Goal: Task Accomplishment & Management: Complete application form

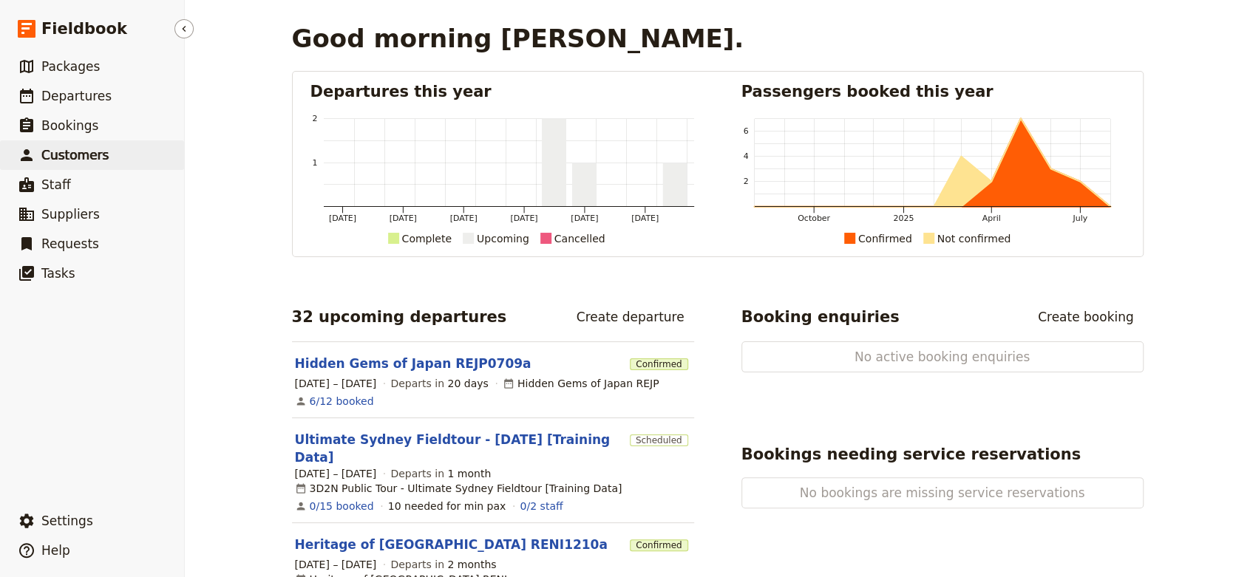
click at [92, 154] on span "Customers" at bounding box center [74, 155] width 67 height 15
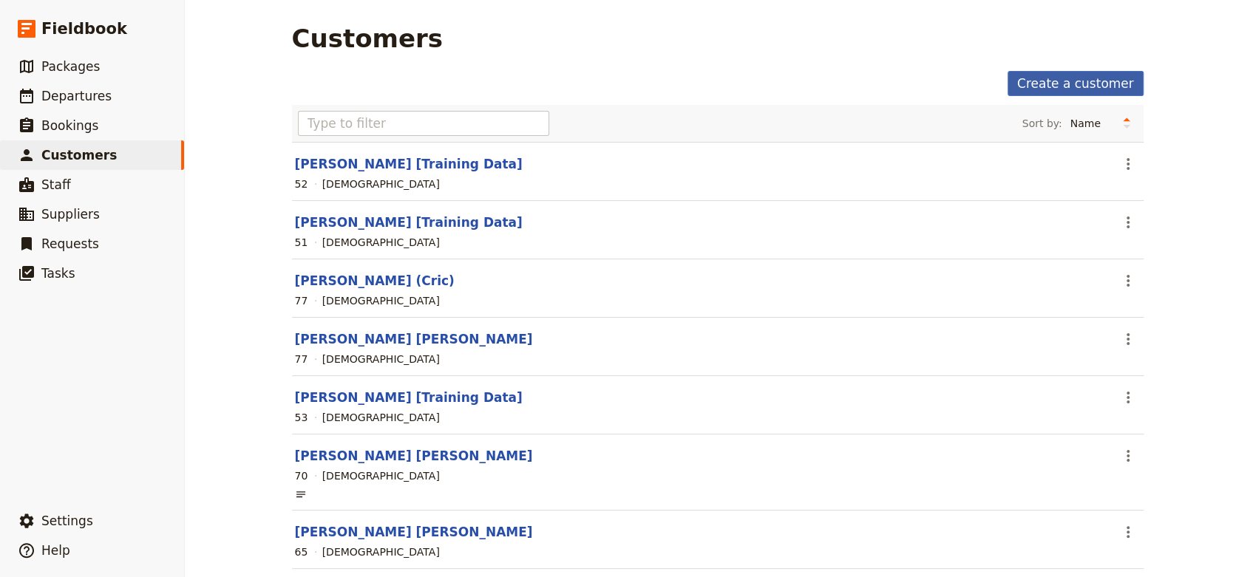
click at [1036, 73] on link "Create a customer" at bounding box center [1076, 83] width 136 height 25
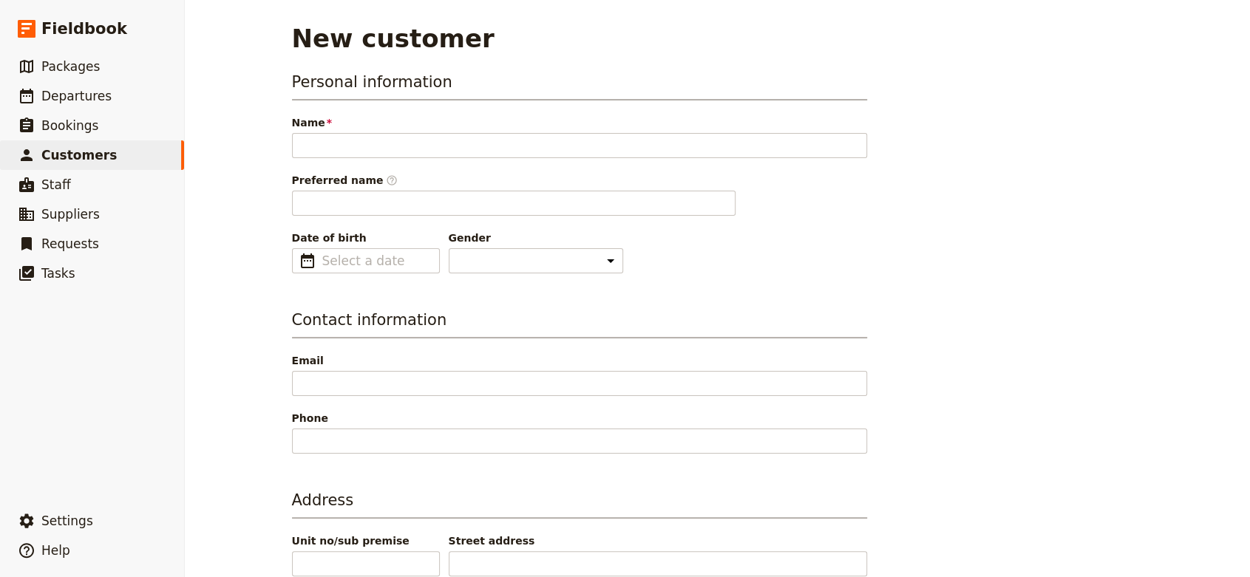
click at [1230, 88] on div "New customer Personal information Name Please fill out this field. Preferred na…" at bounding box center [717, 288] width 1065 height 577
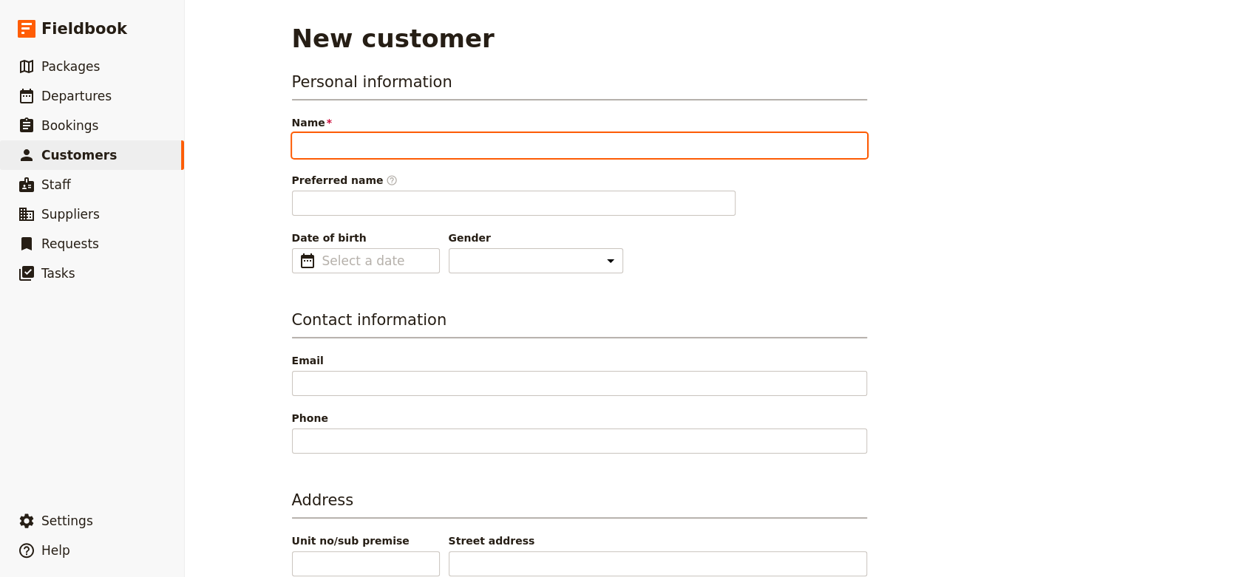
click at [577, 145] on input "Name" at bounding box center [579, 145] width 575 height 25
paste input "[PERSON_NAME] [PERSON_NAME]"
drag, startPoint x: 462, startPoint y: 143, endPoint x: 420, endPoint y: 145, distance: 42.2
click at [420, 145] on input "[PERSON_NAME] [PERSON_NAME]" at bounding box center [579, 145] width 575 height 25
click at [292, 143] on input "[PERSON_NAME]" at bounding box center [579, 145] width 575 height 25
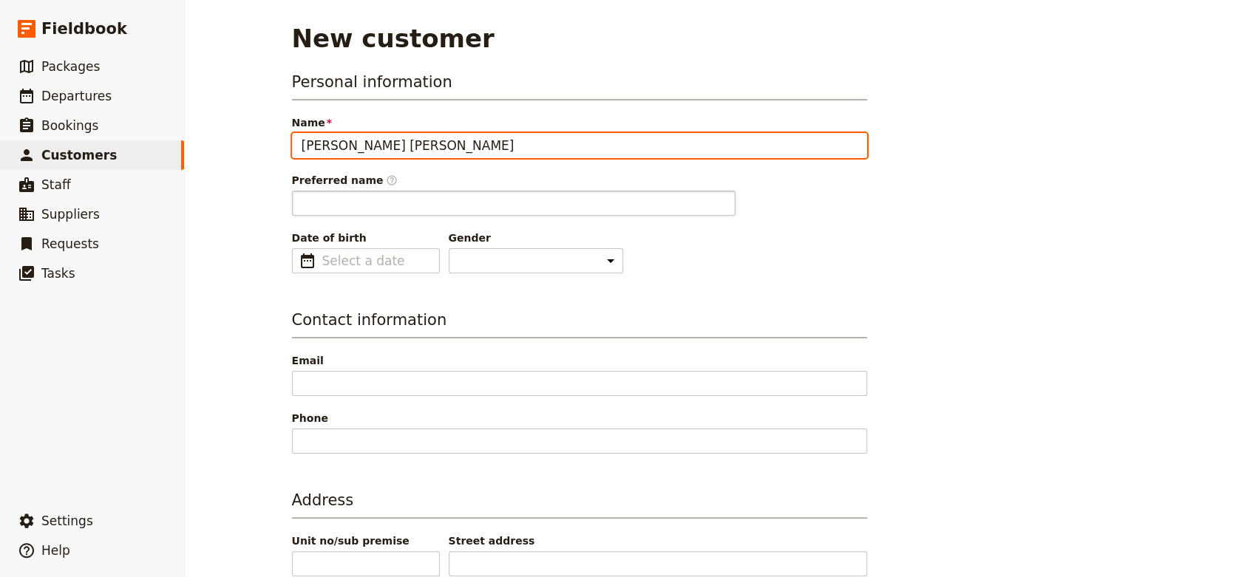
type input "[PERSON_NAME] [PERSON_NAME]"
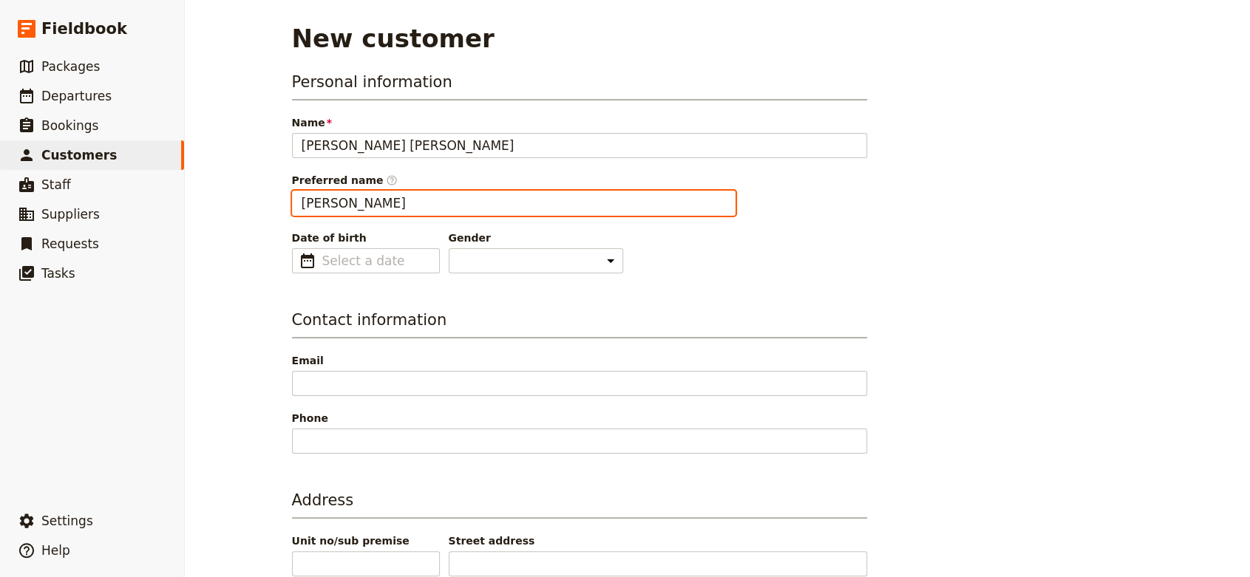
click at [328, 210] on input "[PERSON_NAME]" at bounding box center [514, 203] width 444 height 25
drag, startPoint x: 366, startPoint y: 204, endPoint x: 289, endPoint y: 203, distance: 76.9
click at [292, 203] on input "[PERSON_NAME]" at bounding box center [514, 203] width 444 height 25
type input "[PERSON_NAME]"
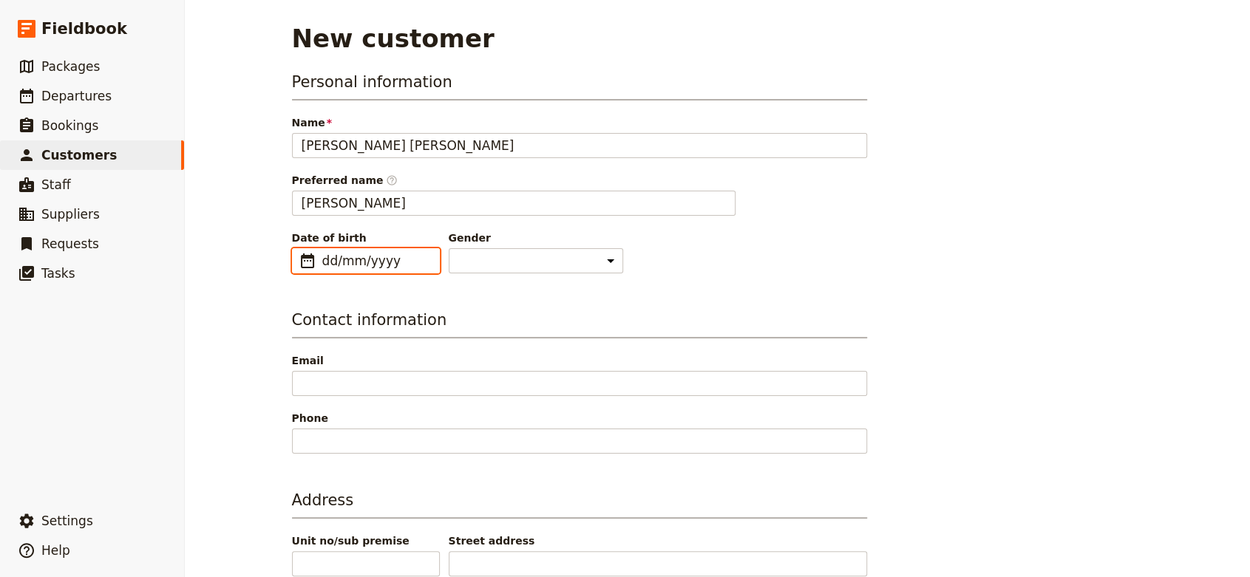
click at [362, 258] on input "dd/mm/yyyy" at bounding box center [376, 261] width 108 height 18
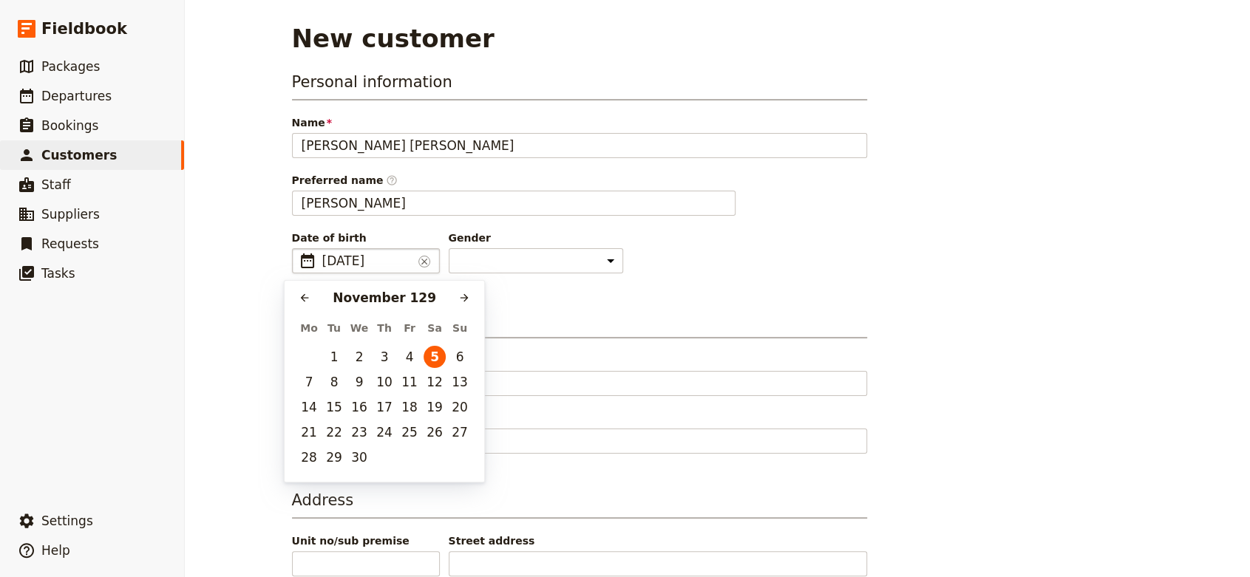
click at [365, 259] on span "[DATE]" at bounding box center [367, 261] width 90 height 18
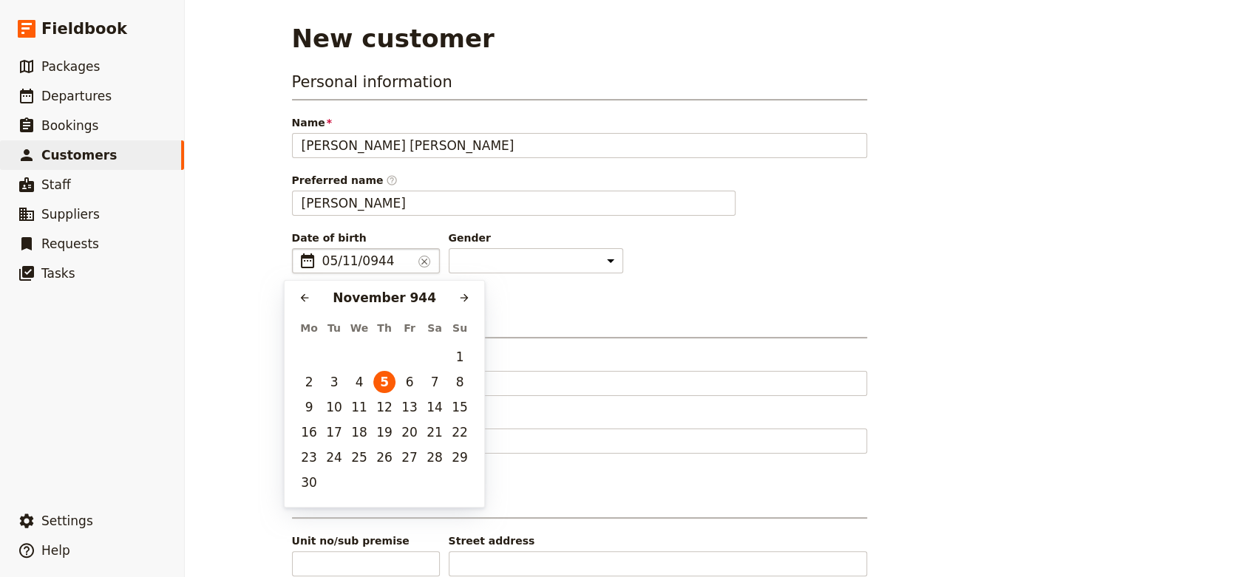
click at [844, 262] on div "Date of birth ​ 05/11/0944 ​ 0944-11-05 Gender [DEMOGRAPHIC_DATA] [DEMOGRAPHIC_…" at bounding box center [579, 252] width 575 height 43
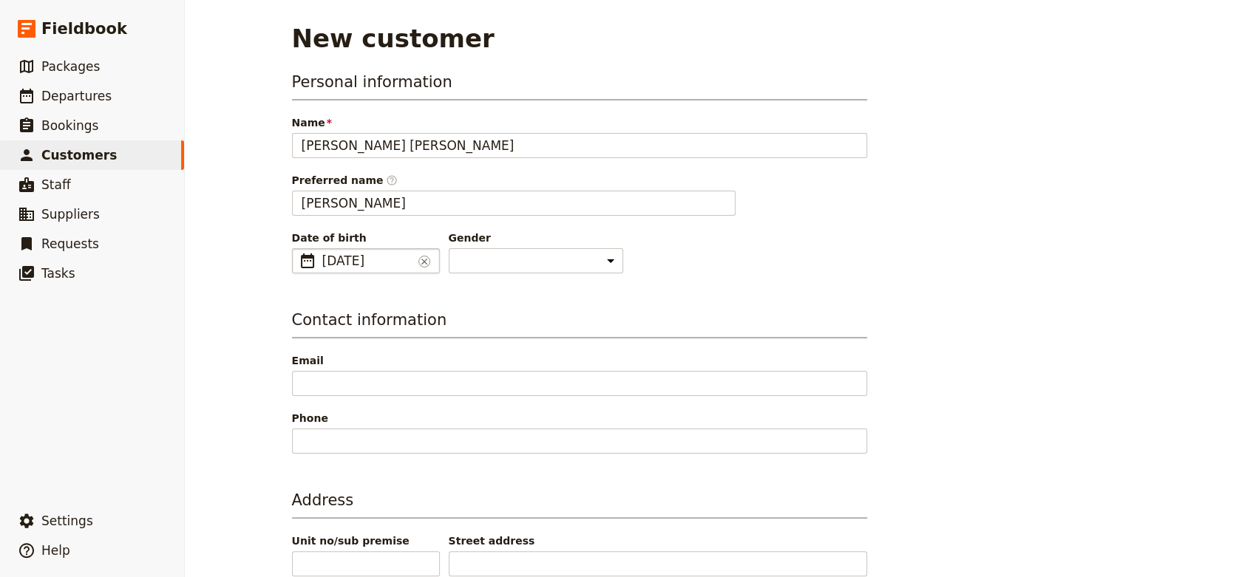
click at [311, 263] on fieldset "​ [DATE] 05/11/0944 ​" at bounding box center [366, 260] width 148 height 25
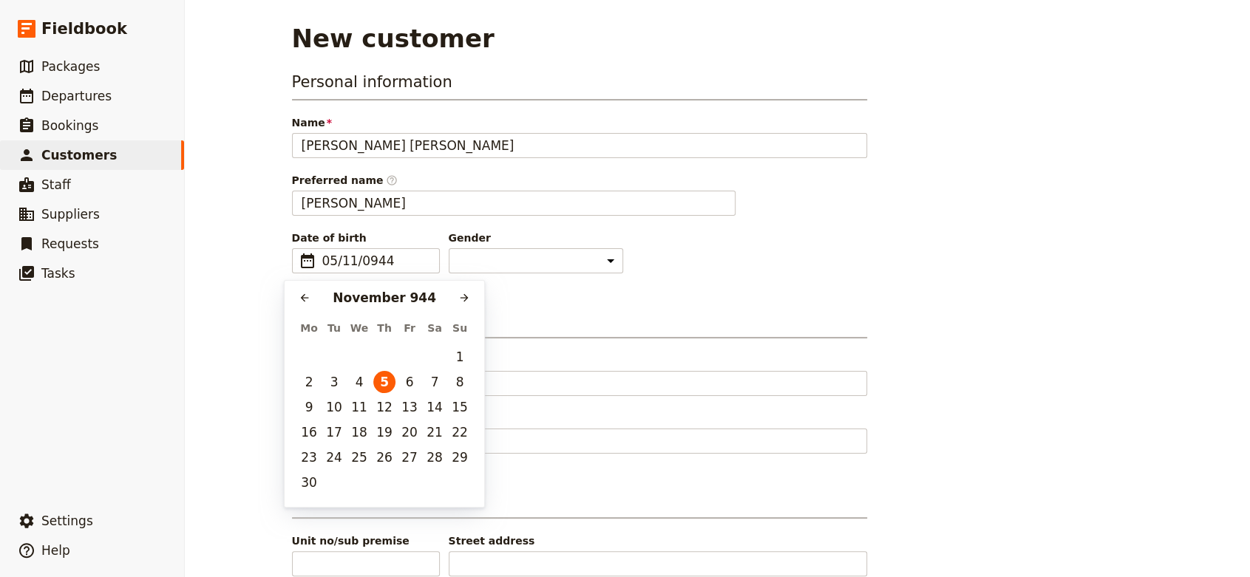
click at [604, 296] on div "Personal information Name [PERSON_NAME] [PERSON_NAME] Preferred name ​ [PERSON_…" at bounding box center [579, 521] width 575 height 900
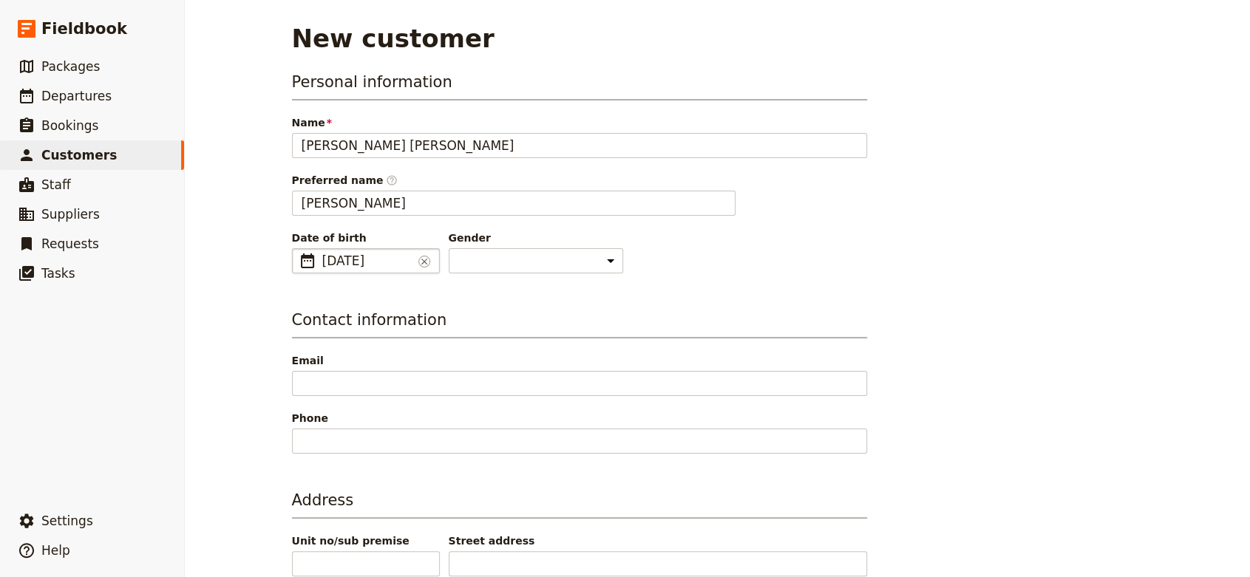
click at [339, 261] on span "[DATE]" at bounding box center [367, 261] width 90 height 18
click at [322, 261] on input "05/11/0944" at bounding box center [367, 261] width 90 height 18
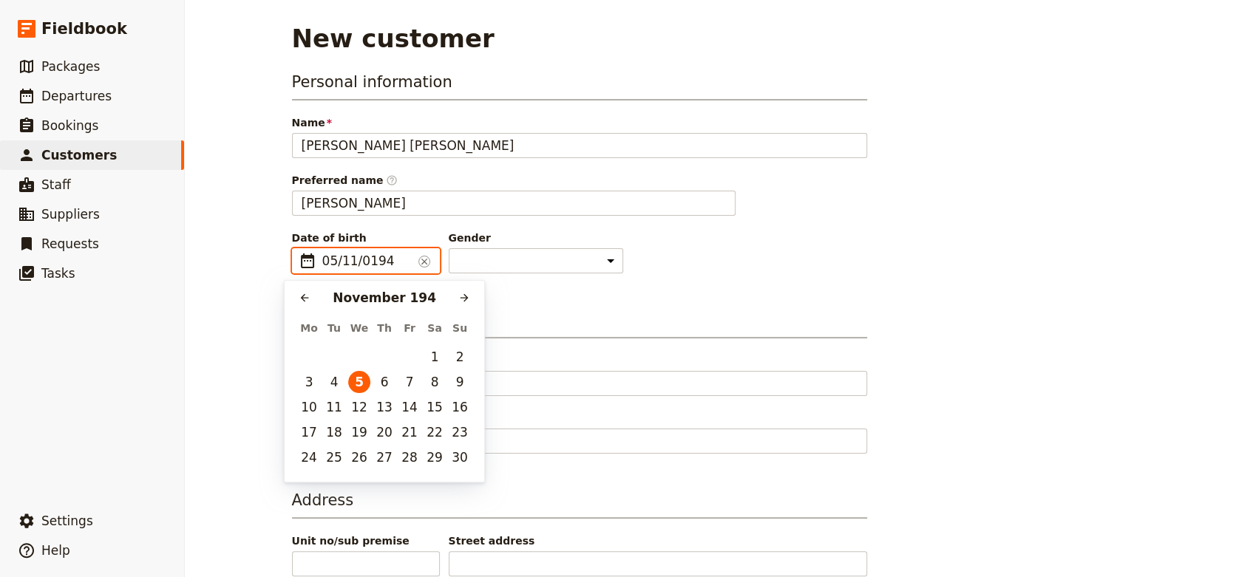
type input "[DATE]"
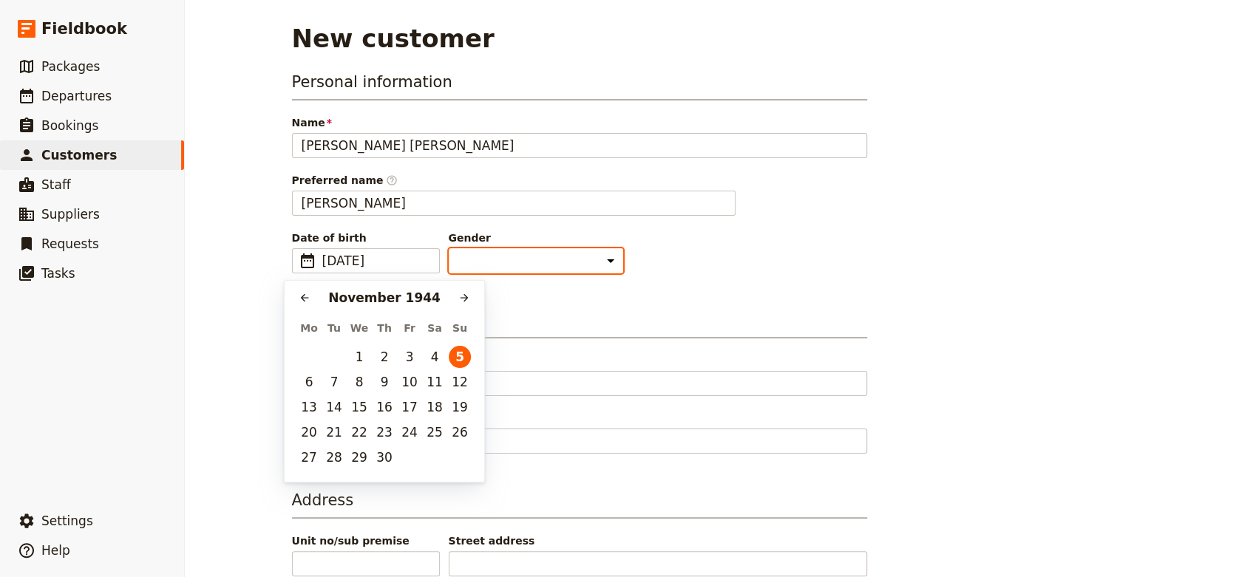
click at [477, 271] on select "[DEMOGRAPHIC_DATA] [DEMOGRAPHIC_DATA] Other" at bounding box center [536, 260] width 174 height 25
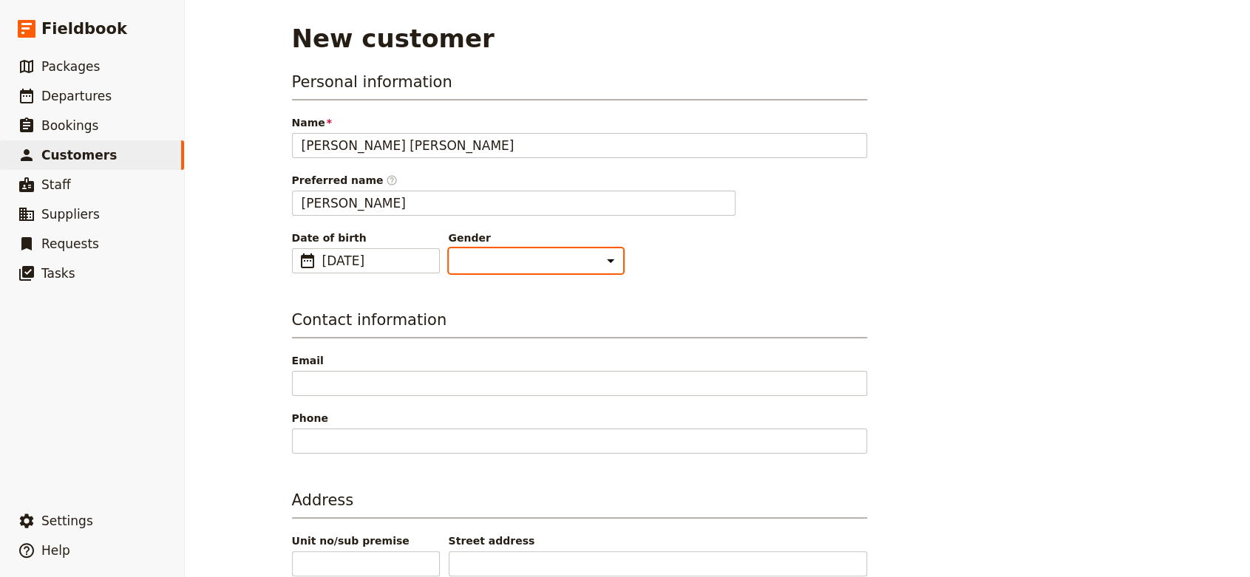
select select "[DEMOGRAPHIC_DATA]"
click at [449, 248] on select "[DEMOGRAPHIC_DATA] [DEMOGRAPHIC_DATA] Other" at bounding box center [536, 260] width 174 height 25
click at [427, 353] on span "Email" at bounding box center [579, 360] width 575 height 15
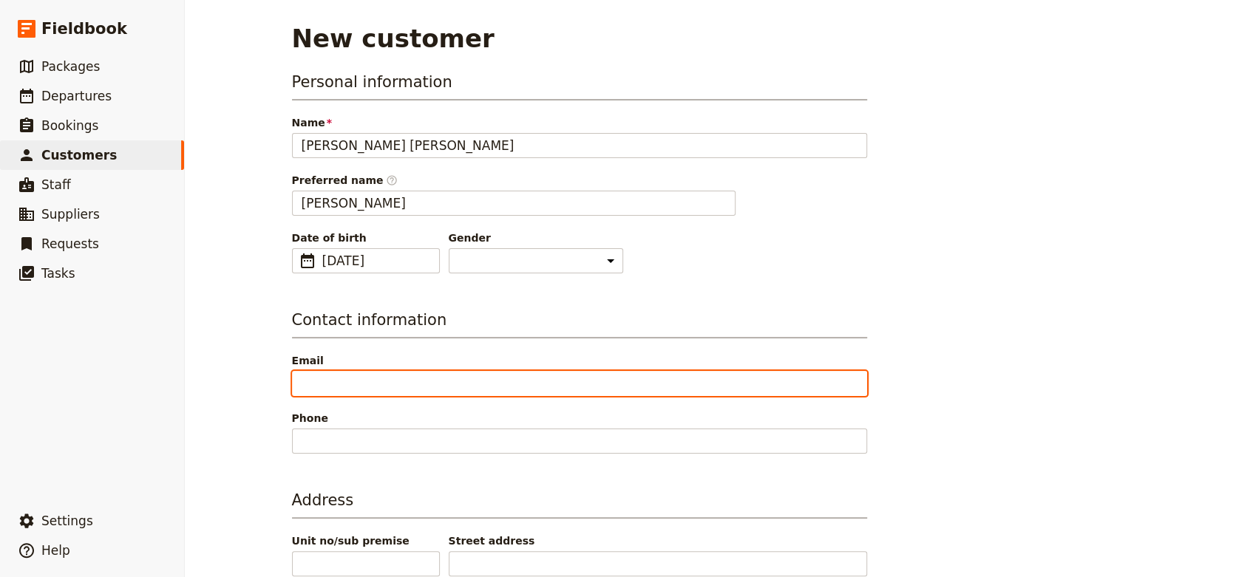
click at [427, 371] on input "Email" at bounding box center [579, 383] width 575 height 25
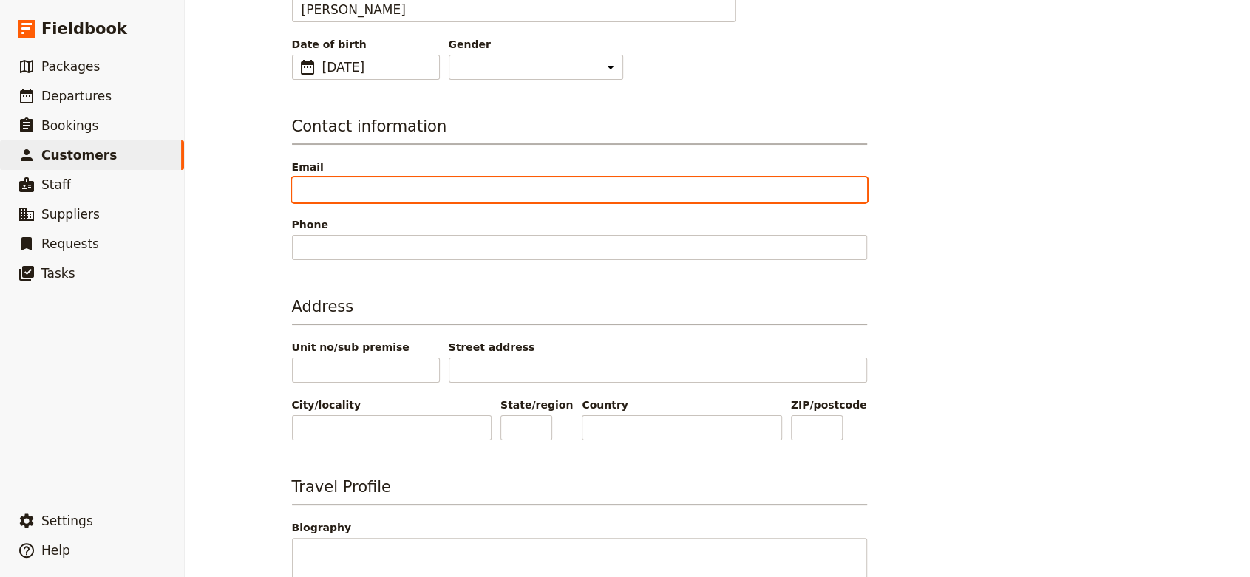
scroll to position [296, 0]
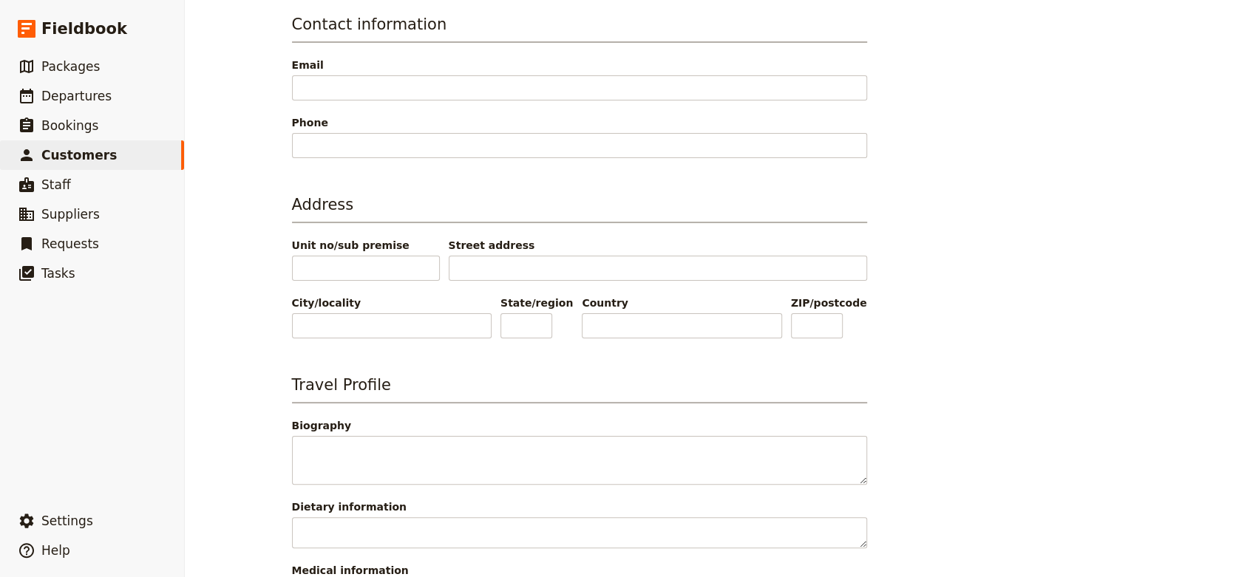
click at [1200, 376] on div "New customer Personal information Name [PERSON_NAME] [PERSON_NAME] Preferred na…" at bounding box center [717, 288] width 1065 height 577
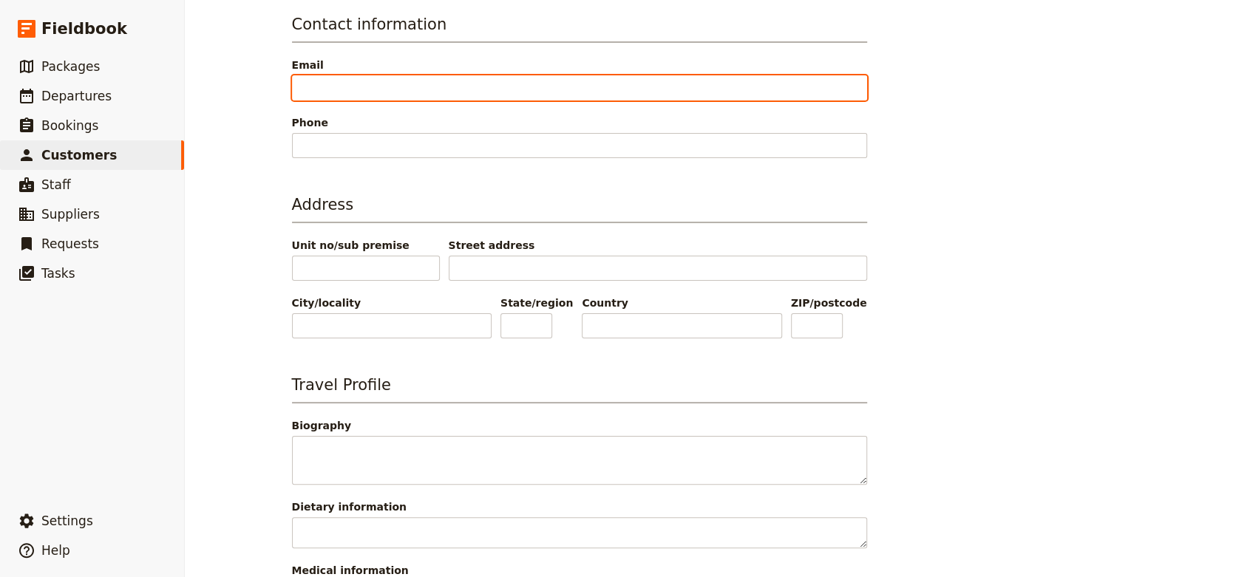
click at [482, 84] on input "Email" at bounding box center [579, 87] width 575 height 25
paste input "[EMAIL_ADDRESS][DOMAIN_NAME]"
type input "[EMAIL_ADDRESS][DOMAIN_NAME]"
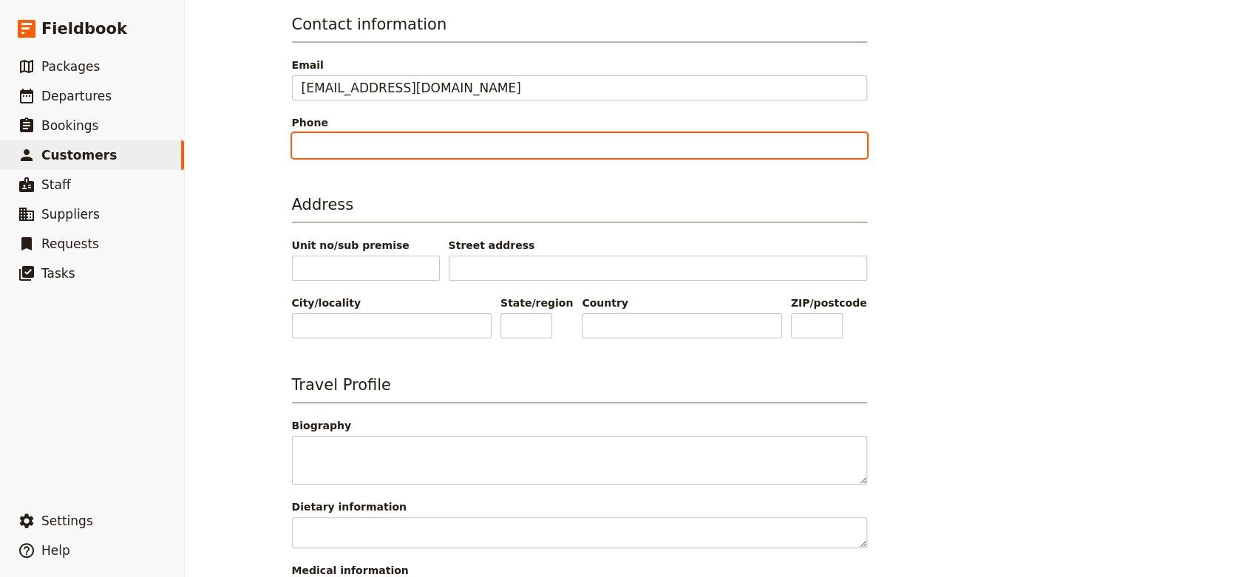
click at [475, 146] on input "Phone" at bounding box center [579, 145] width 575 height 25
paste input "[PHONE_NUMBER]"
click at [313, 146] on input "[PHONE_NUMBER]" at bounding box center [579, 145] width 575 height 25
click at [339, 144] on input "[PHONE_NUMBER]" at bounding box center [579, 145] width 575 height 25
click at [360, 143] on input "[PHONE_NUMBER]" at bounding box center [579, 145] width 575 height 25
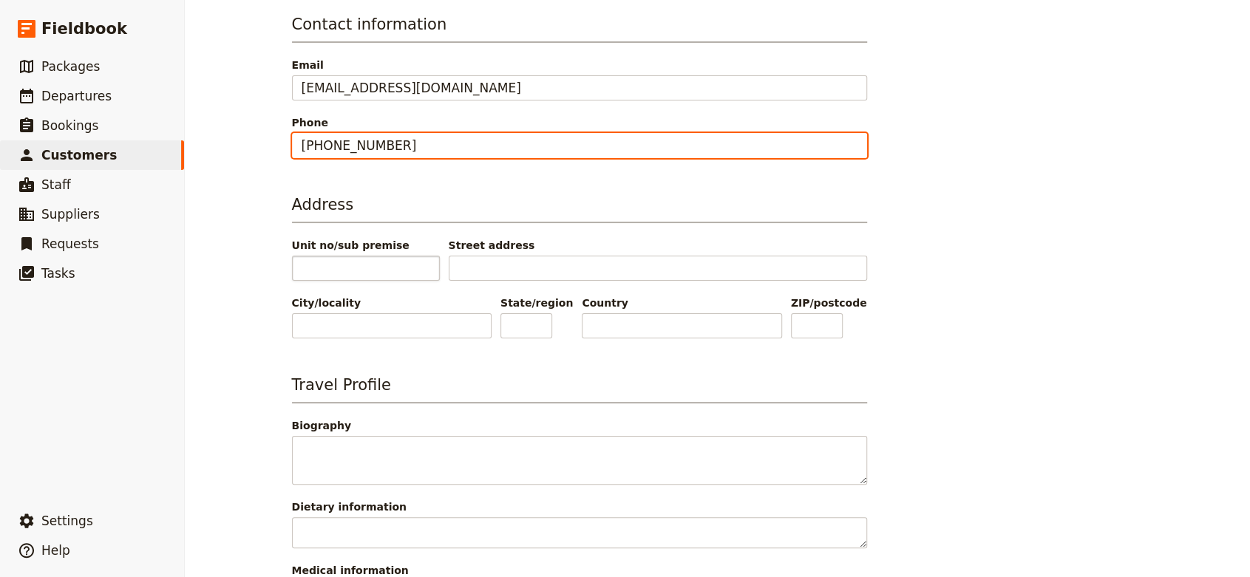
type input "[PHONE_NUMBER]"
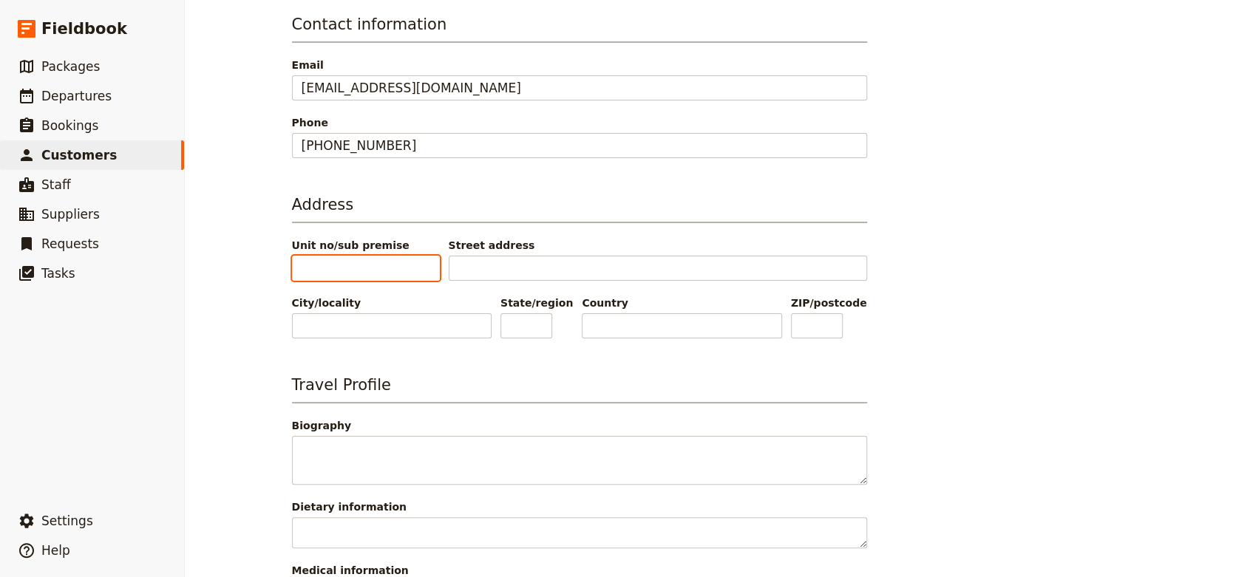
click at [364, 259] on input "Unit no/sub premise" at bounding box center [366, 268] width 148 height 25
click at [1202, 398] on div "New customer Personal information Name [PERSON_NAME] [PERSON_NAME] Preferred na…" at bounding box center [717, 288] width 1065 height 577
click at [383, 267] on input "Unit no/sub premise" at bounding box center [366, 268] width 148 height 25
type input "228"
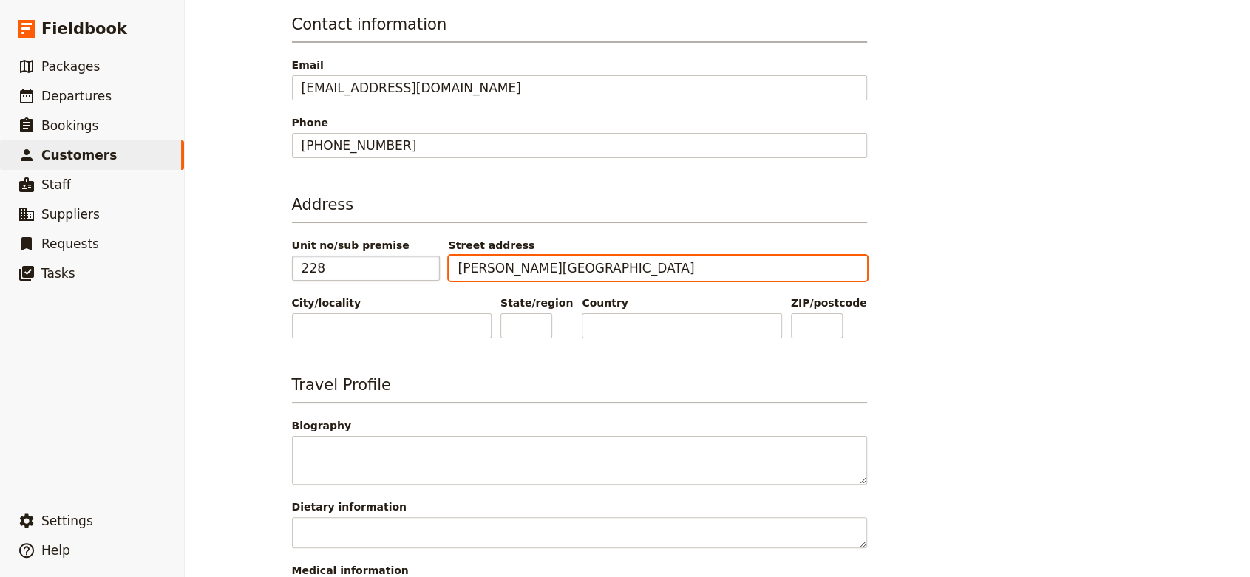
type input "[PERSON_NAME][GEOGRAPHIC_DATA]"
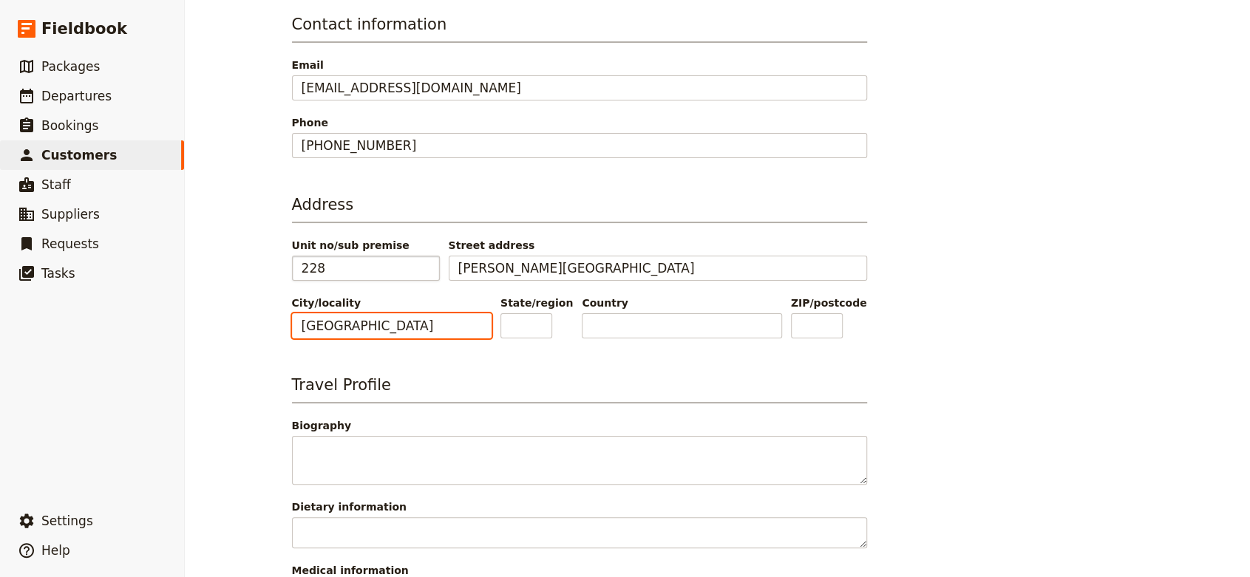
type input "[GEOGRAPHIC_DATA]"
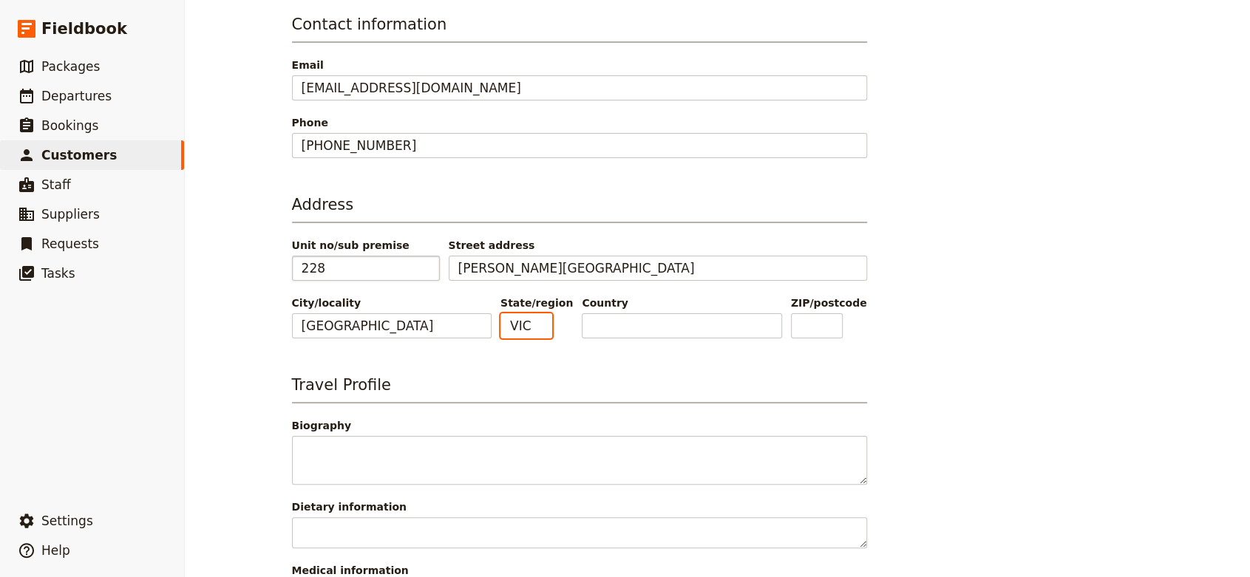
type input "VIC"
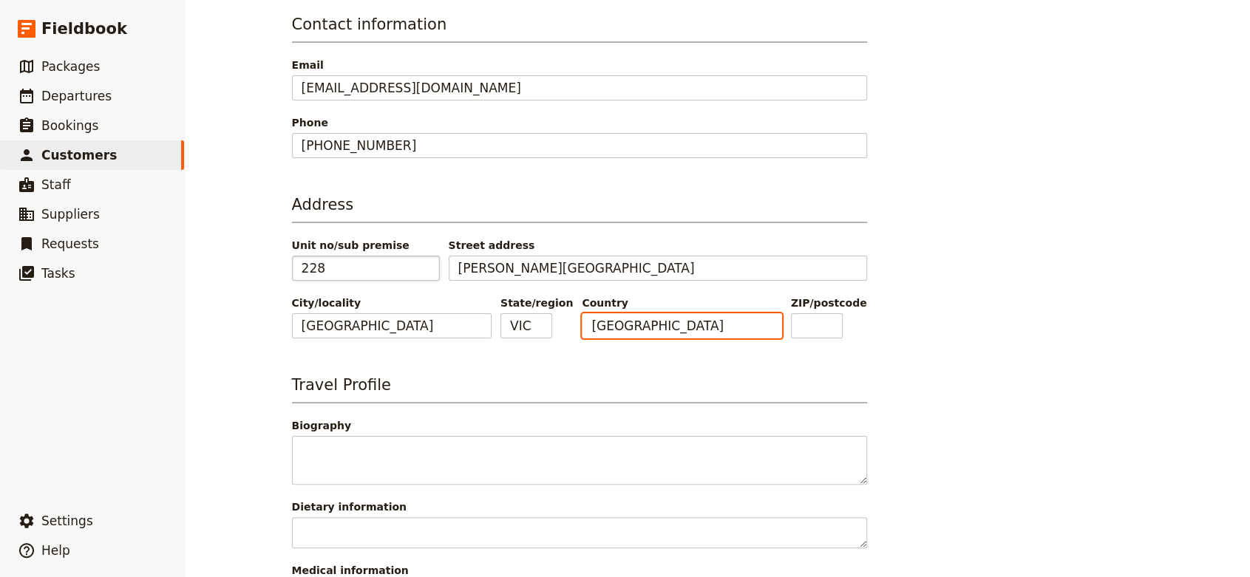
type input "[GEOGRAPHIC_DATA]"
drag, startPoint x: 1184, startPoint y: 300, endPoint x: 1167, endPoint y: 303, distance: 16.5
click at [1184, 301] on div "New customer Personal information Name [PERSON_NAME] [PERSON_NAME] Preferred na…" at bounding box center [717, 288] width 1065 height 577
click at [832, 322] on input "ZIP/postcode" at bounding box center [817, 325] width 52 height 25
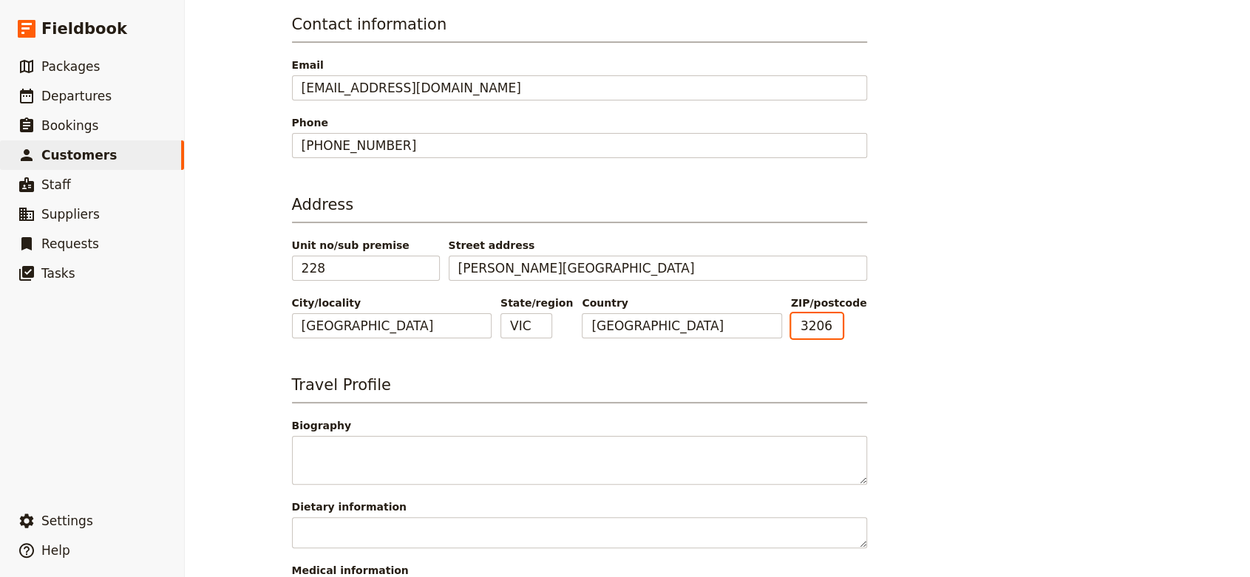
type input "3206"
click at [1020, 362] on div "Personal information Name [PERSON_NAME] [PERSON_NAME] Preferred name ​ [PERSON_…" at bounding box center [718, 249] width 852 height 949
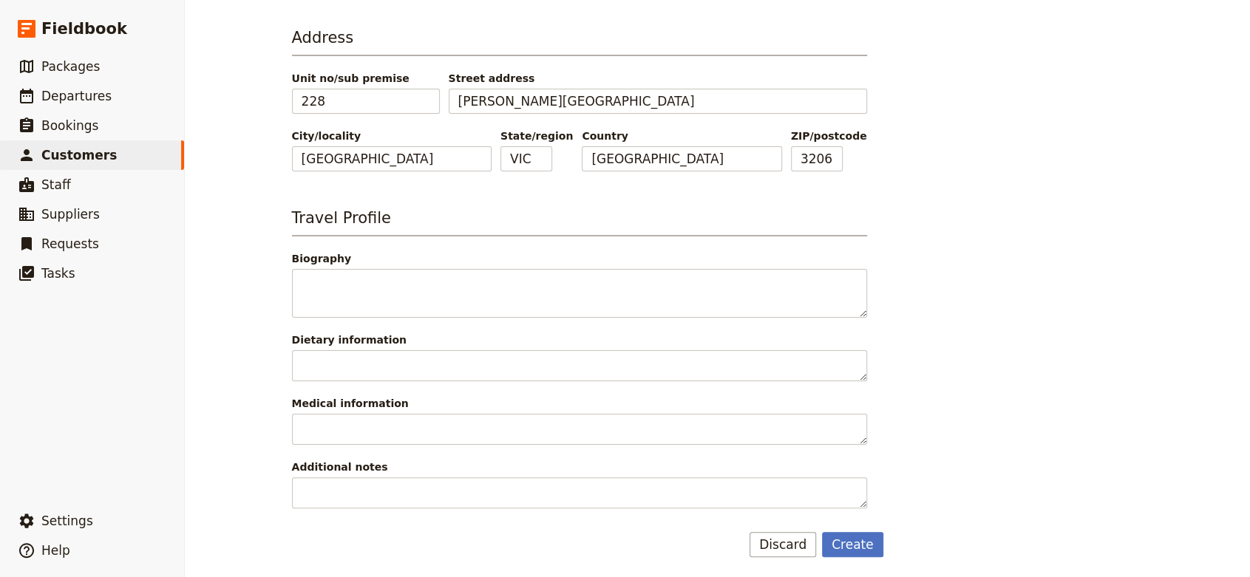
scroll to position [464, 0]
click at [852, 544] on button "Create" at bounding box center [852, 544] width 61 height 25
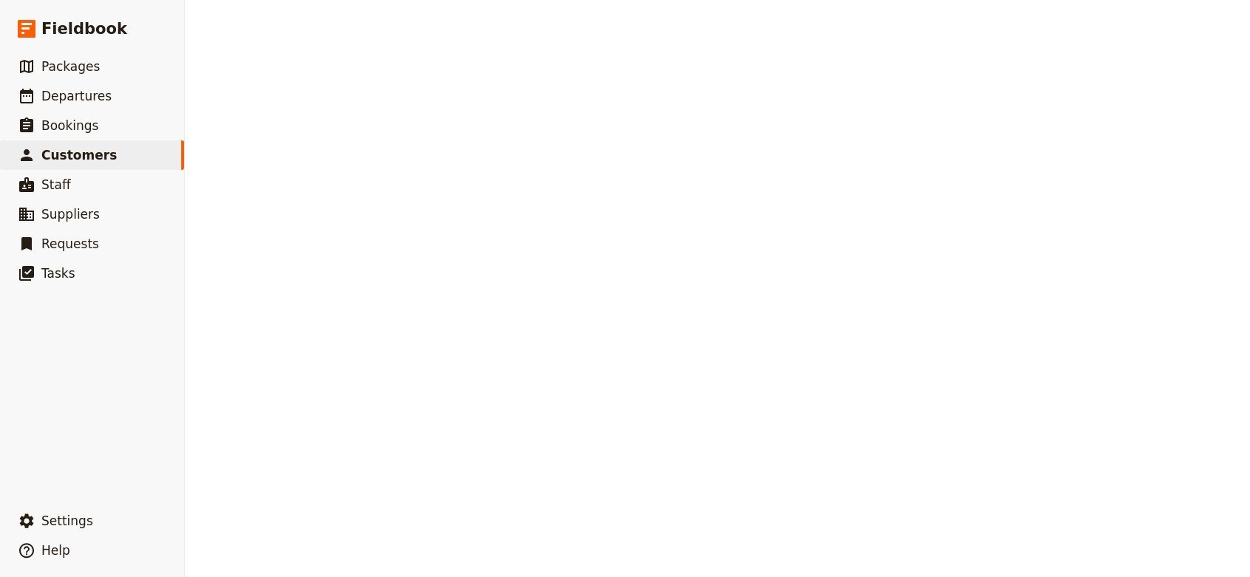
select select "[DEMOGRAPHIC_DATA]"
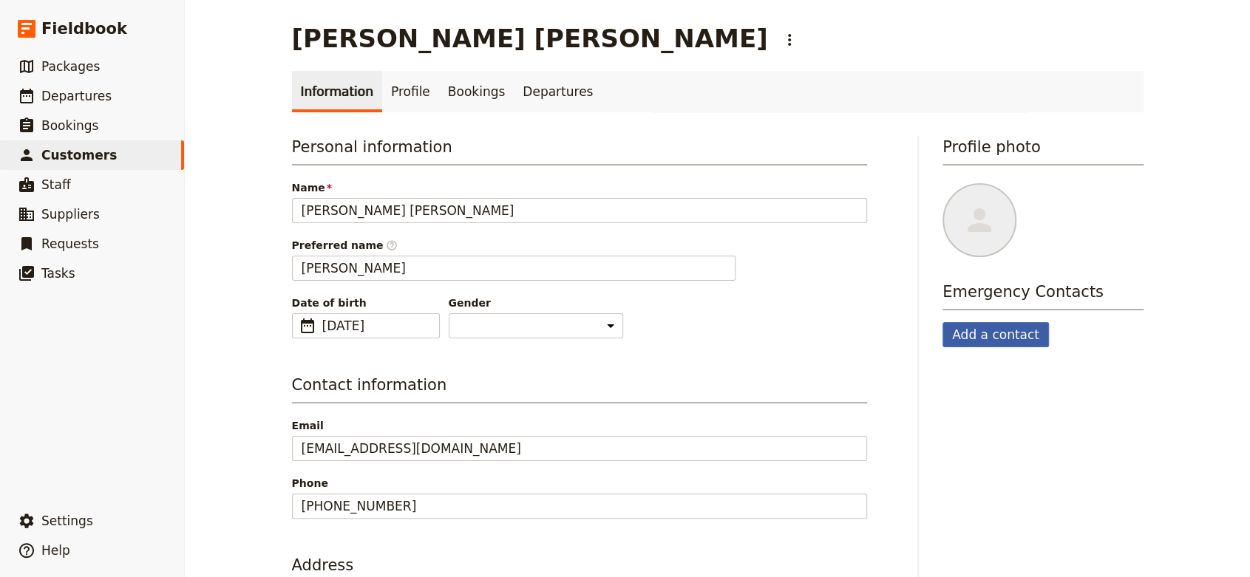
click at [958, 332] on button "Add a contact" at bounding box center [996, 334] width 106 height 25
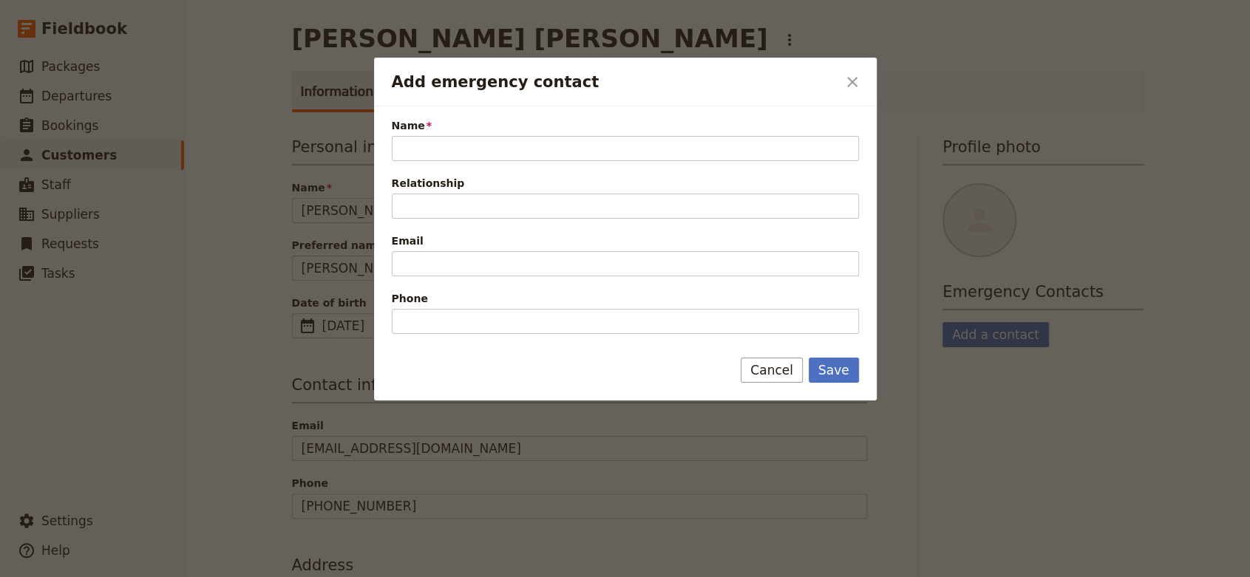
click at [1228, 326] on div at bounding box center [625, 288] width 1250 height 577
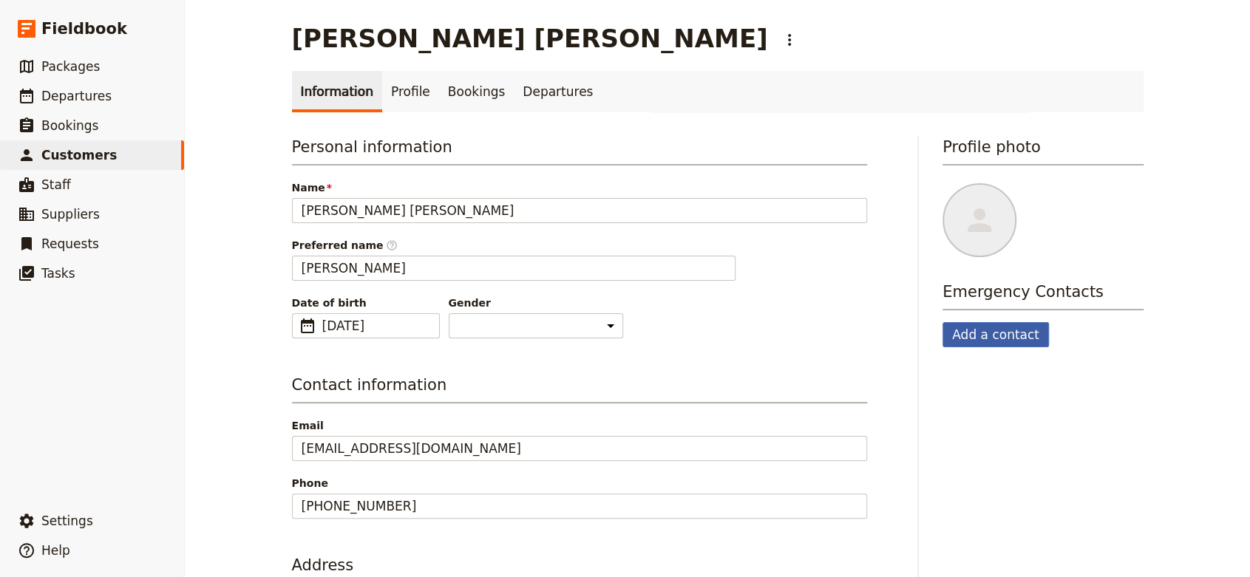
click at [1003, 330] on button "Add a contact" at bounding box center [996, 334] width 106 height 25
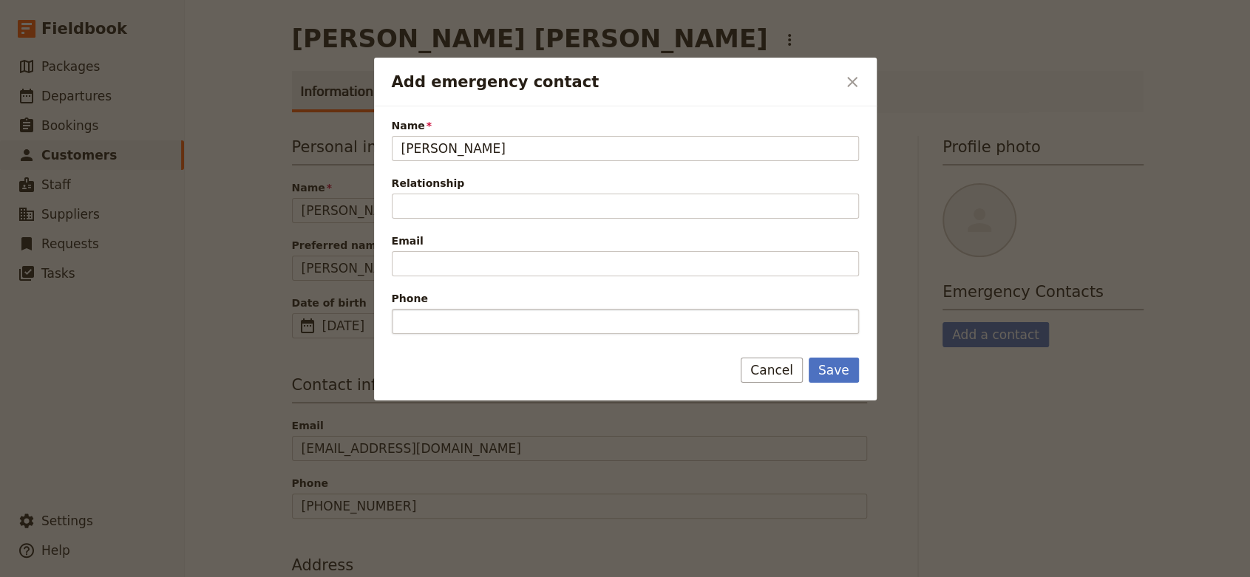
type input "[PERSON_NAME]"
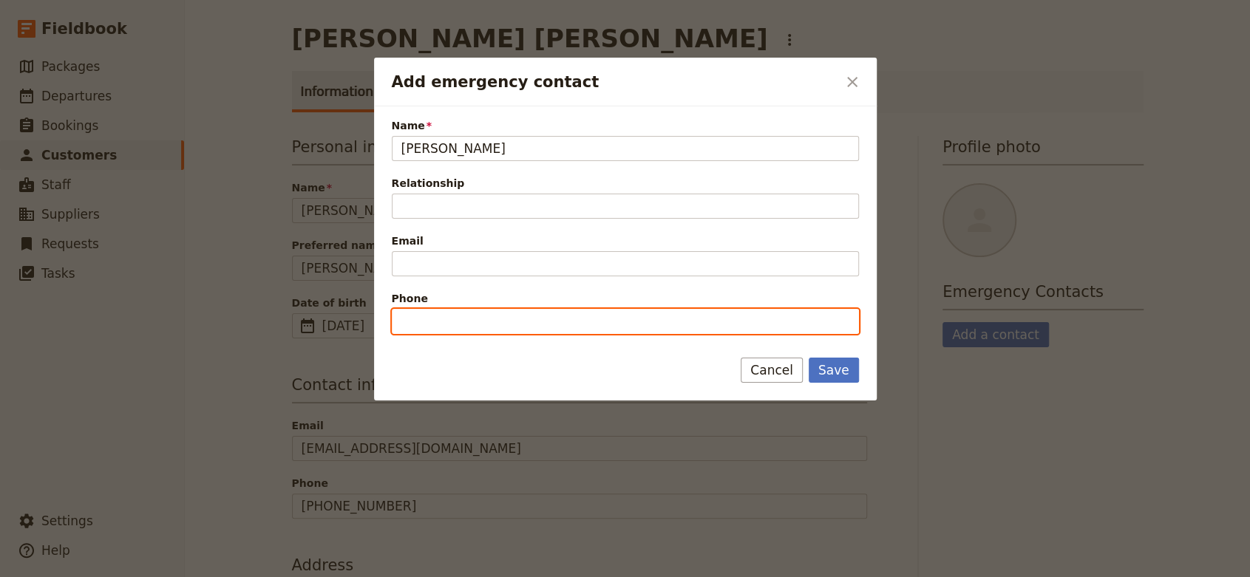
click at [549, 319] on input "Phone" at bounding box center [625, 321] width 467 height 25
paste input "[PHONE_NUMBER]"
click at [419, 318] on input "[PHONE_NUMBER]" at bounding box center [625, 321] width 467 height 25
click at [423, 319] on input "[PHONE_NUMBER]" at bounding box center [625, 321] width 467 height 25
click at [444, 316] on input "[PHONE_NUMBER]" at bounding box center [625, 321] width 467 height 25
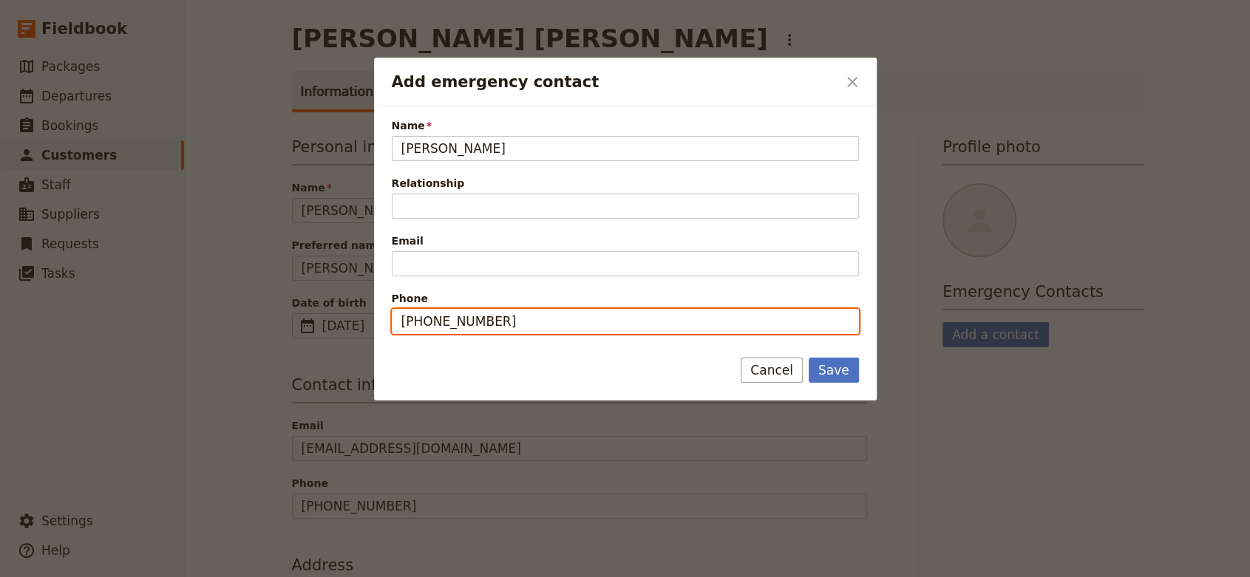
click at [472, 321] on input "[PHONE_NUMBER]" at bounding box center [625, 321] width 467 height 25
type input "[PHONE_NUMBER]"
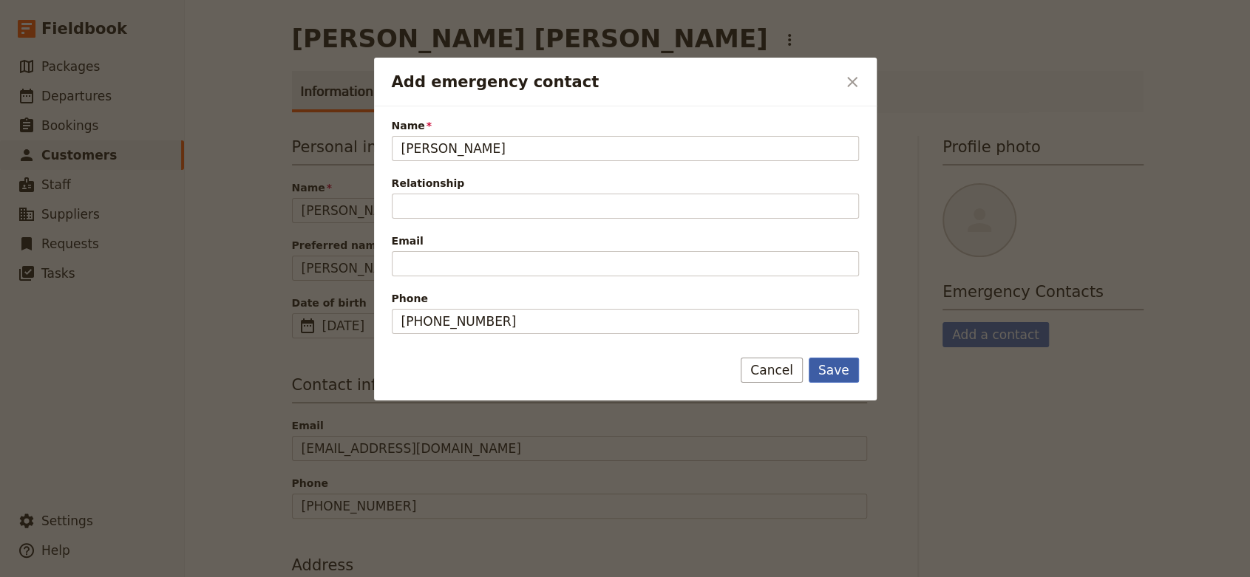
click at [817, 367] on button "Save" at bounding box center [834, 370] width 50 height 25
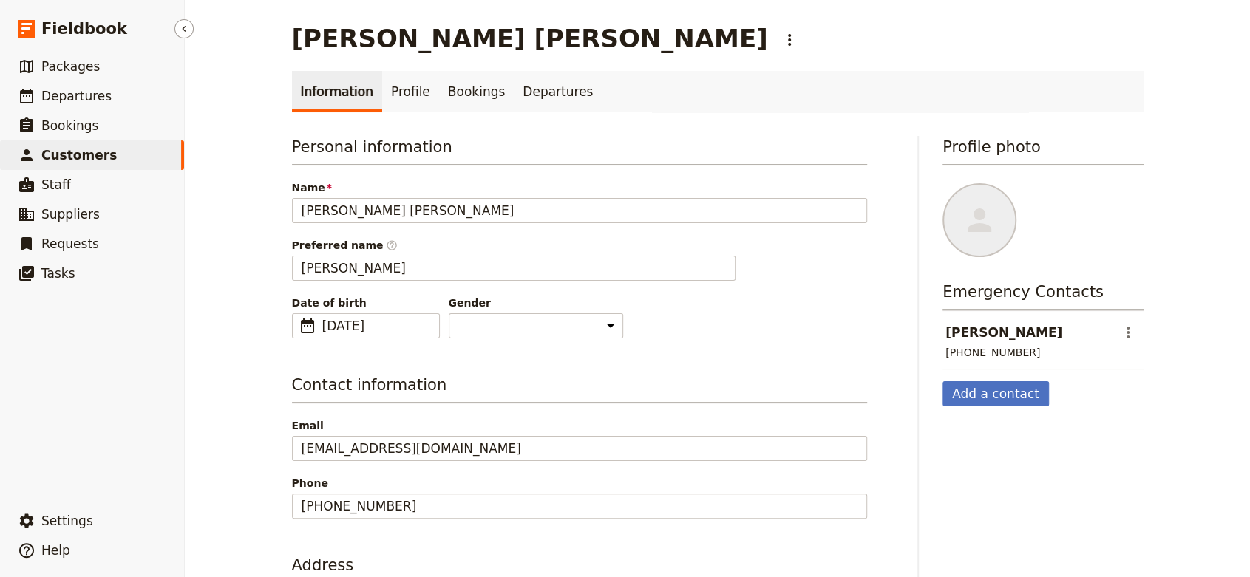
click at [130, 151] on link "​ Customers" at bounding box center [92, 155] width 184 height 30
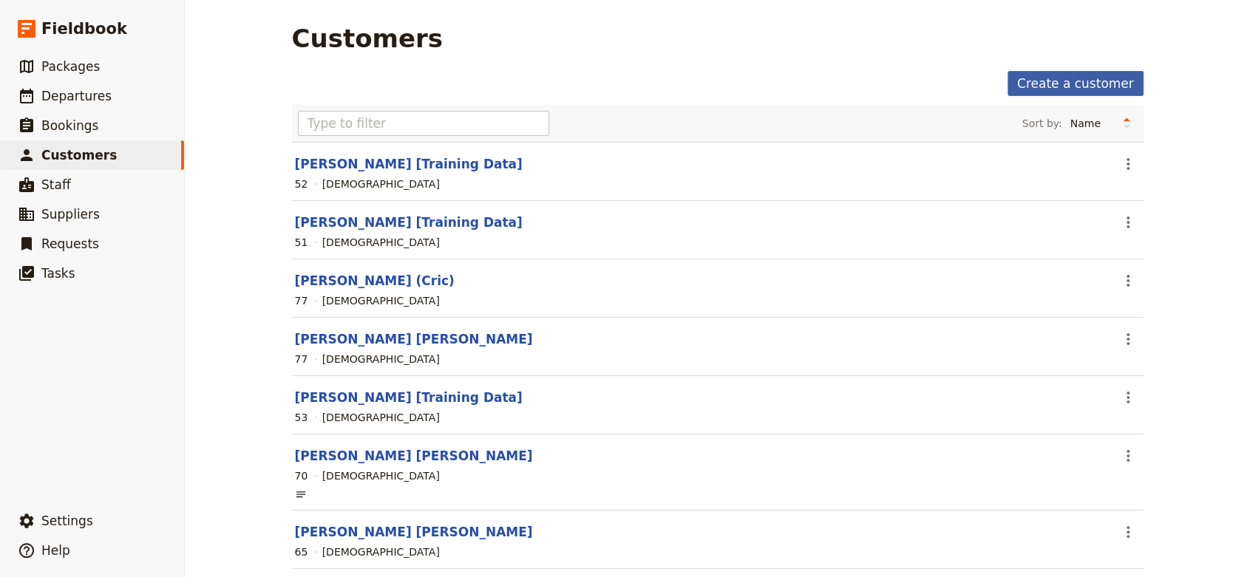
click at [1070, 74] on link "Create a customer" at bounding box center [1076, 83] width 136 height 25
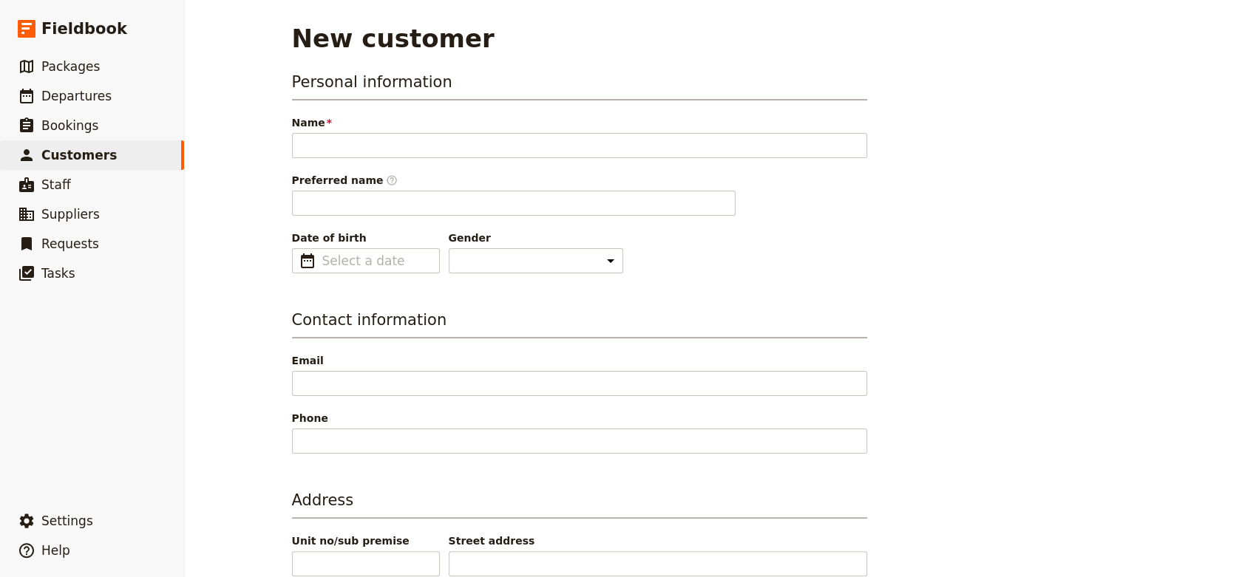
click at [1208, 330] on div "New customer Personal information Name Please fill out this field. Preferred na…" at bounding box center [717, 288] width 1065 height 577
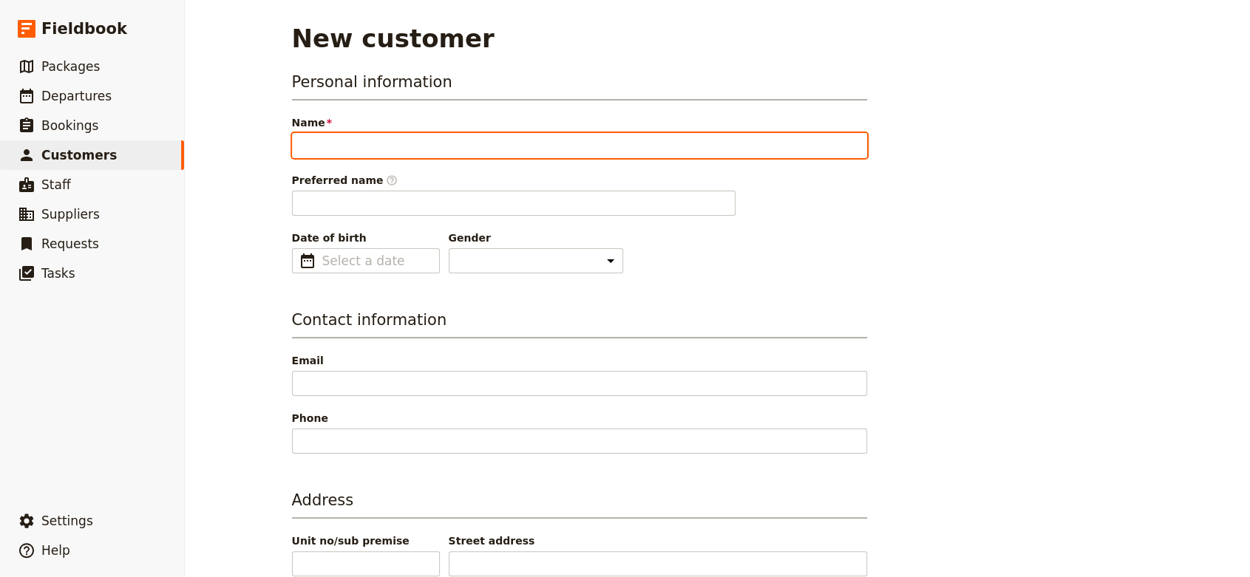
click at [498, 142] on input "Name" at bounding box center [579, 145] width 575 height 25
paste input "[PERSON_NAME] [PERSON_NAME]"
type input "[PERSON_NAME] [PERSON_NAME]"
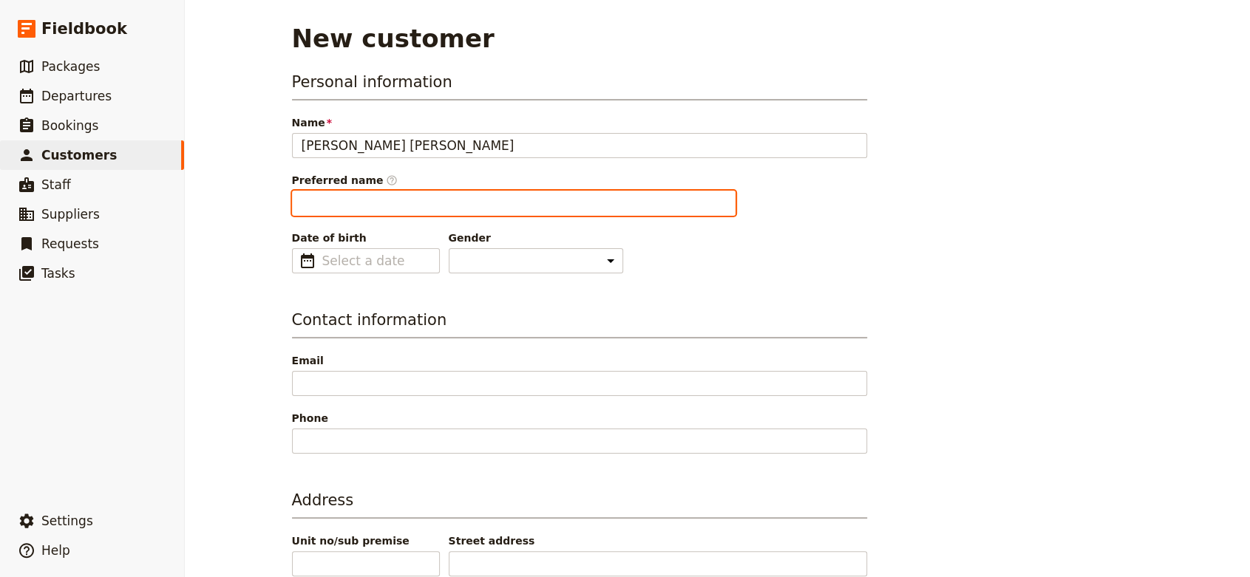
type input "[PERSON_NAME]"
click at [390, 192] on input "[PERSON_NAME]" at bounding box center [514, 203] width 444 height 25
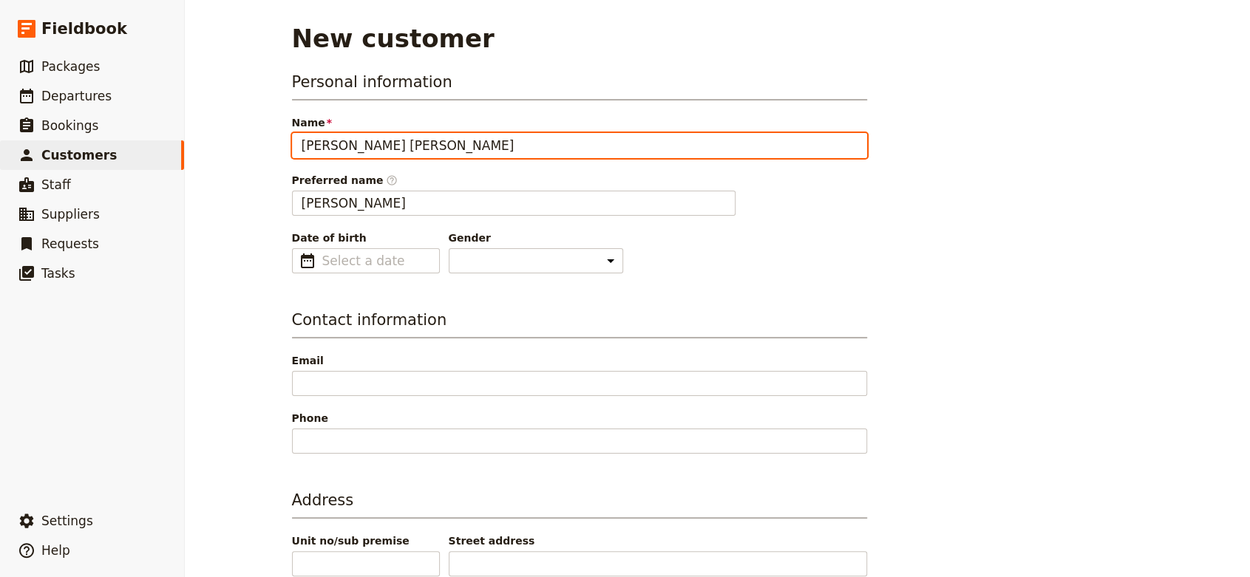
drag, startPoint x: 349, startPoint y: 145, endPoint x: 426, endPoint y: 143, distance: 76.9
click at [422, 145] on input "[PERSON_NAME] [PERSON_NAME]" at bounding box center [579, 145] width 575 height 25
click at [292, 142] on input "[PERSON_NAME] [PERSON_NAME]" at bounding box center [579, 145] width 575 height 25
type input "[PERSON_NAME] [PERSON_NAME]"
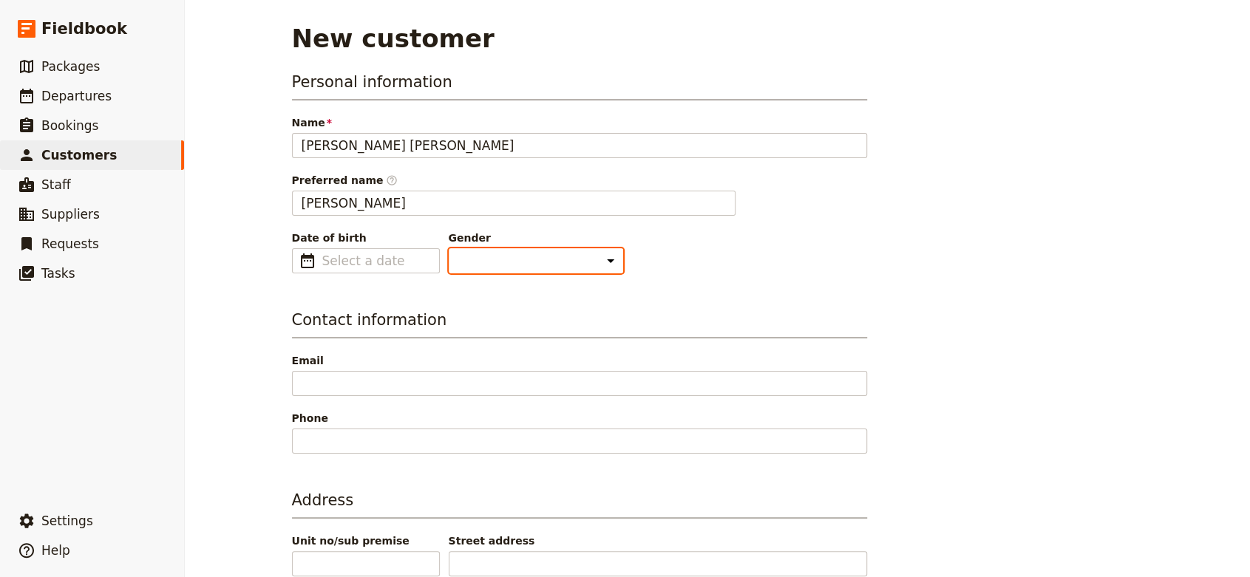
type input "[PERSON_NAME]"
click at [455, 262] on select "[DEMOGRAPHIC_DATA] [DEMOGRAPHIC_DATA] Other" at bounding box center [536, 260] width 174 height 25
select select "[DEMOGRAPHIC_DATA]"
click at [449, 248] on select "[DEMOGRAPHIC_DATA] [DEMOGRAPHIC_DATA] Other" at bounding box center [536, 260] width 174 height 25
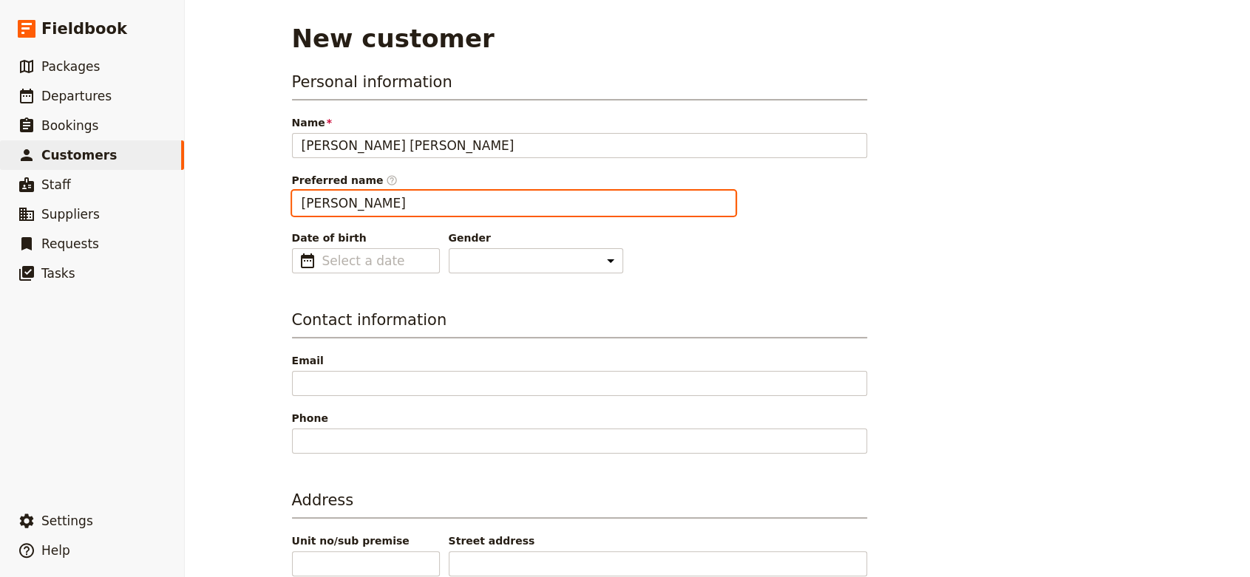
drag, startPoint x: 355, startPoint y: 204, endPoint x: 217, endPoint y: 203, distance: 138.3
click at [217, 203] on div "New customer Personal information Name [PERSON_NAME] [PERSON_NAME] Preferred na…" at bounding box center [717, 288] width 1065 height 577
type input "[PERSON_NAME]"
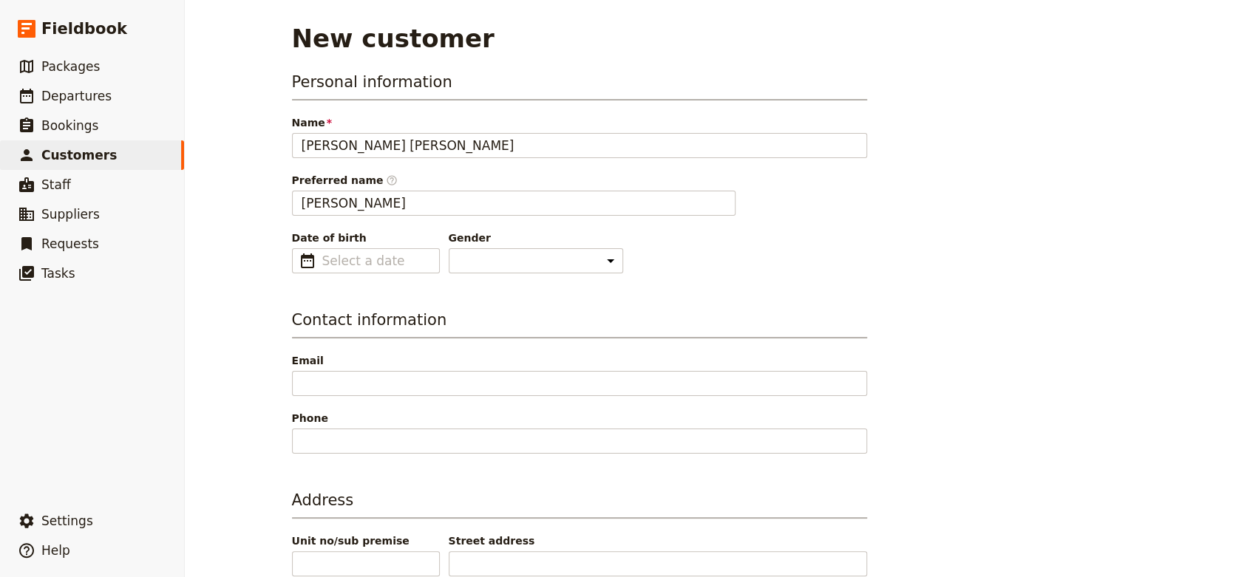
click at [265, 289] on div "New customer Personal information Name [PERSON_NAME] [PERSON_NAME] Preferred na…" at bounding box center [717, 288] width 1065 height 577
click at [1229, 440] on div "New customer Personal information Name [PERSON_NAME] [PERSON_NAME] Preferred na…" at bounding box center [717, 288] width 1065 height 577
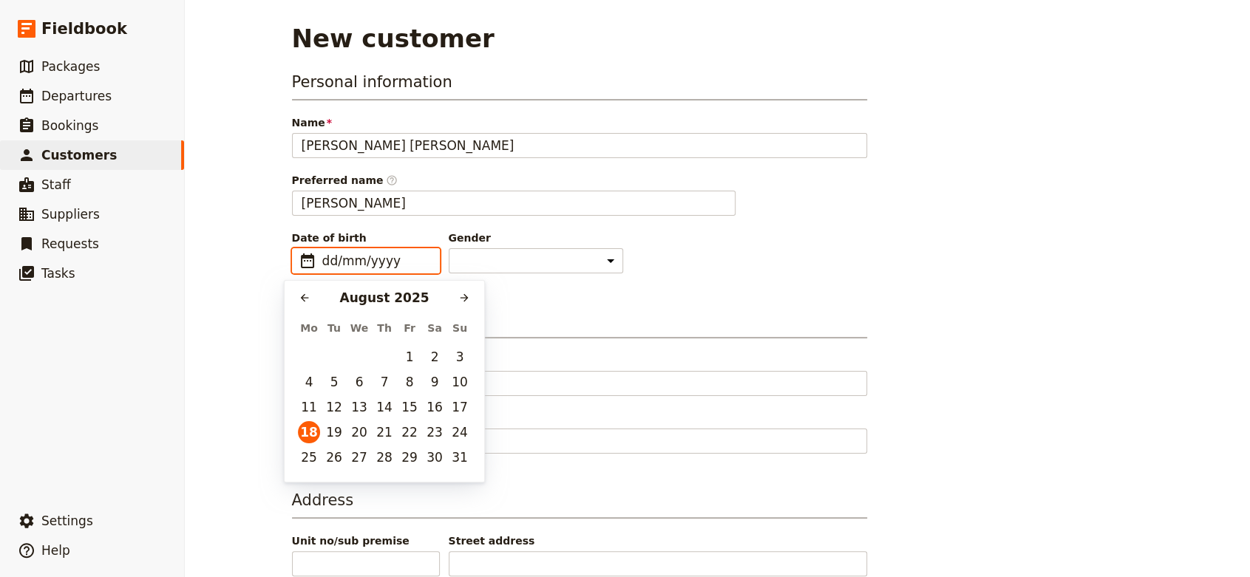
click at [385, 260] on input "dd/mm/yyyy" at bounding box center [376, 261] width 108 height 18
type input "[DATE]"
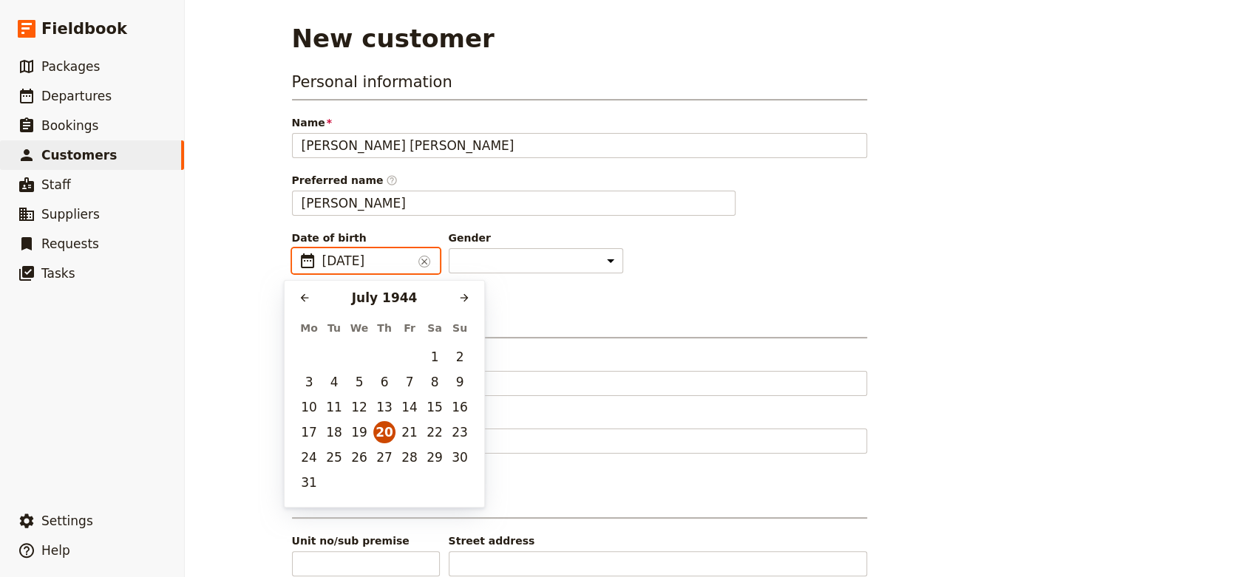
click at [381, 435] on button "20" at bounding box center [384, 432] width 22 height 22
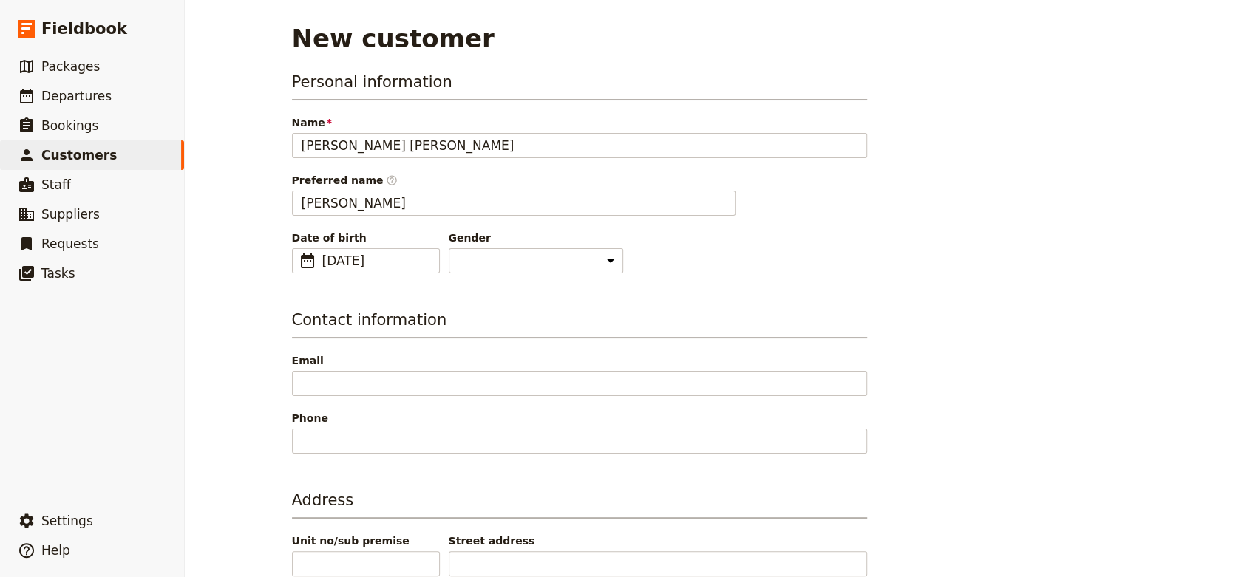
click at [899, 276] on div "Personal information Name [PERSON_NAME] [PERSON_NAME] Preferred name ​ [PERSON_…" at bounding box center [718, 545] width 852 height 949
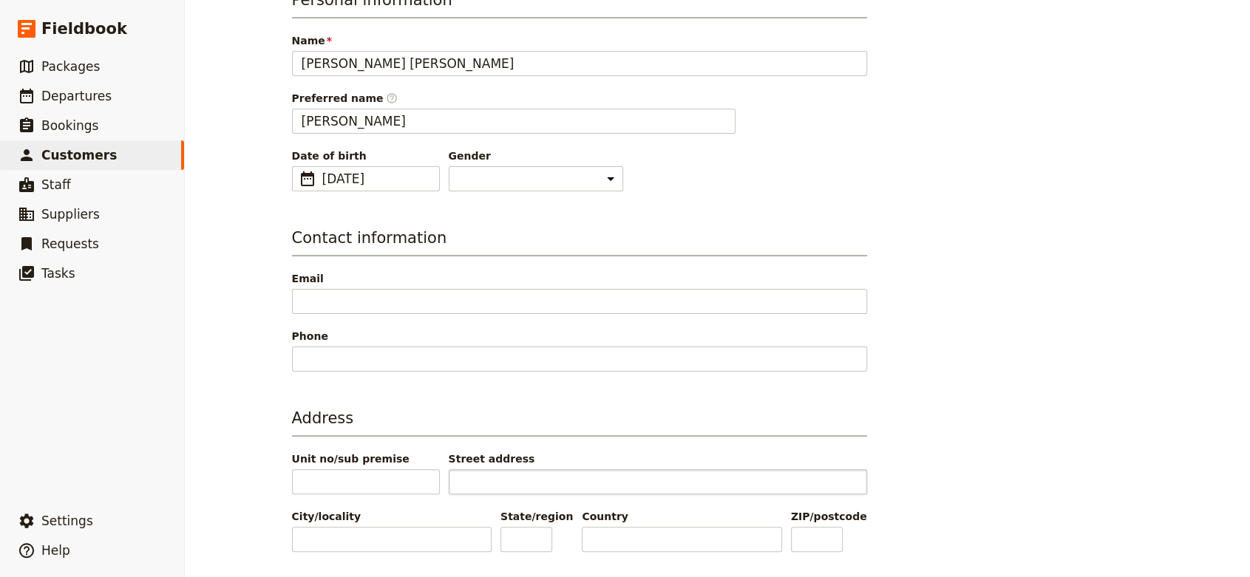
scroll to position [197, 0]
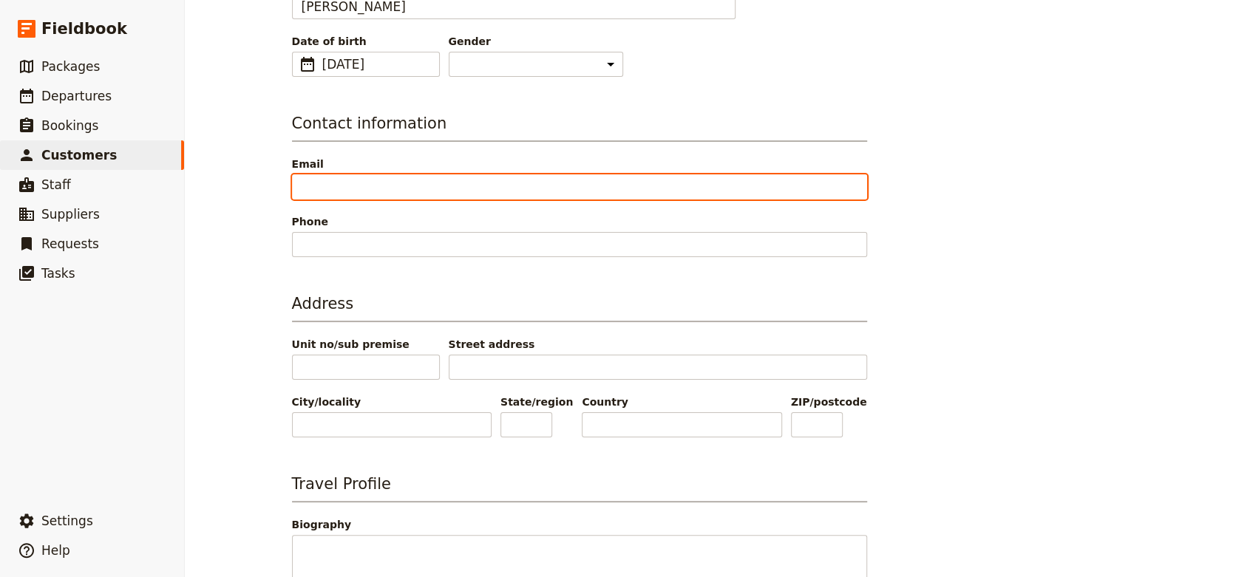
click at [458, 180] on input "Email" at bounding box center [579, 186] width 575 height 25
paste input "[EMAIL_ADDRESS][DOMAIN_NAME]"
type input "[EMAIL_ADDRESS][DOMAIN_NAME]"
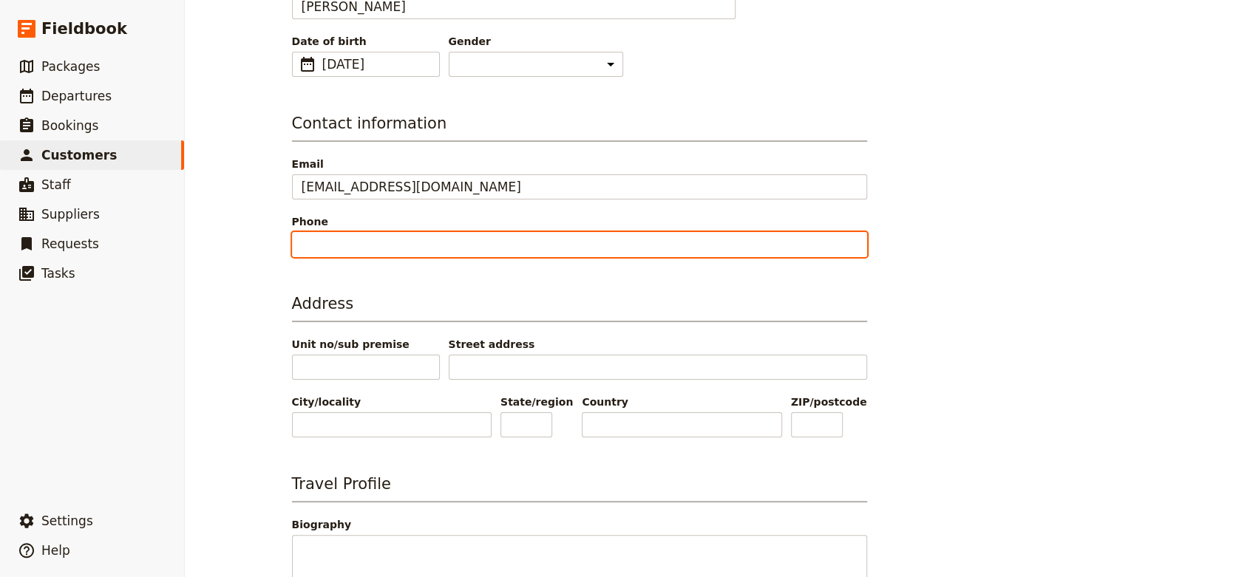
click at [562, 251] on input "Phone" at bounding box center [579, 244] width 575 height 25
paste input "[PHONE_NUMBER]"
click at [319, 237] on input "[PHONE_NUMBER]" at bounding box center [579, 244] width 575 height 25
click at [341, 248] on input "[PHONE_NUMBER]" at bounding box center [579, 244] width 575 height 25
click at [366, 244] on input "[PHONE_NUMBER]" at bounding box center [579, 244] width 575 height 25
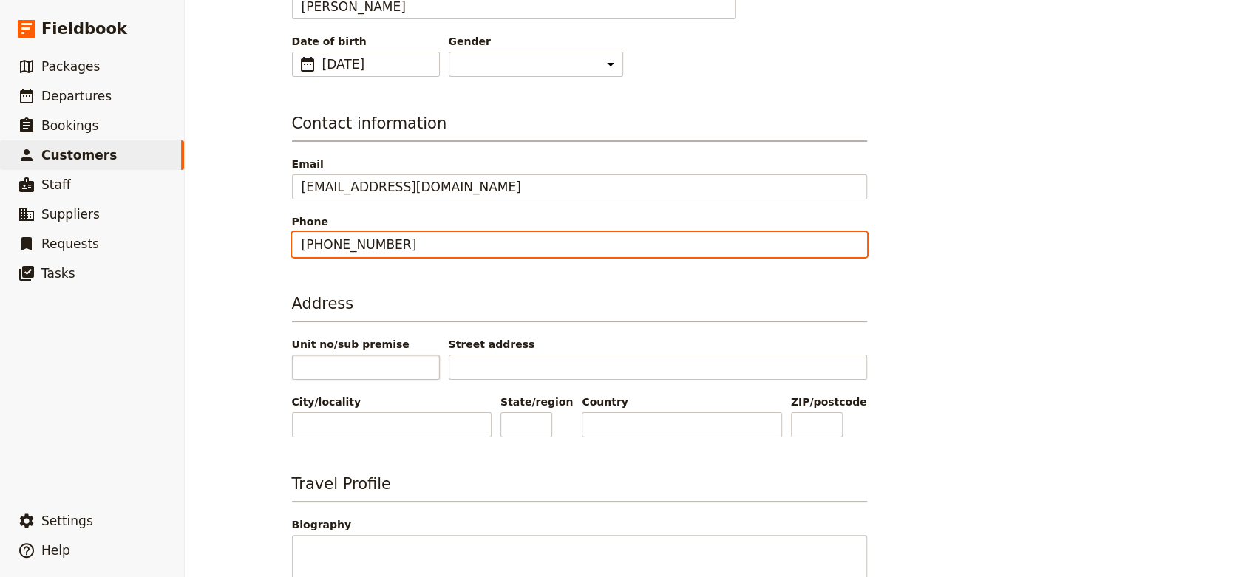
type input "[PHONE_NUMBER]"
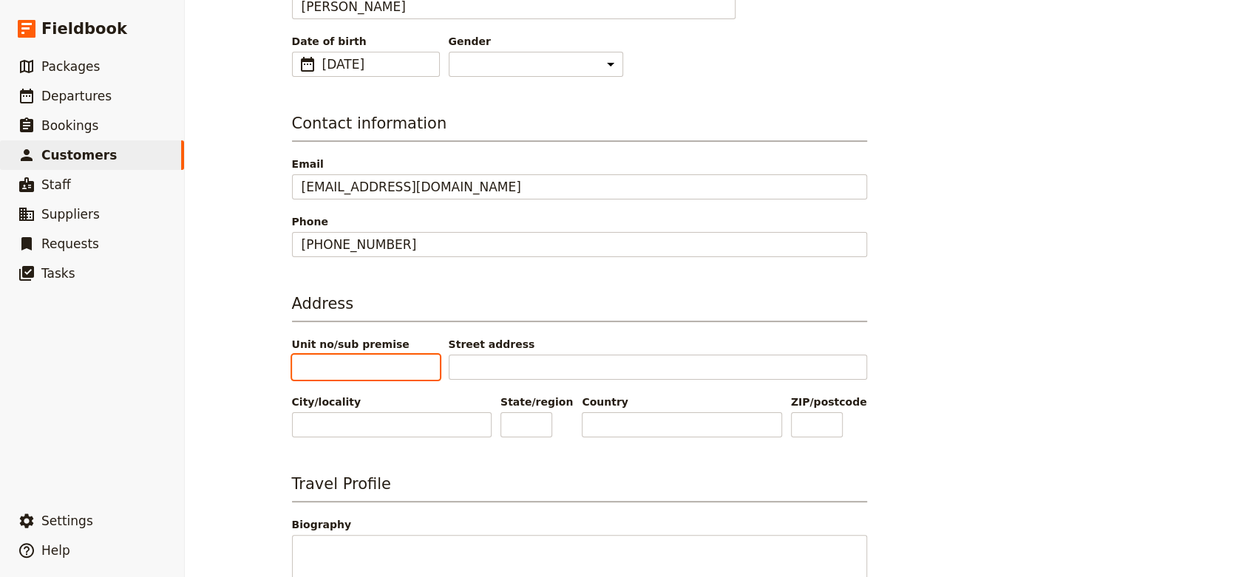
click at [376, 363] on input "Unit no/sub premise" at bounding box center [366, 367] width 148 height 25
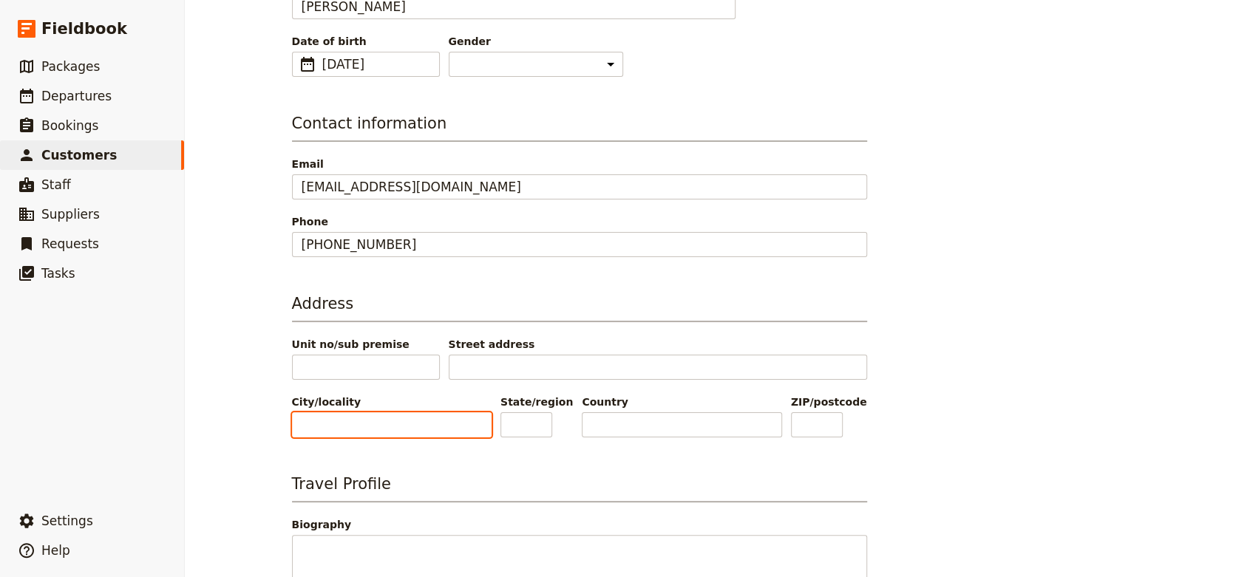
drag, startPoint x: 439, startPoint y: 427, endPoint x: 423, endPoint y: 434, distance: 17.9
click at [436, 430] on input "City/locality" at bounding box center [392, 425] width 200 height 25
type input "[GEOGRAPHIC_DATA]"
type input "VIC"
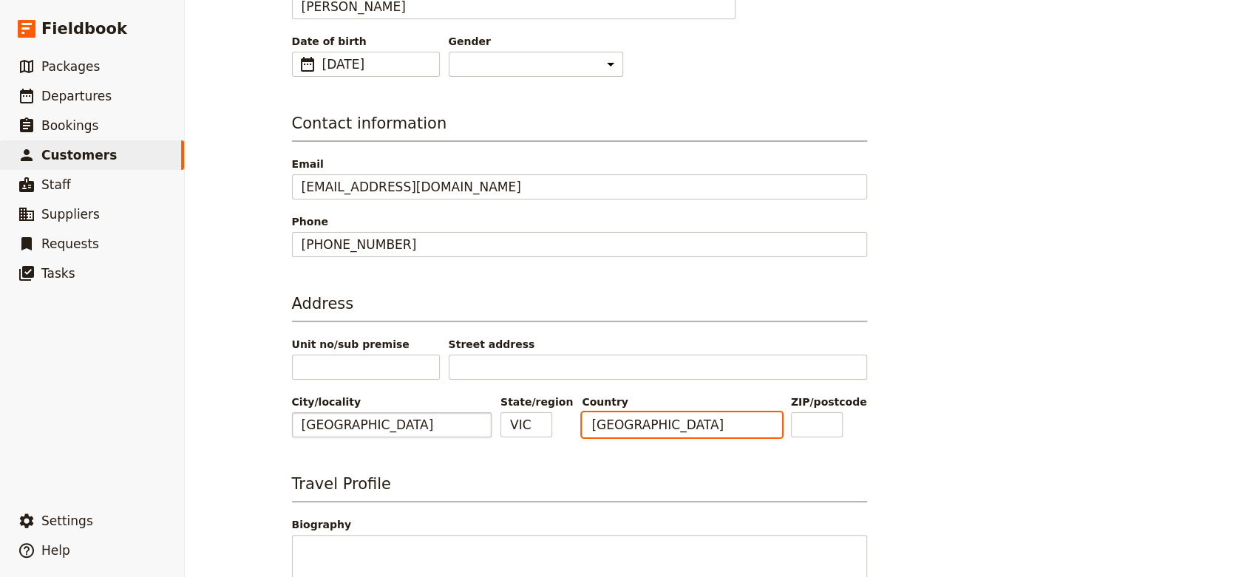
type input "[GEOGRAPHIC_DATA]"
type input "3206"
click at [316, 381] on div "Address Unit no/sub premise Street address City/locality [GEOGRAPHIC_DATA]/regi…" at bounding box center [579, 365] width 575 height 145
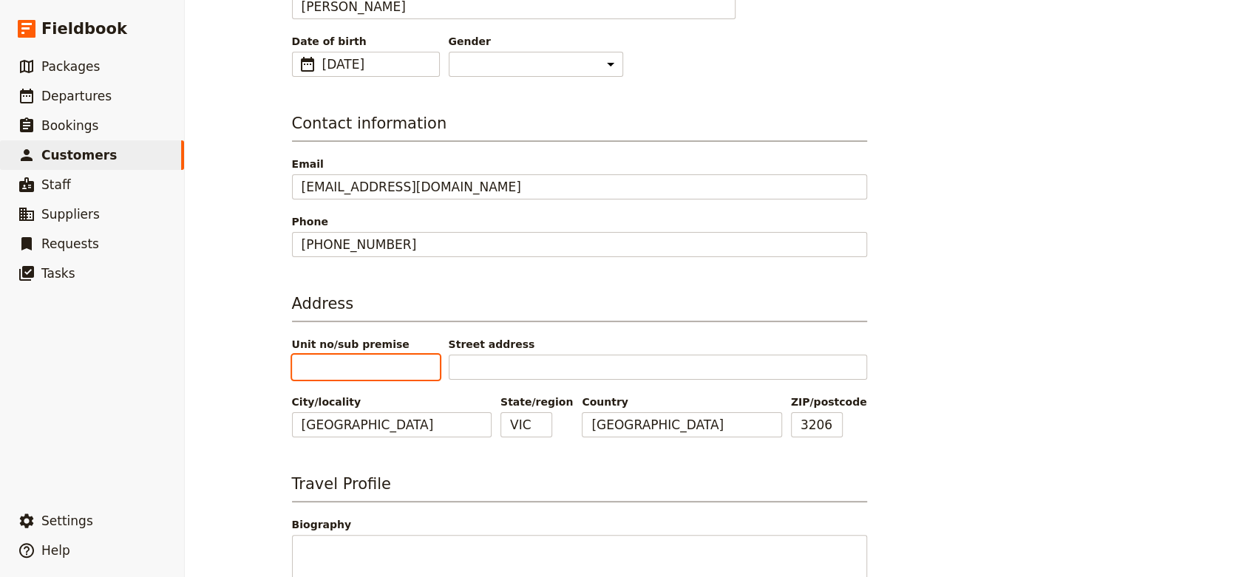
click at [340, 368] on input "Unit no/sub premise" at bounding box center [366, 367] width 148 height 25
type input "228"
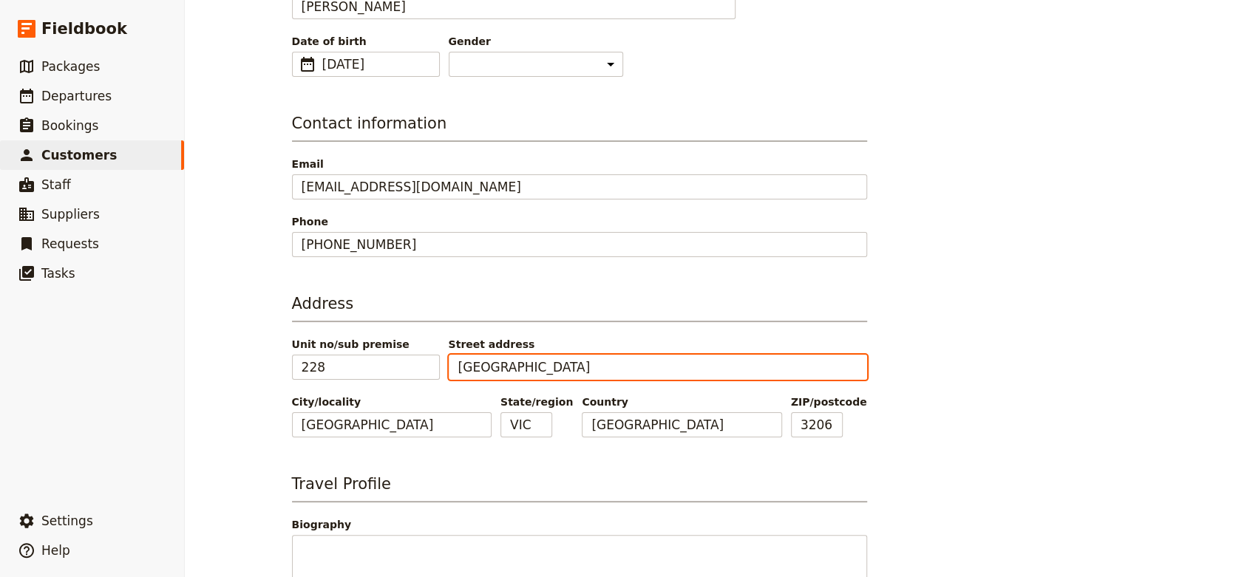
click at [462, 370] on input "[GEOGRAPHIC_DATA]" at bounding box center [658, 367] width 418 height 25
type input "[PERSON_NAME][GEOGRAPHIC_DATA]"
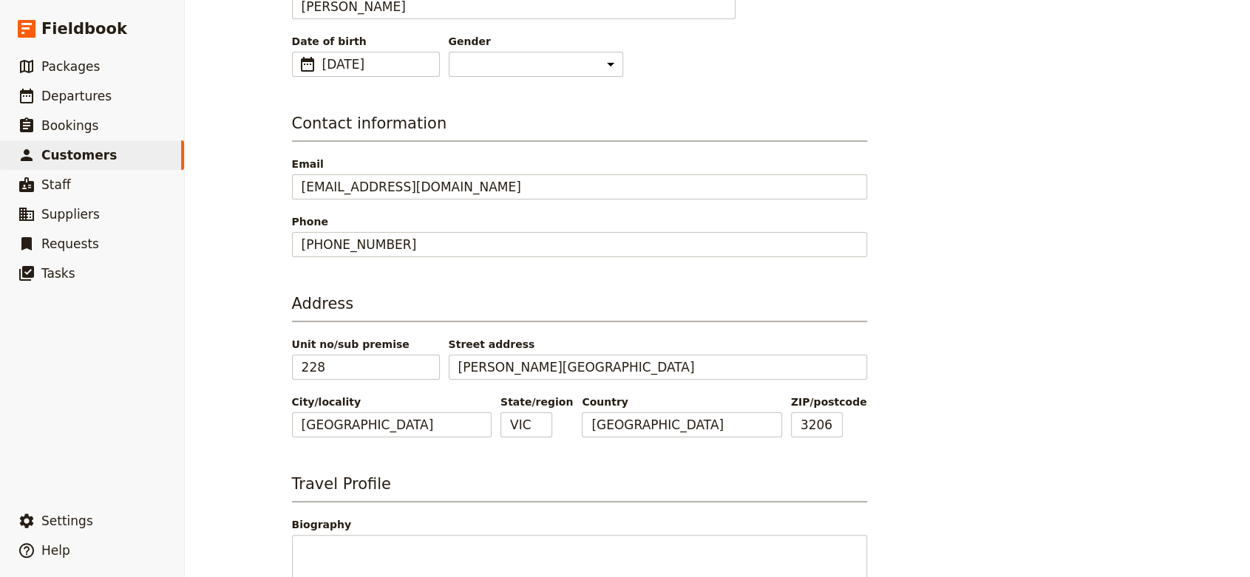
click at [1156, 314] on div "New customer Personal information Name [PERSON_NAME] [PERSON_NAME] Preferred na…" at bounding box center [717, 288] width 1065 height 577
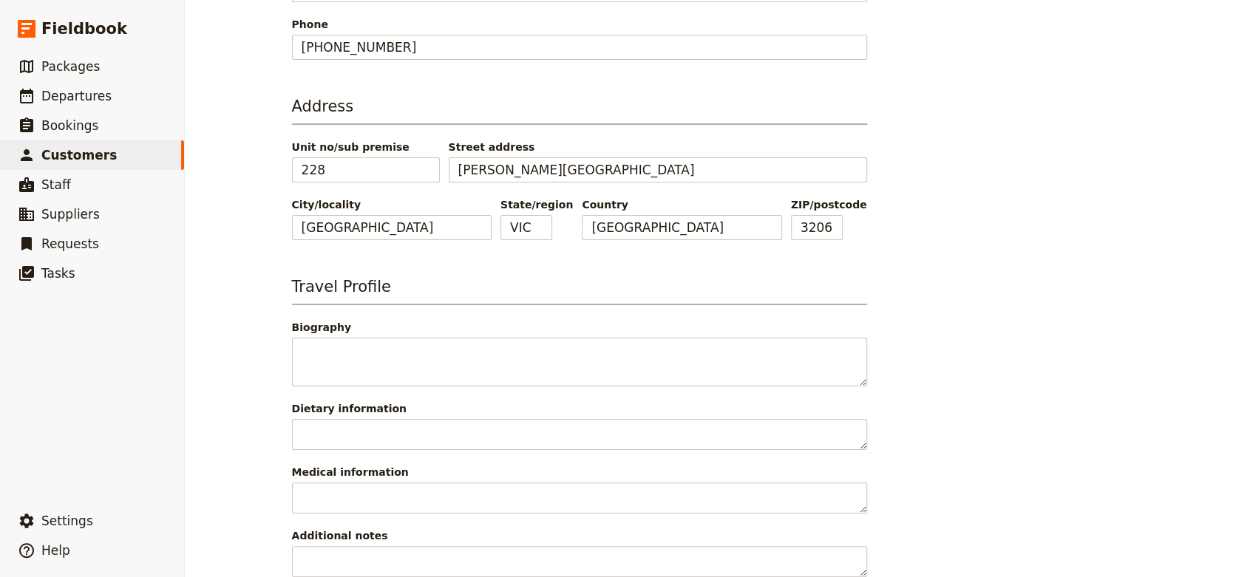
scroll to position [464, 0]
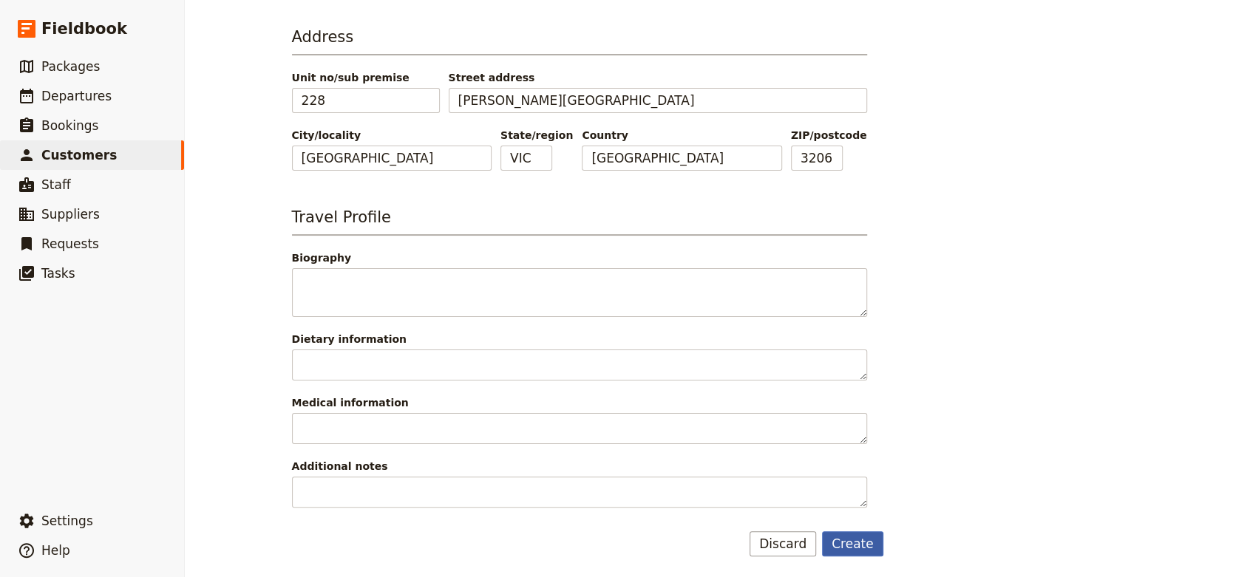
click at [857, 532] on button "Create" at bounding box center [852, 544] width 61 height 25
select select "[DEMOGRAPHIC_DATA]"
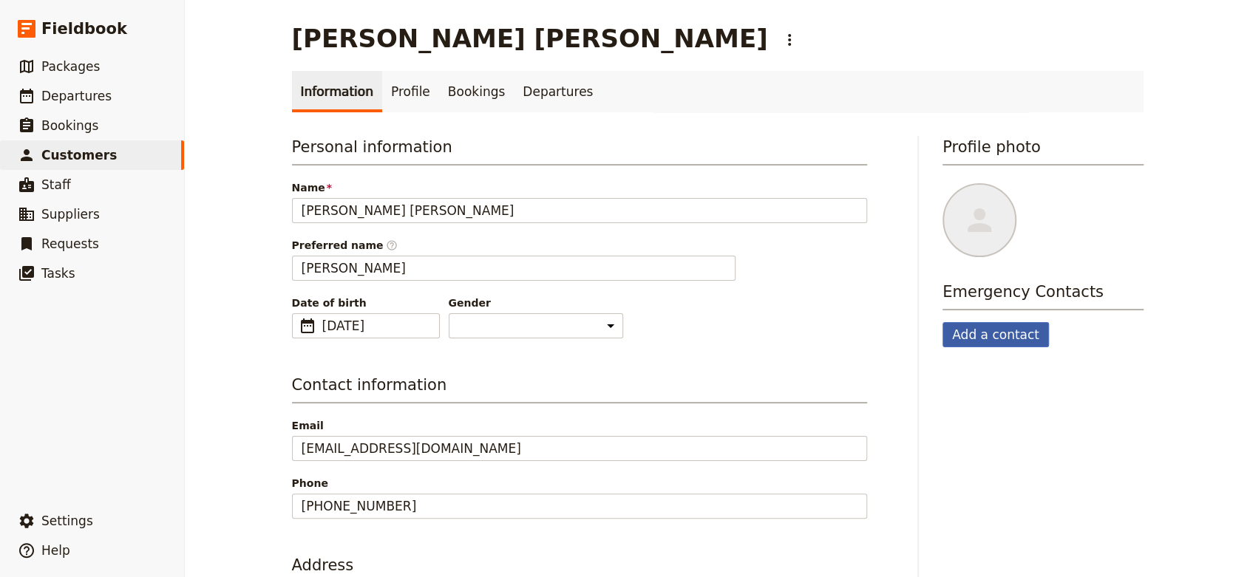
click at [995, 329] on button "Add a contact" at bounding box center [996, 334] width 106 height 25
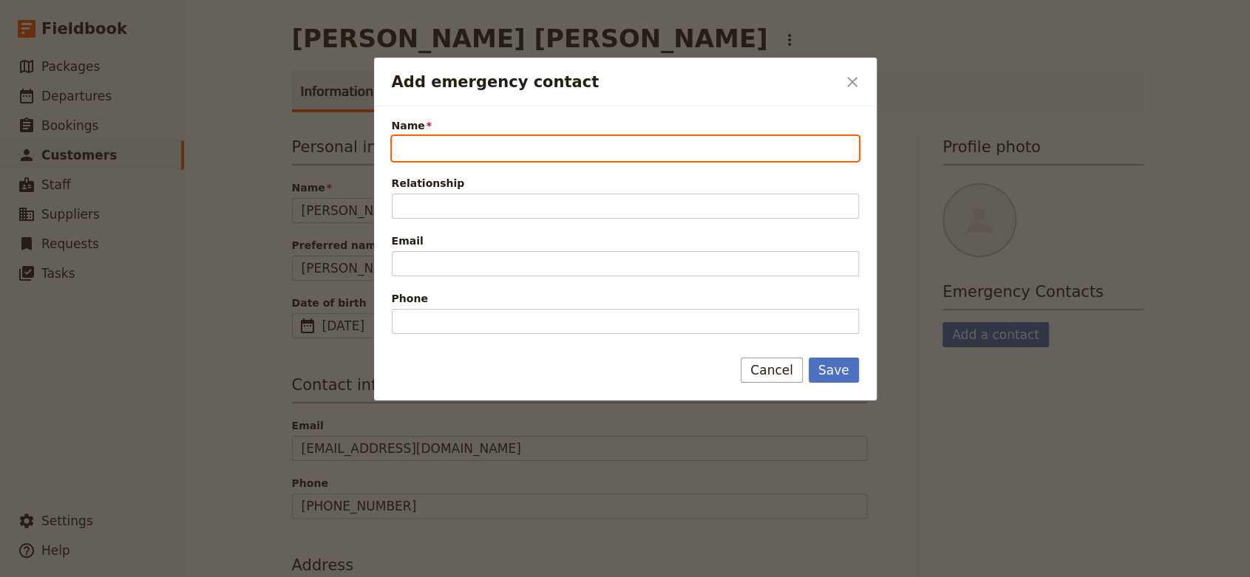
paste input "[PERSON_NAME]"
type input "[PERSON_NAME]"
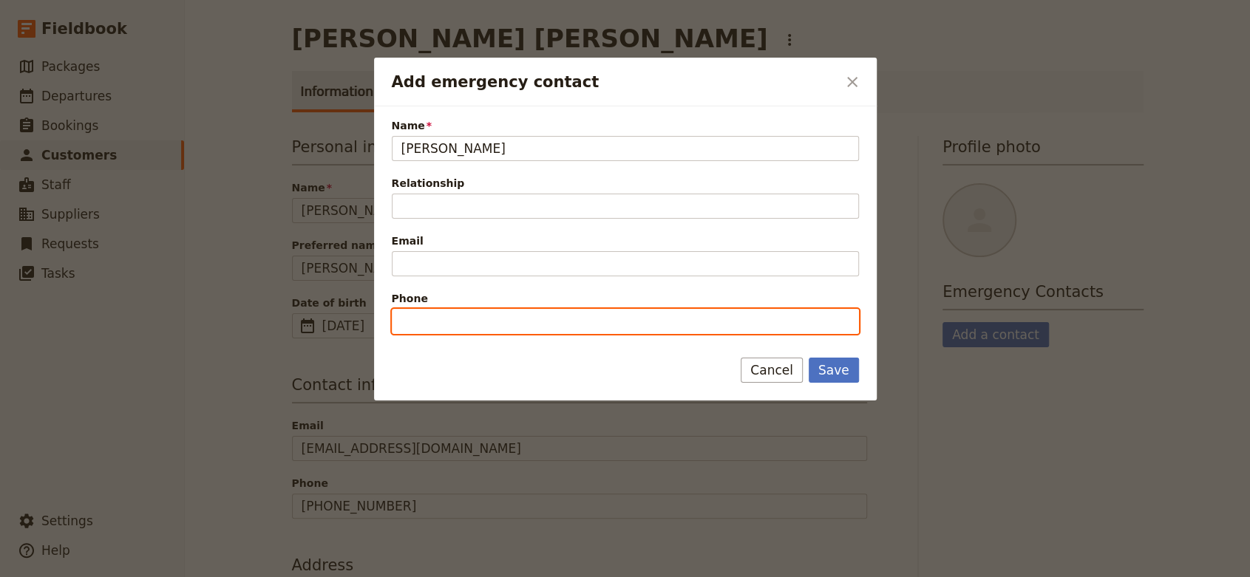
click at [524, 321] on input "Phone" at bounding box center [625, 321] width 467 height 25
paste input "[PHONE_NUMBER]"
click at [424, 324] on input "[PHONE_NUMBER]" at bounding box center [625, 321] width 467 height 25
click at [449, 323] on input "[PHONE_NUMBER]" at bounding box center [625, 321] width 467 height 25
click at [467, 322] on input "[PHONE_NUMBER]" at bounding box center [625, 321] width 467 height 25
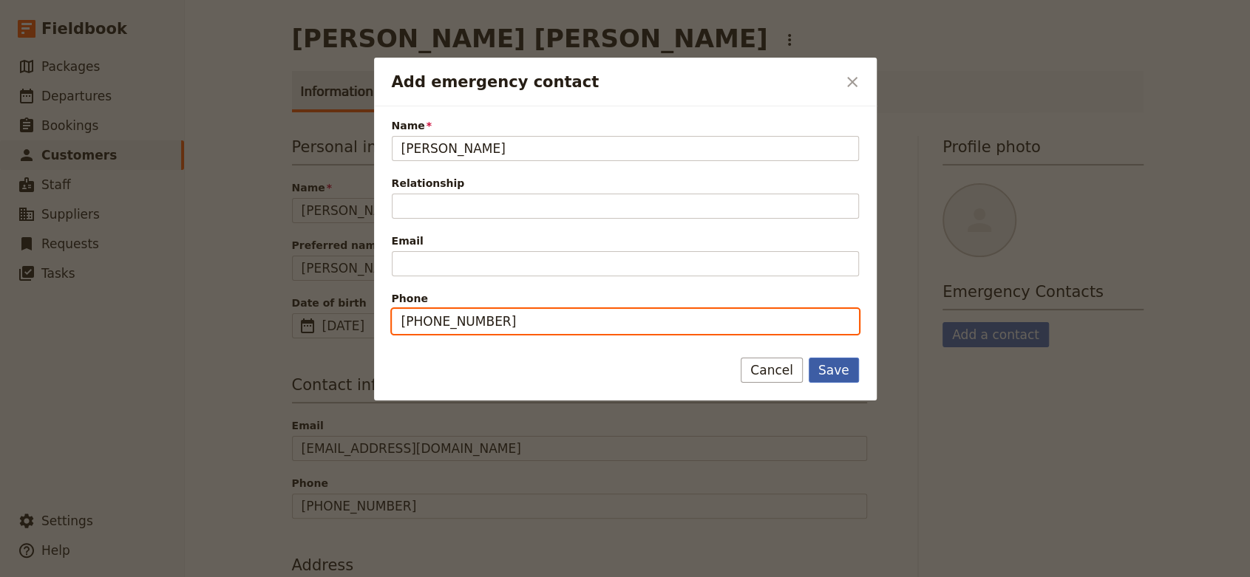
type input "[PHONE_NUMBER]"
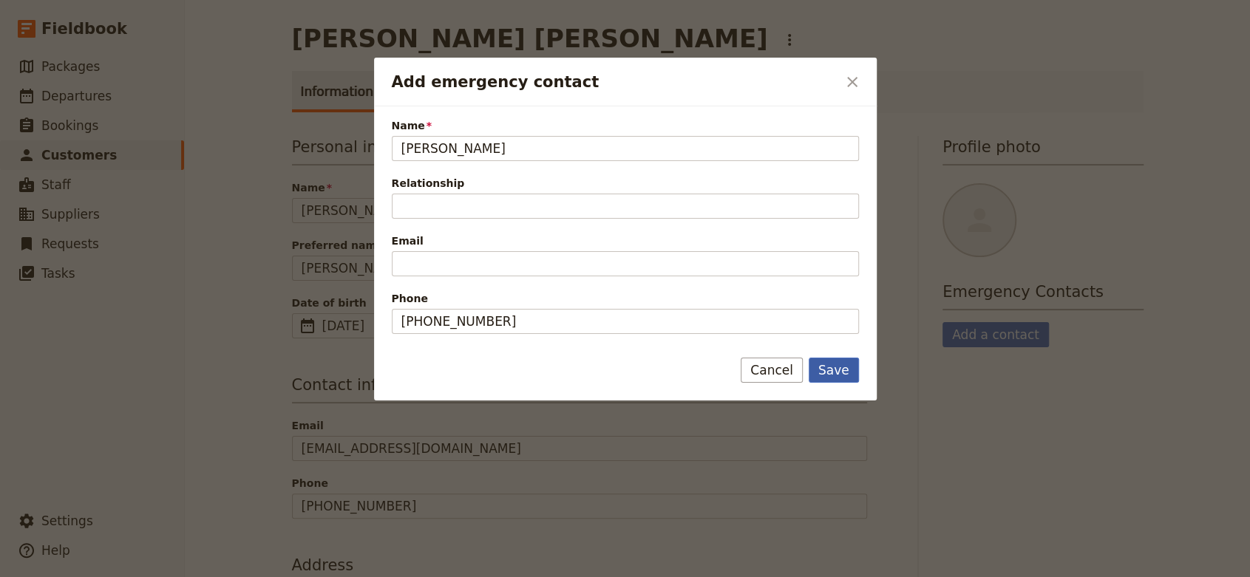
click at [853, 364] on button "Save" at bounding box center [834, 370] width 50 height 25
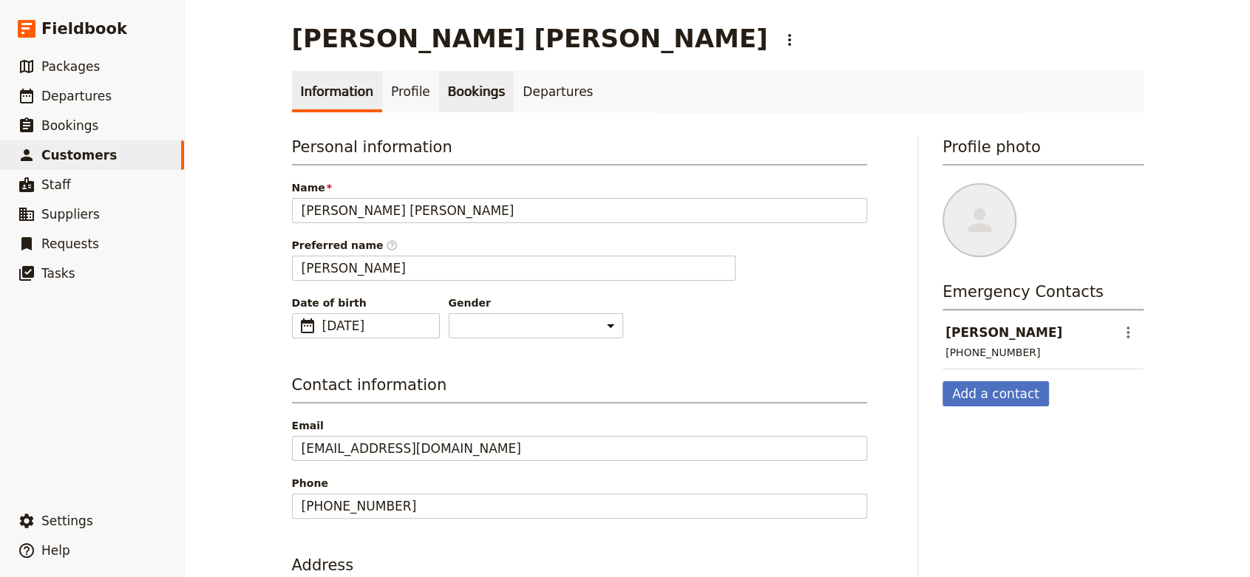
click at [463, 88] on link "Bookings" at bounding box center [476, 91] width 75 height 41
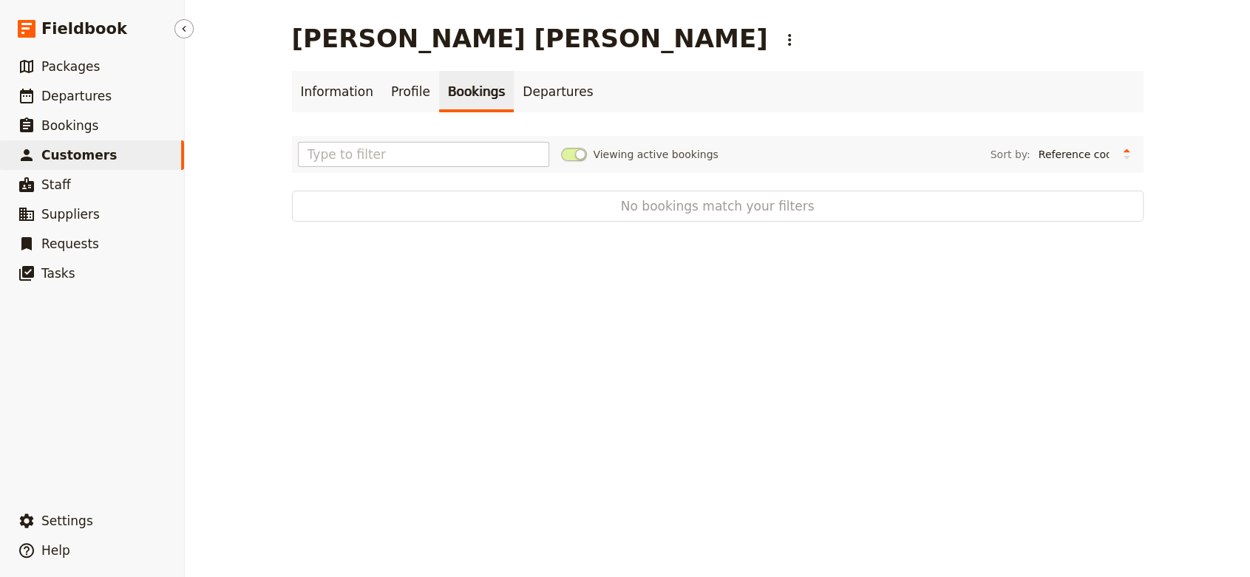
click at [106, 153] on link "​ Customers" at bounding box center [92, 155] width 184 height 30
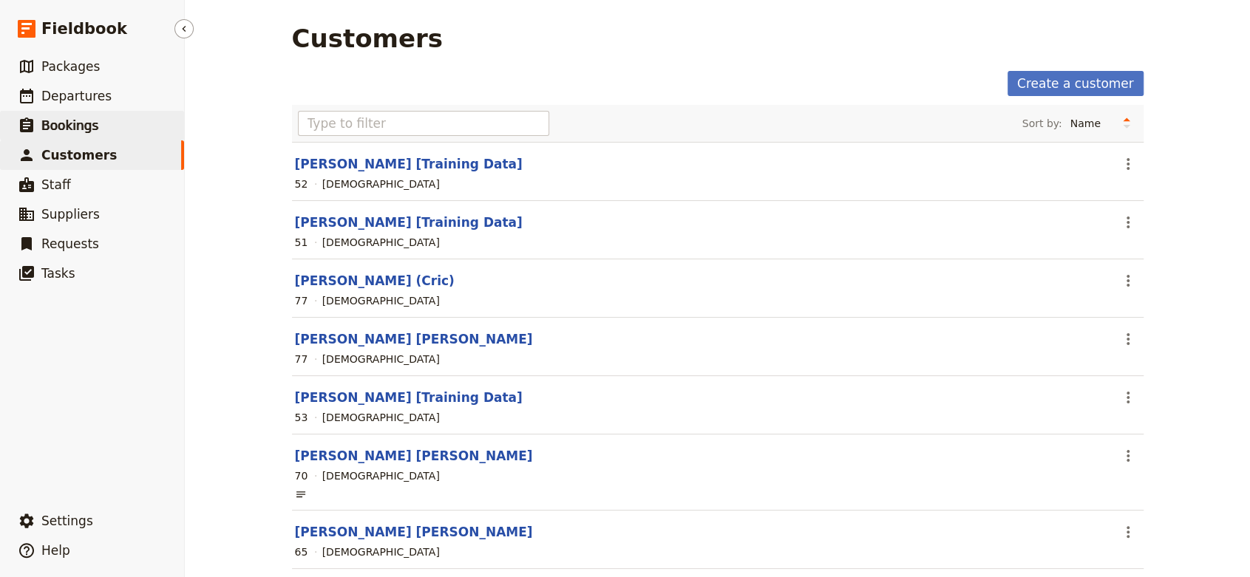
click at [88, 120] on span "Bookings" at bounding box center [69, 125] width 57 height 15
select select "CREATED_AT"
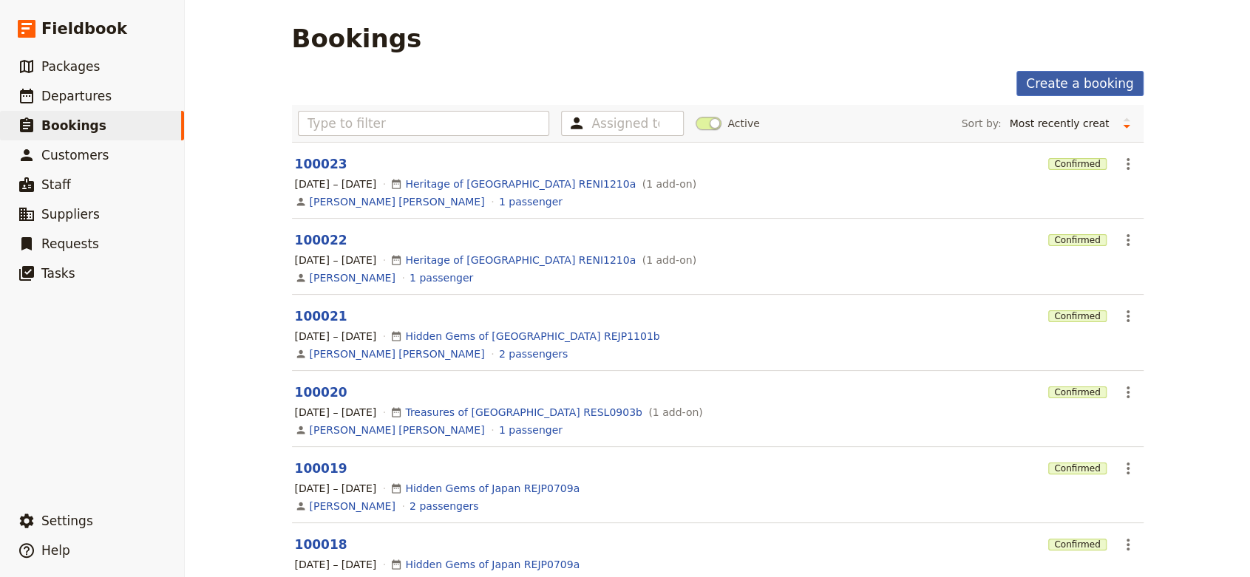
click at [1105, 80] on link "Create a booking" at bounding box center [1079, 83] width 126 height 25
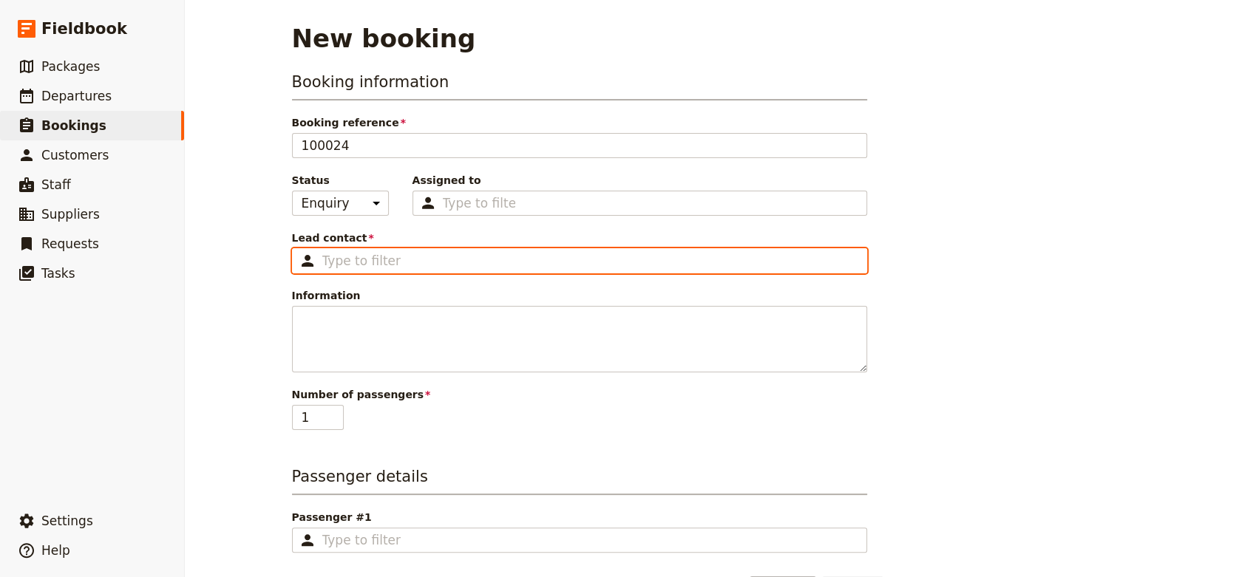
click at [448, 254] on input "Lead contact ​" at bounding box center [589, 261] width 535 height 18
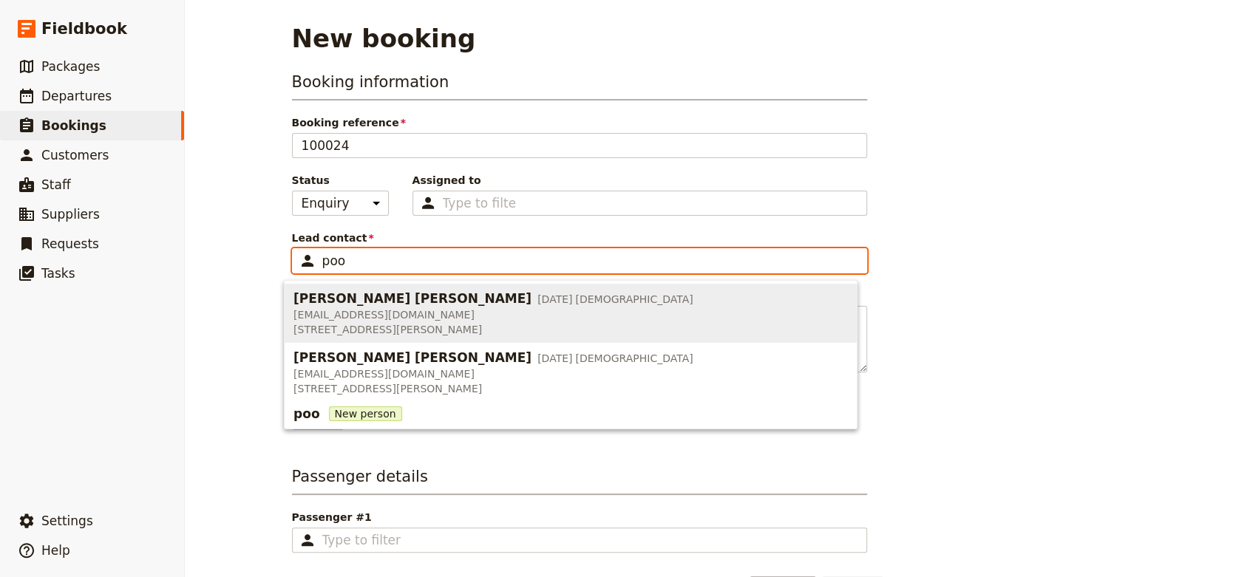
click at [418, 310] on span "[EMAIL_ADDRESS][DOMAIN_NAME]" at bounding box center [493, 315] width 400 height 15
type input "[PERSON_NAME] [PERSON_NAME]"
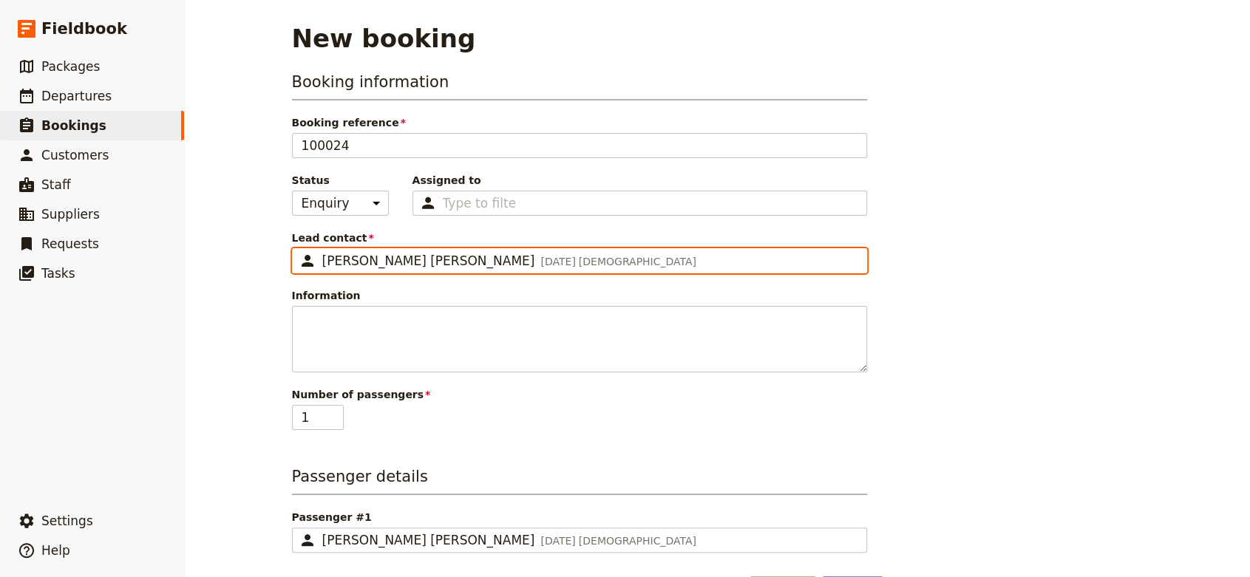
type input "[PERSON_NAME] [PERSON_NAME]"
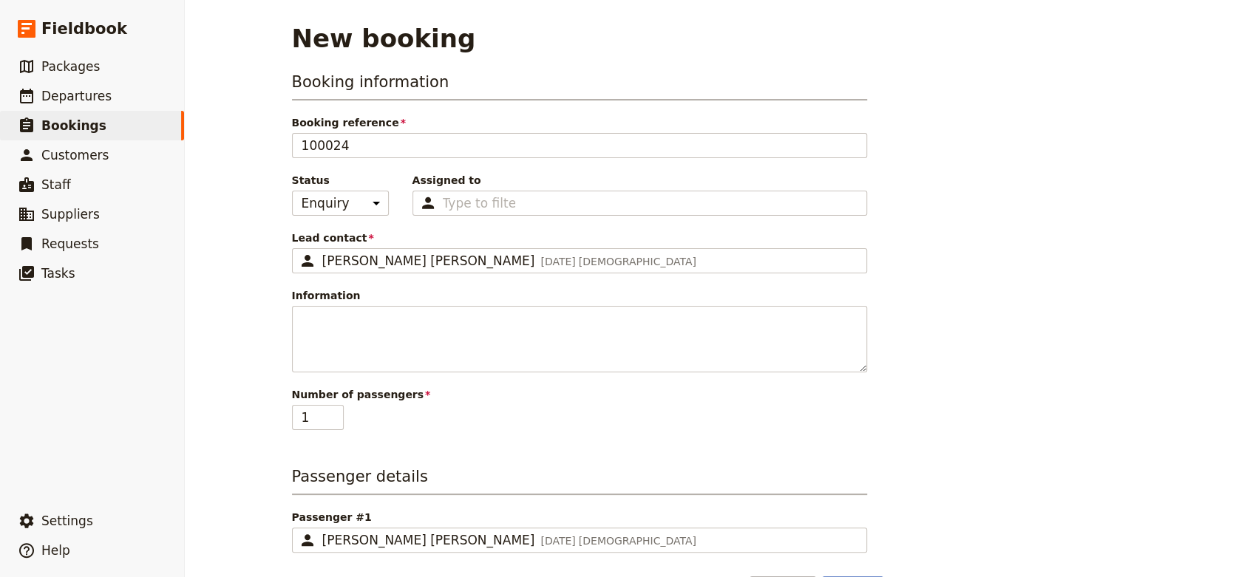
click at [891, 299] on div "Booking information Booking reference 100024 Status Enquiry On hold Confirmed A…" at bounding box center [718, 336] width 852 height 531
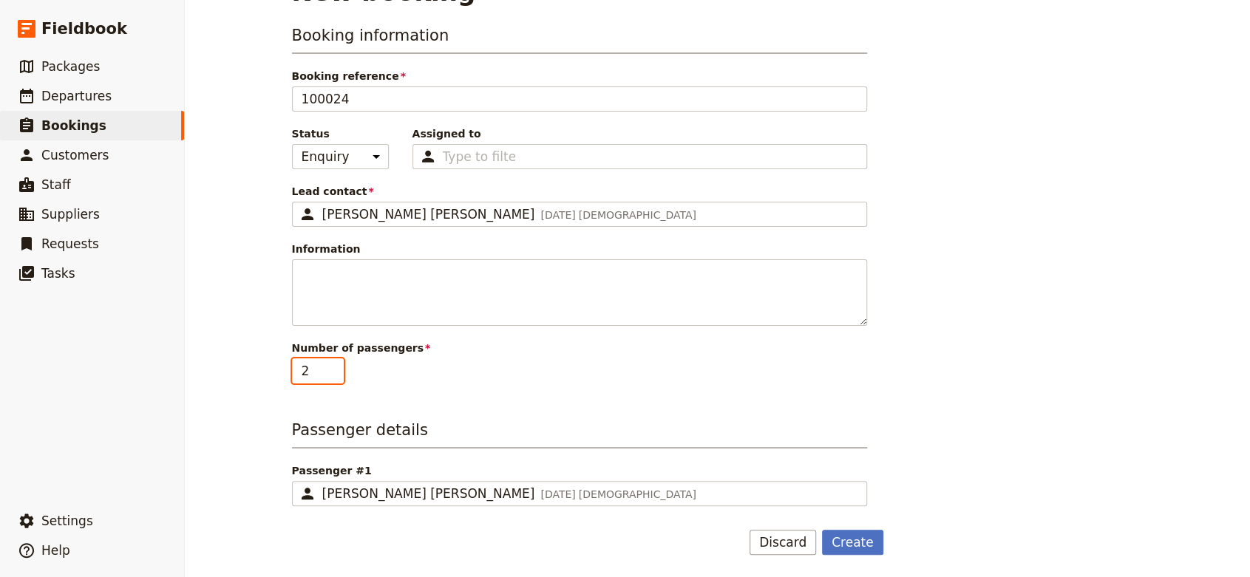
type input "2"
click at [326, 362] on input "2" at bounding box center [318, 371] width 52 height 25
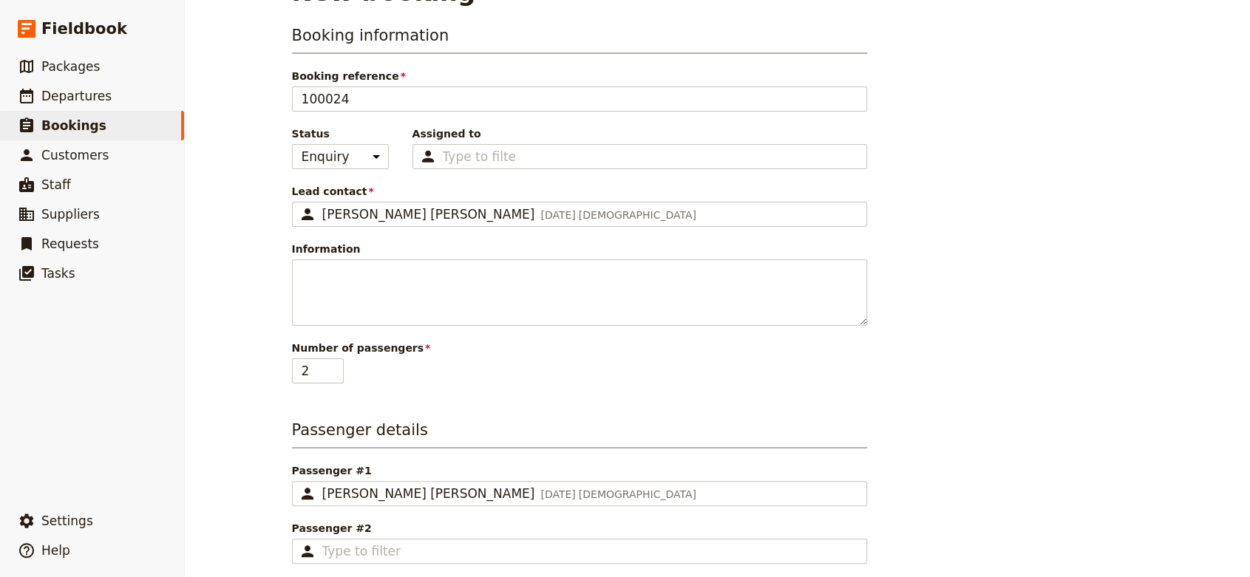
click at [959, 359] on div "Booking information Booking reference 100024 Status Enquiry On hold Confirmed A…" at bounding box center [718, 318] width 852 height 588
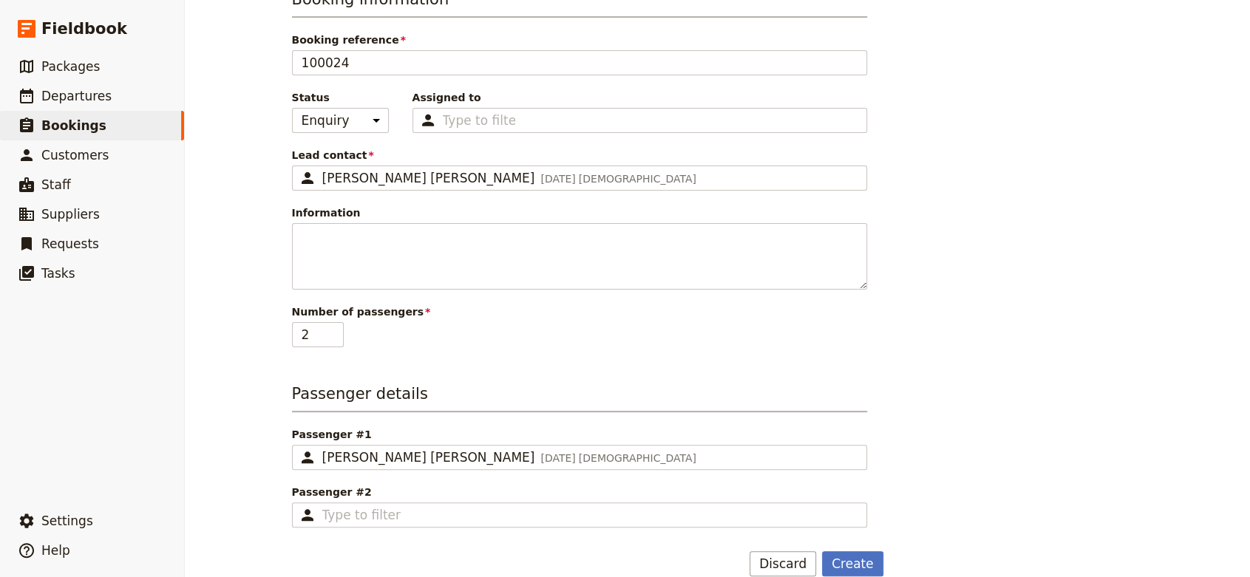
scroll to position [103, 0]
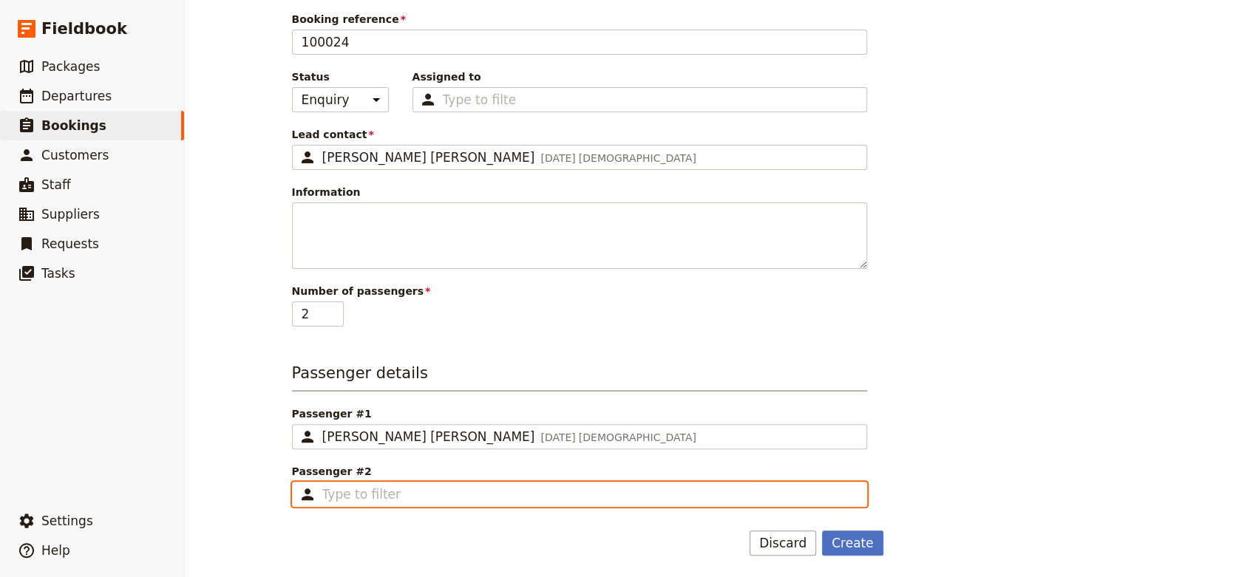
click at [537, 492] on input "Passenger #2 ​" at bounding box center [589, 495] width 535 height 18
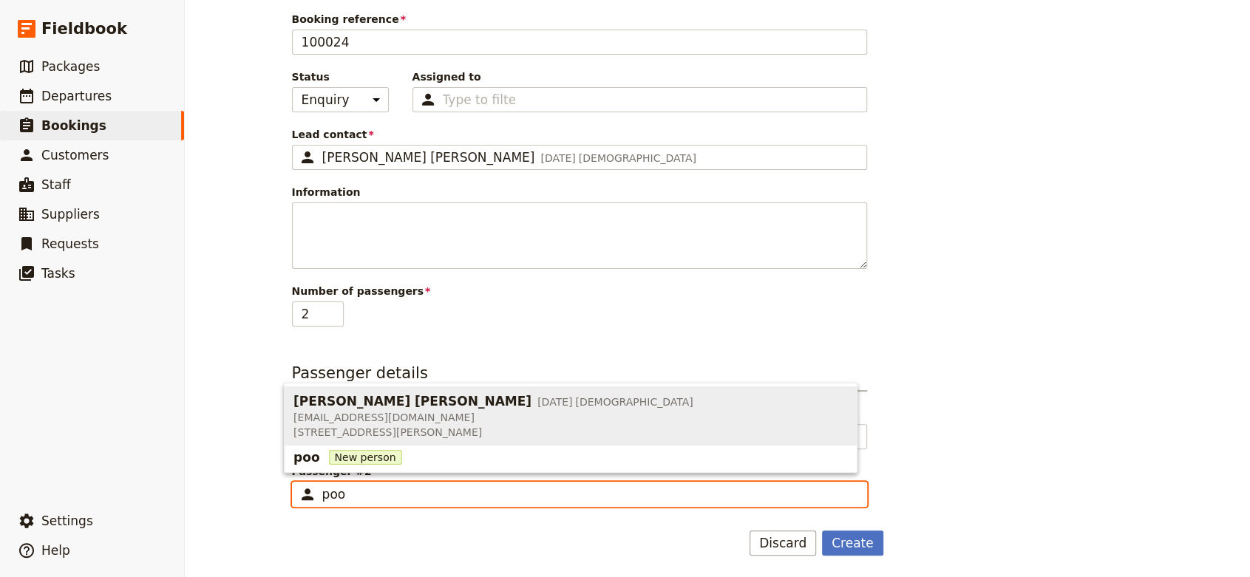
click at [440, 411] on span "[EMAIL_ADDRESS][DOMAIN_NAME]" at bounding box center [493, 417] width 400 height 15
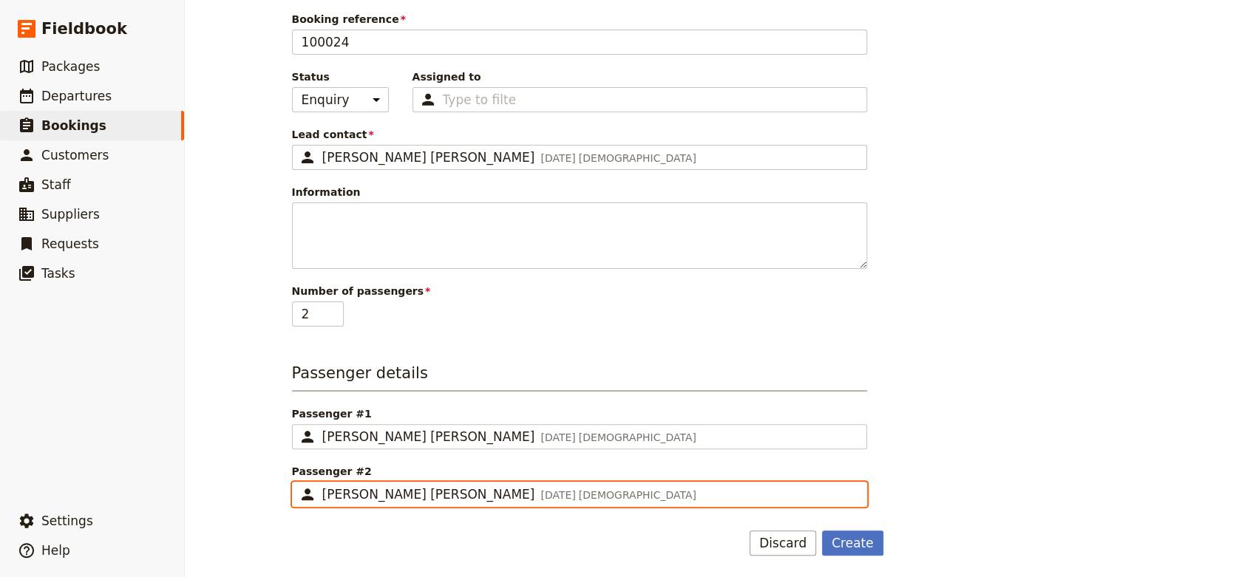
type input "[PERSON_NAME] [PERSON_NAME]"
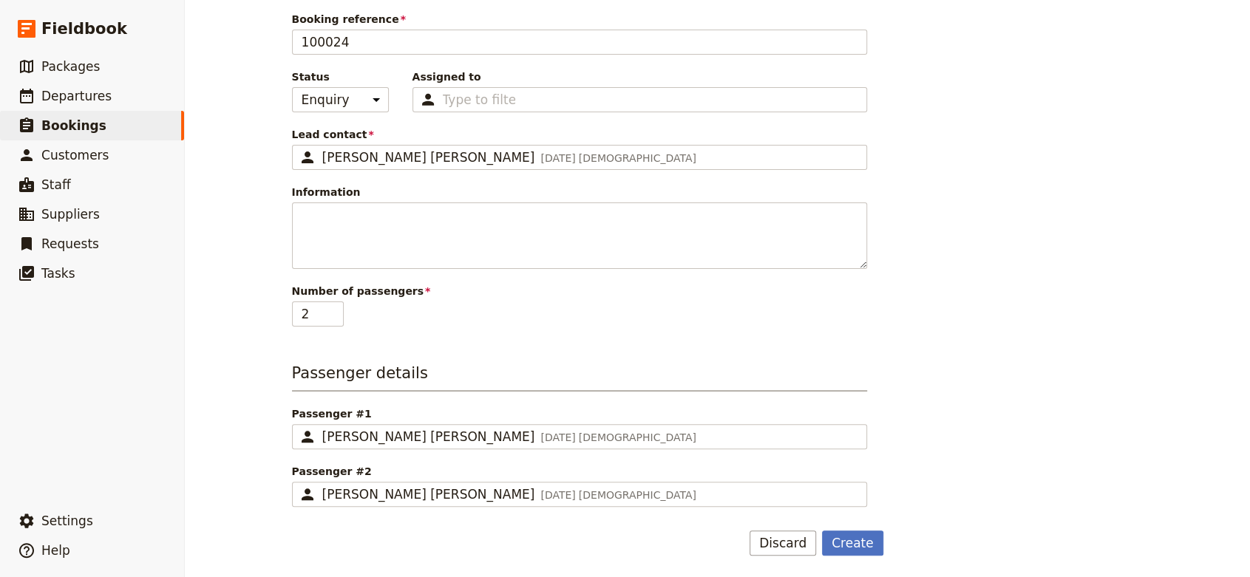
click at [994, 367] on div "Booking information Booking reference 100024 Status Enquiry On hold Confirmed A…" at bounding box center [718, 261] width 852 height 588
click at [849, 536] on button "Create" at bounding box center [852, 543] width 61 height 25
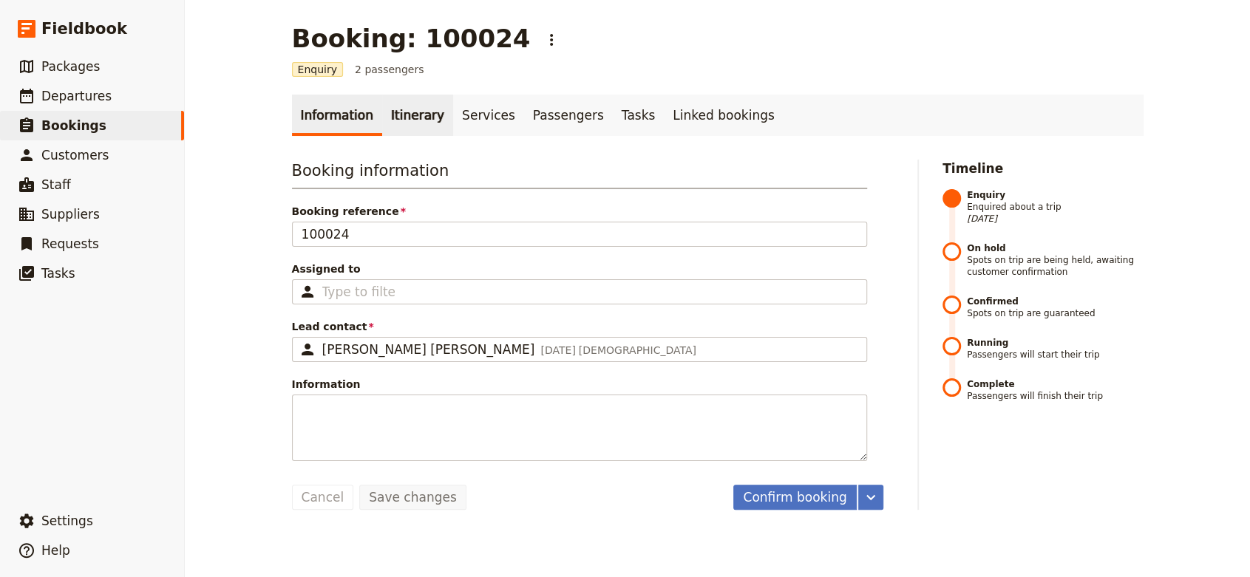
click at [394, 120] on link "Itinerary" at bounding box center [417, 115] width 71 height 41
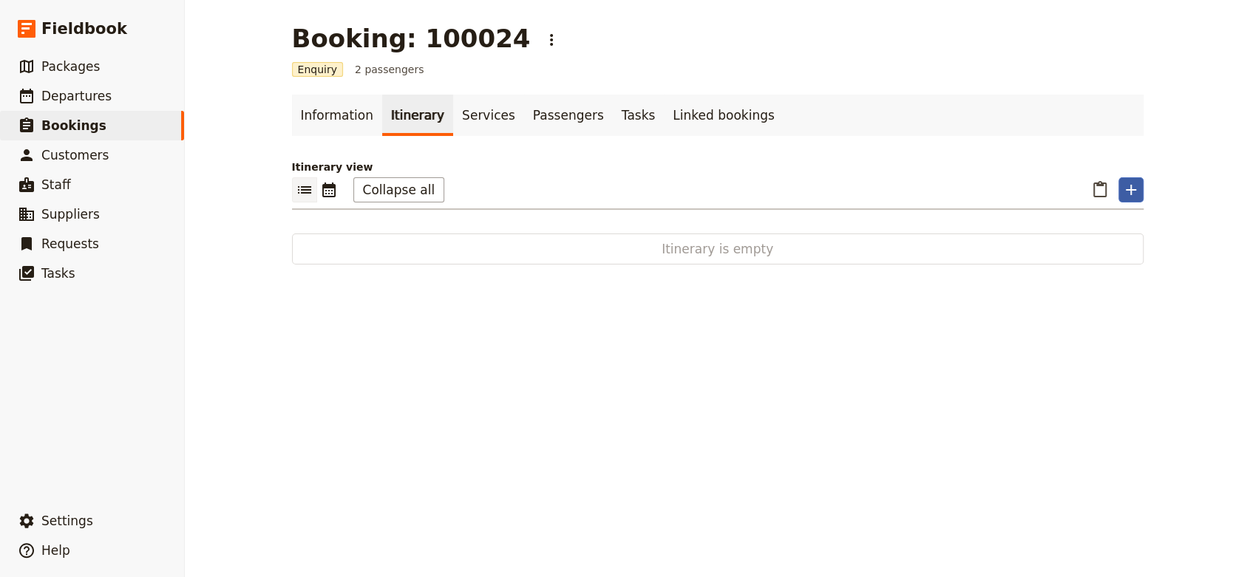
click at [1126, 189] on icon "Add" at bounding box center [1131, 190] width 10 height 10
click at [1170, 221] on span "Add a departure" at bounding box center [1162, 222] width 84 height 15
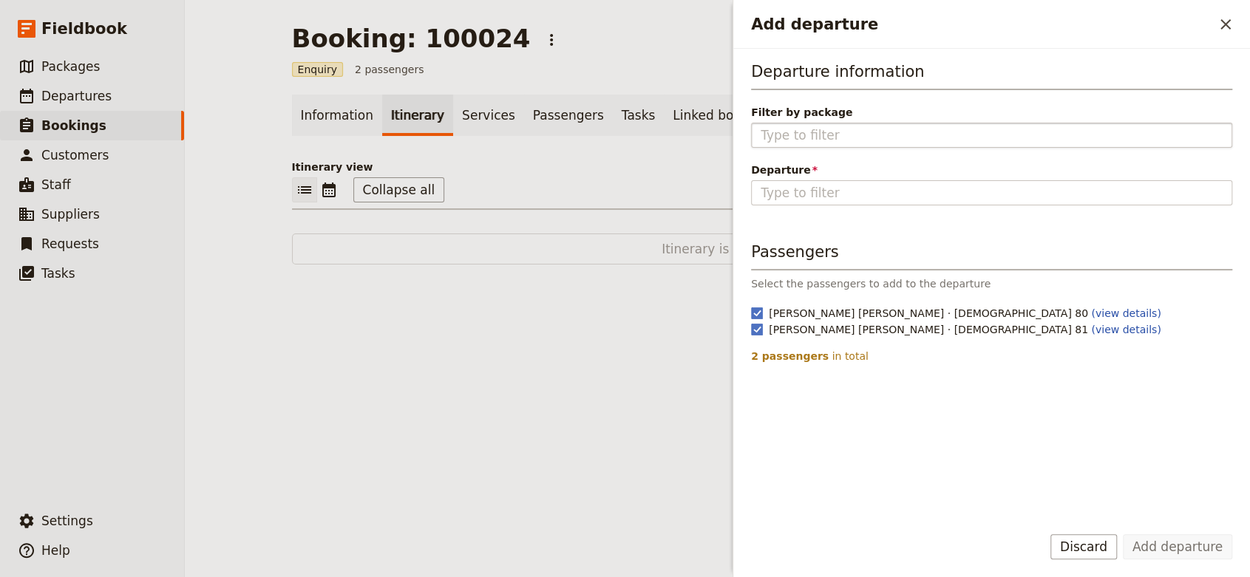
click at [894, 129] on input "Filter by package" at bounding box center [992, 135] width 462 height 18
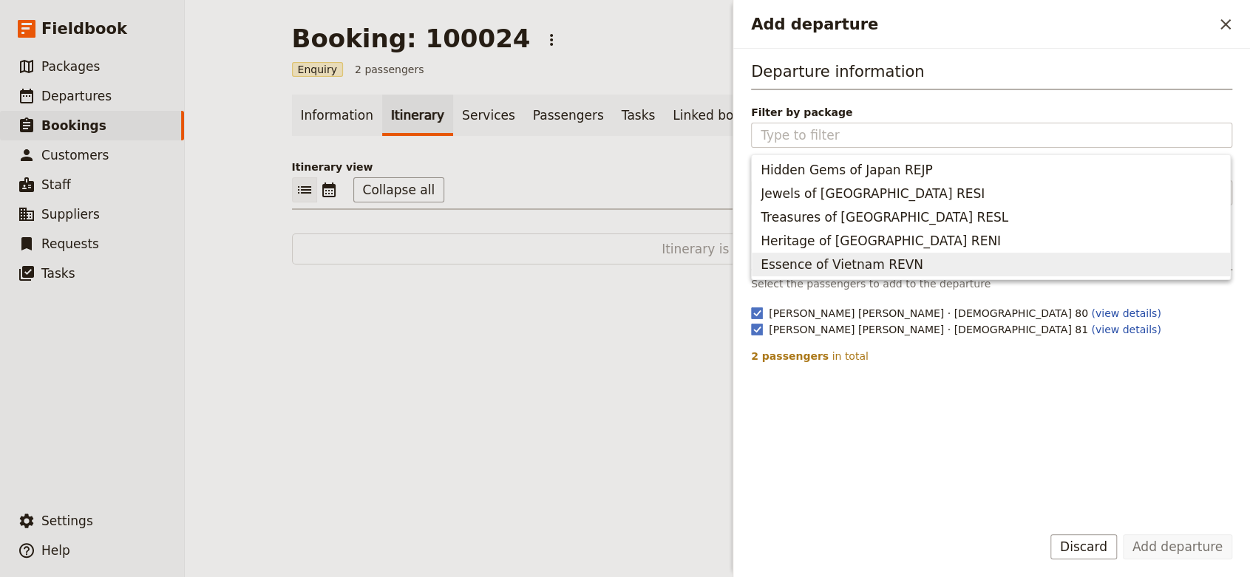
click at [884, 265] on span "Essence of Vietnam REVN" at bounding box center [842, 265] width 163 height 18
type input "Essence of Vietnam REVN"
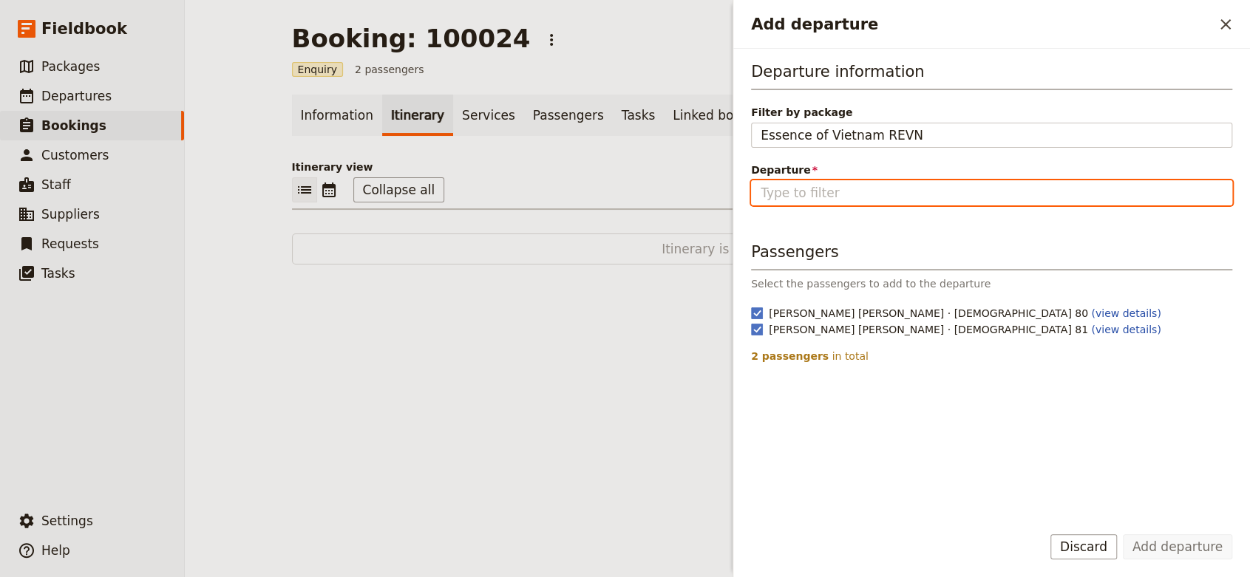
click at [881, 191] on input "Departure" at bounding box center [992, 193] width 462 height 18
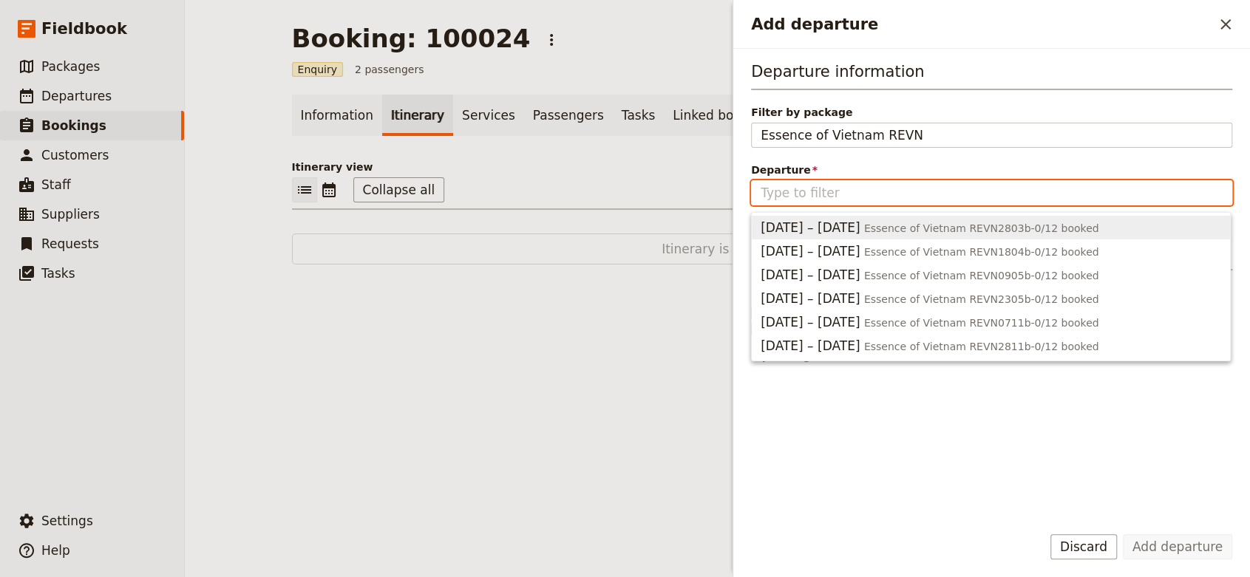
click at [883, 228] on span "Essence of Vietnam REVN2803b - 0/12 booked" at bounding box center [981, 229] width 235 height 12
type input "Essence of Vietnam REVN2803b"
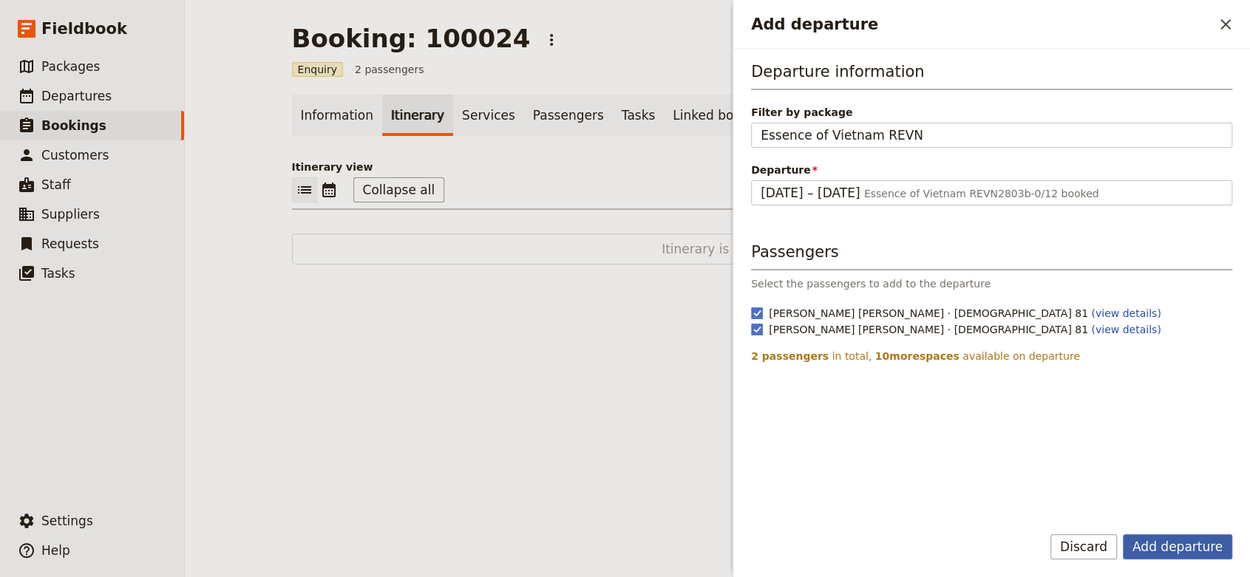
click at [1160, 554] on button "Add departure" at bounding box center [1177, 546] width 109 height 25
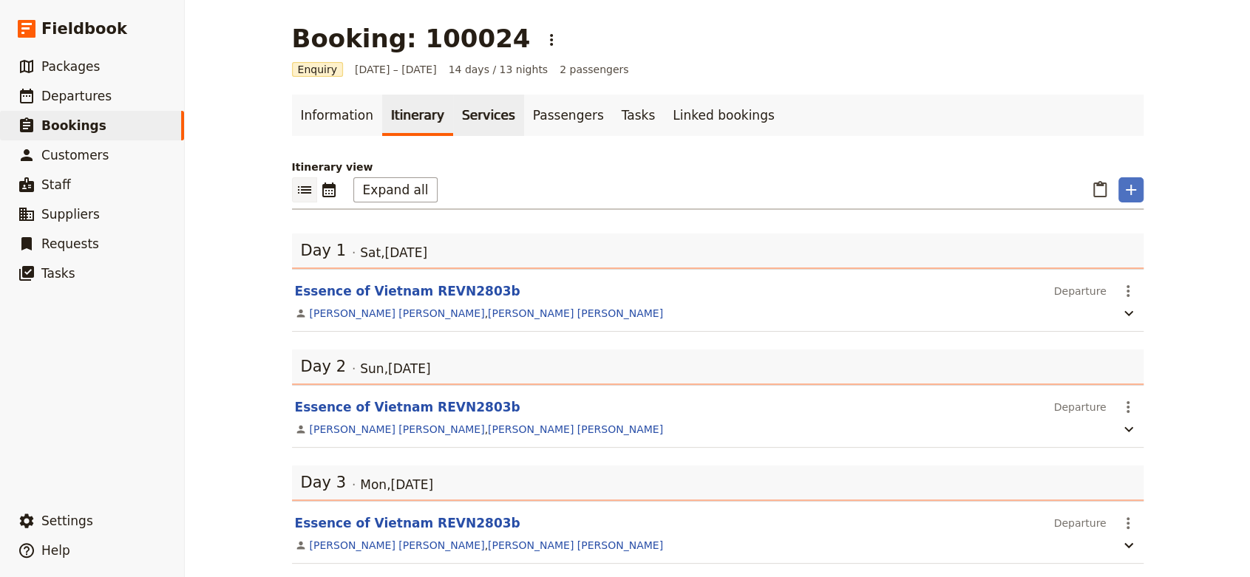
click at [466, 110] on link "Services" at bounding box center [488, 115] width 71 height 41
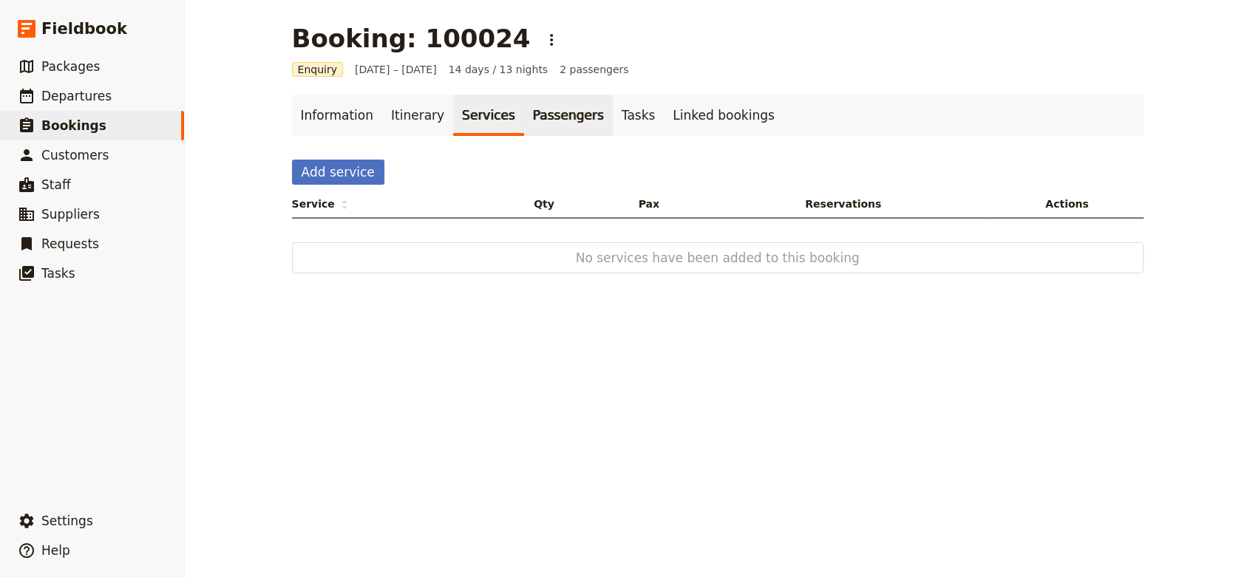
click at [534, 121] on link "Passengers" at bounding box center [568, 115] width 89 height 41
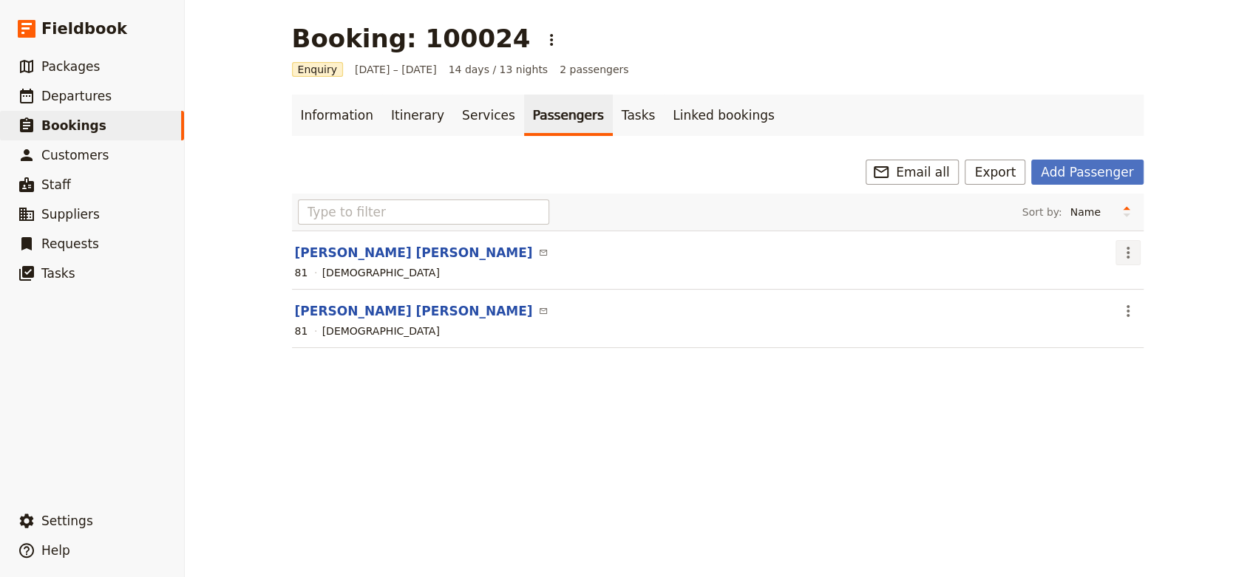
click at [1127, 257] on icon "Actions" at bounding box center [1128, 253] width 3 height 12
click at [1044, 308] on span "Edit passenger" at bounding box center [1041, 305] width 77 height 15
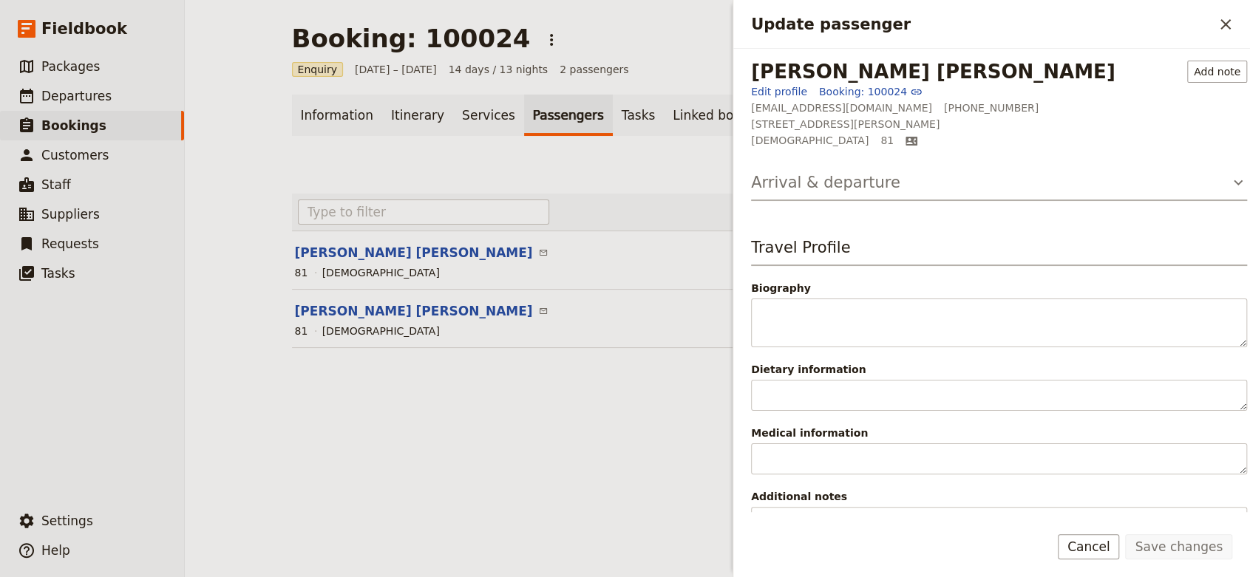
click at [1104, 197] on button "Arrival & departure" at bounding box center [999, 187] width 496 height 30
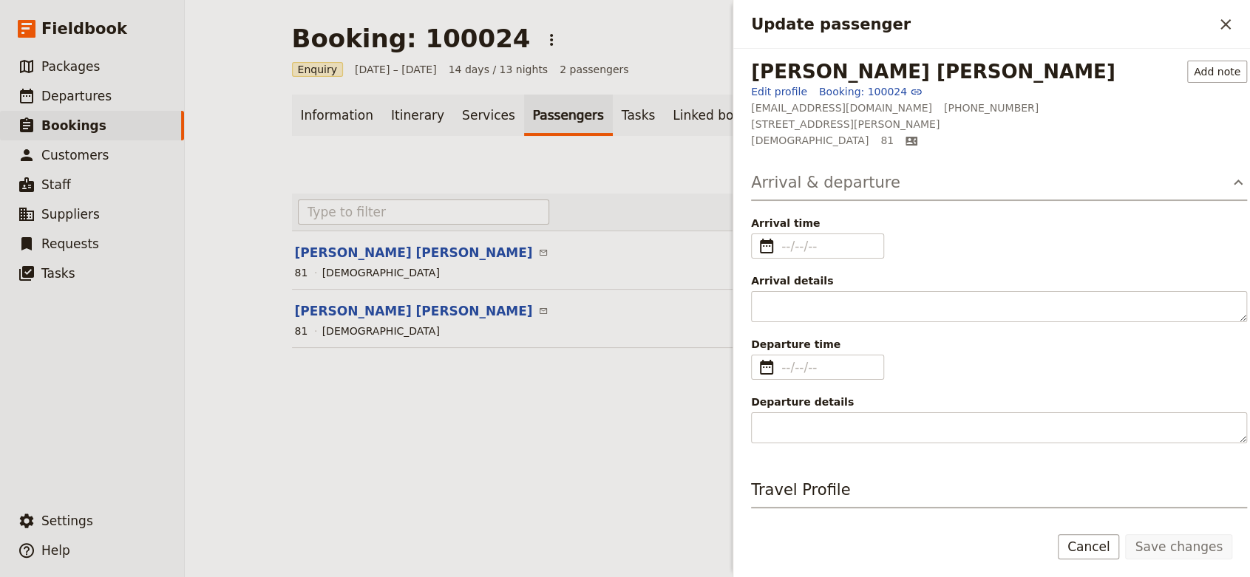
click at [1103, 197] on button "Arrival & departure" at bounding box center [999, 187] width 496 height 30
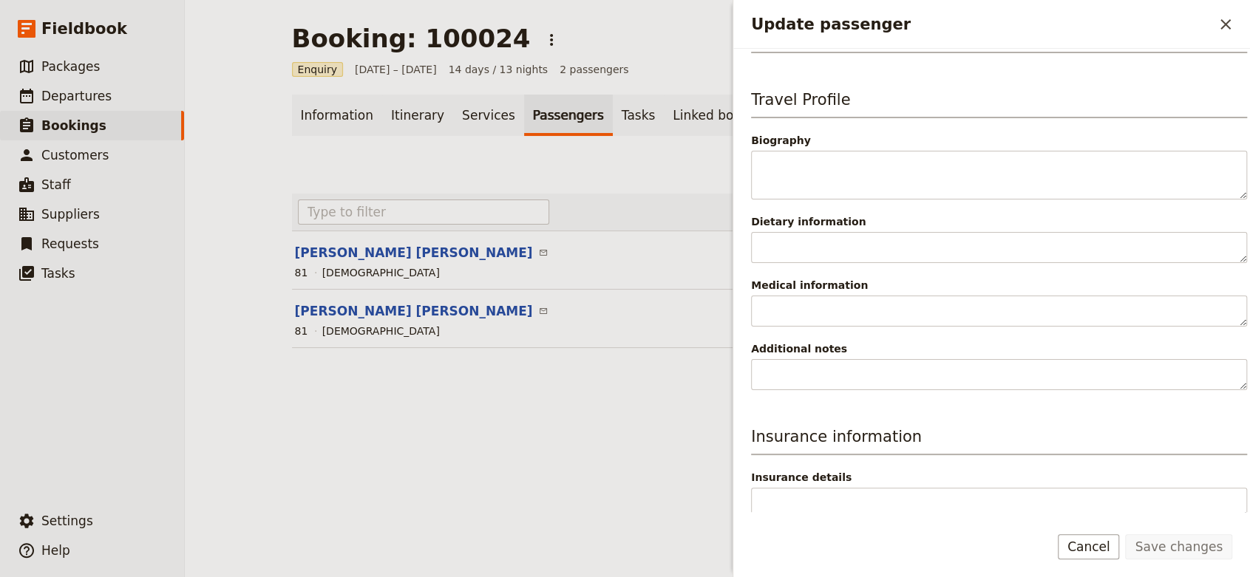
scroll to position [153, 0]
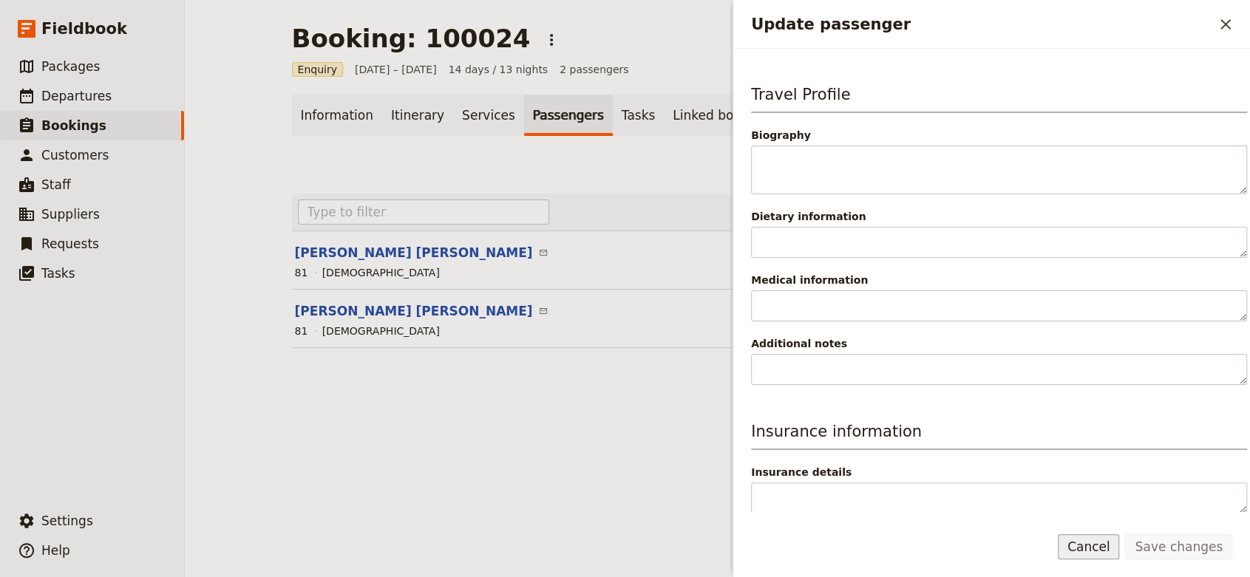
click at [1109, 549] on button "Cancel" at bounding box center [1089, 546] width 62 height 25
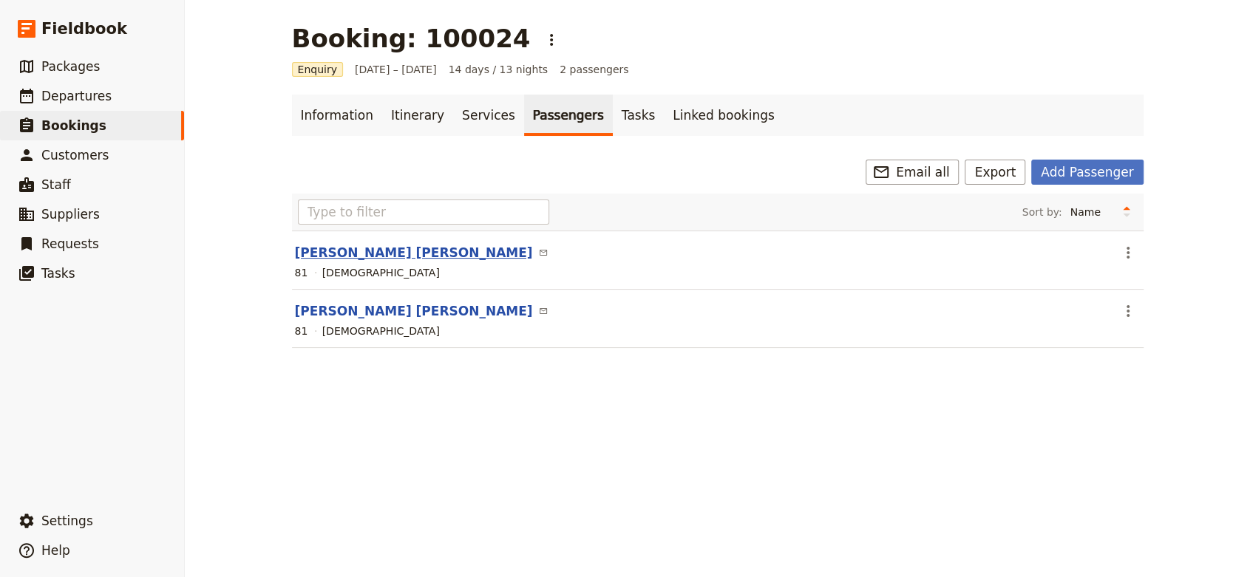
click at [432, 254] on button "[PERSON_NAME] [PERSON_NAME]" at bounding box center [414, 253] width 238 height 18
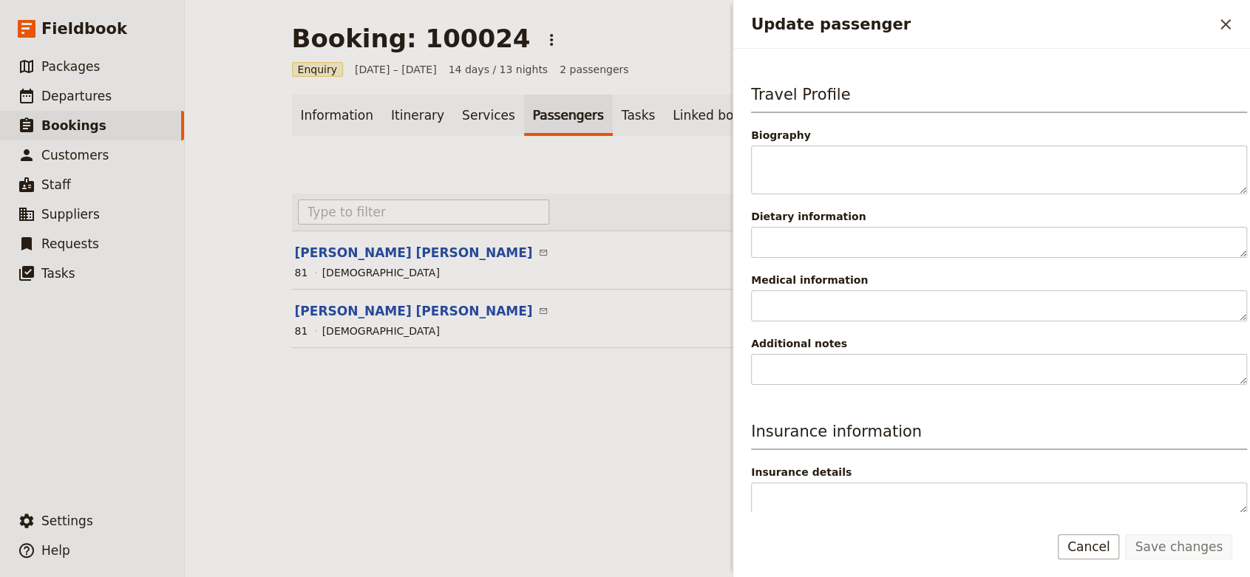
scroll to position [0, 0]
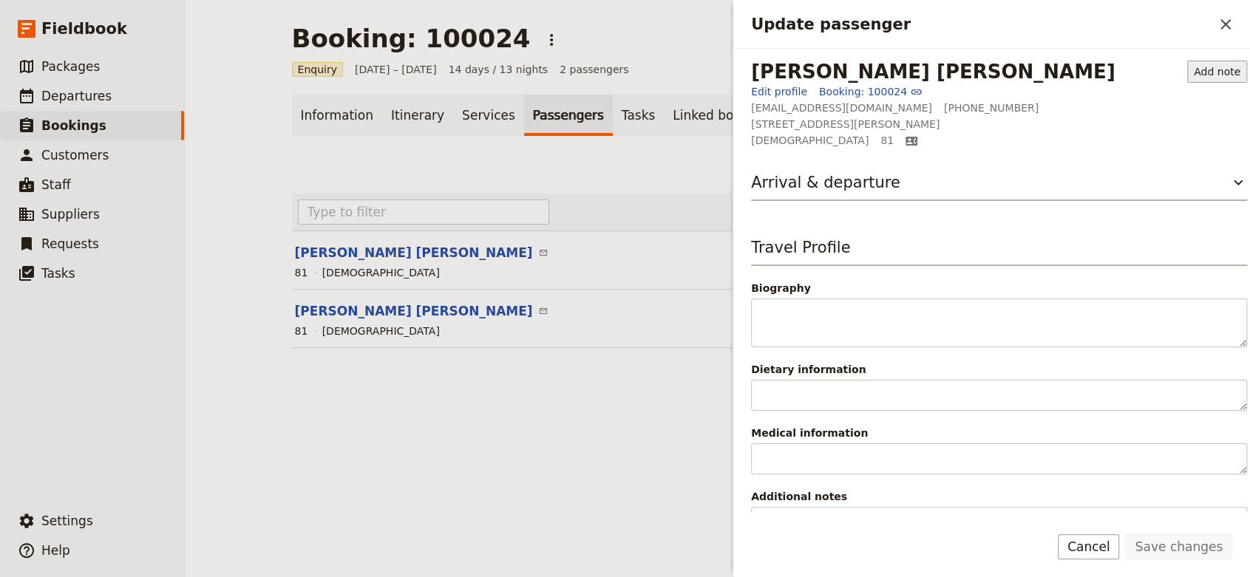
click at [1192, 64] on button "Add note" at bounding box center [1217, 72] width 60 height 22
click at [569, 396] on div "Booking: 100024 ​ Enquiry [DATE] – [DATE] 14 days / 13 nights 2 passengers Info…" at bounding box center [717, 288] width 1065 height 577
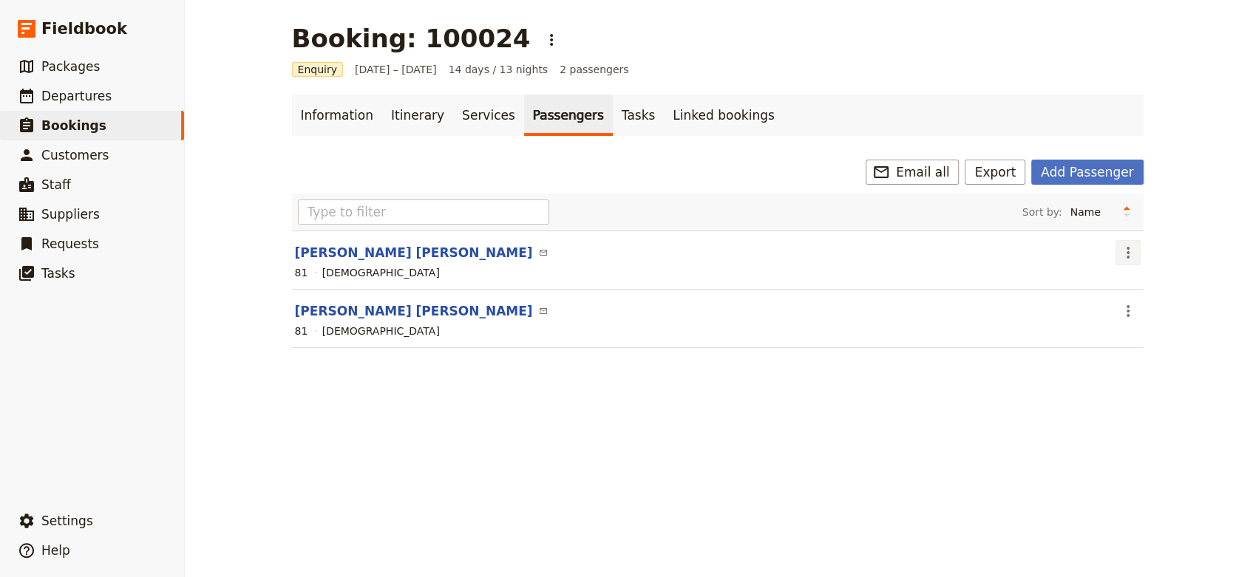
click at [1128, 256] on icon "Actions" at bounding box center [1128, 253] width 18 height 18
click at [1071, 304] on span "Edit passenger" at bounding box center [1063, 305] width 120 height 15
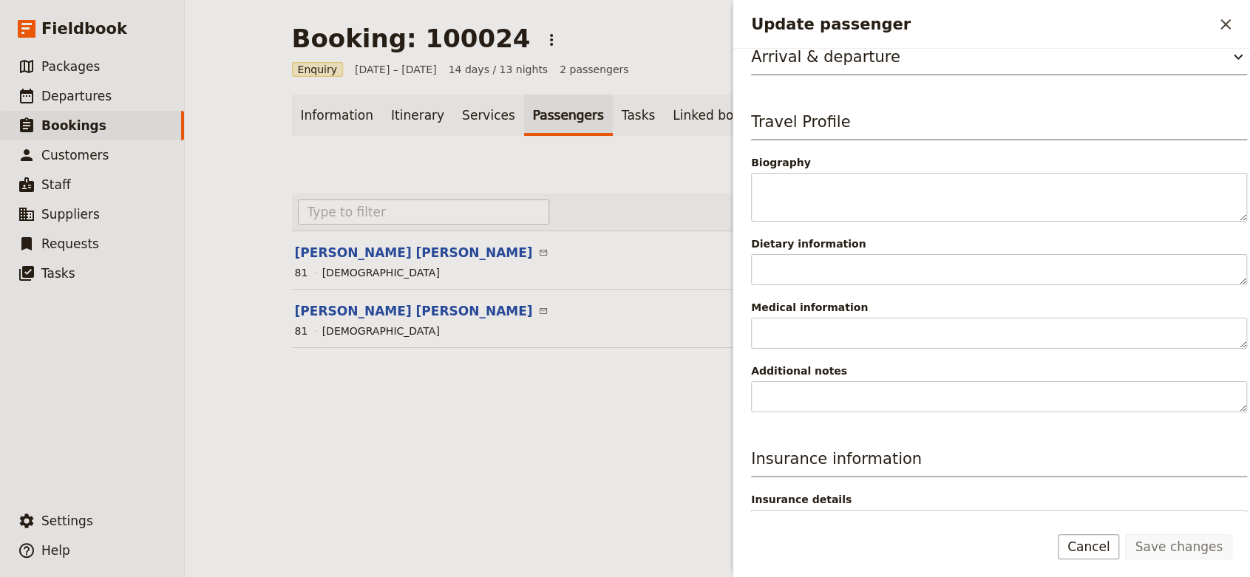
scroll to position [153, 0]
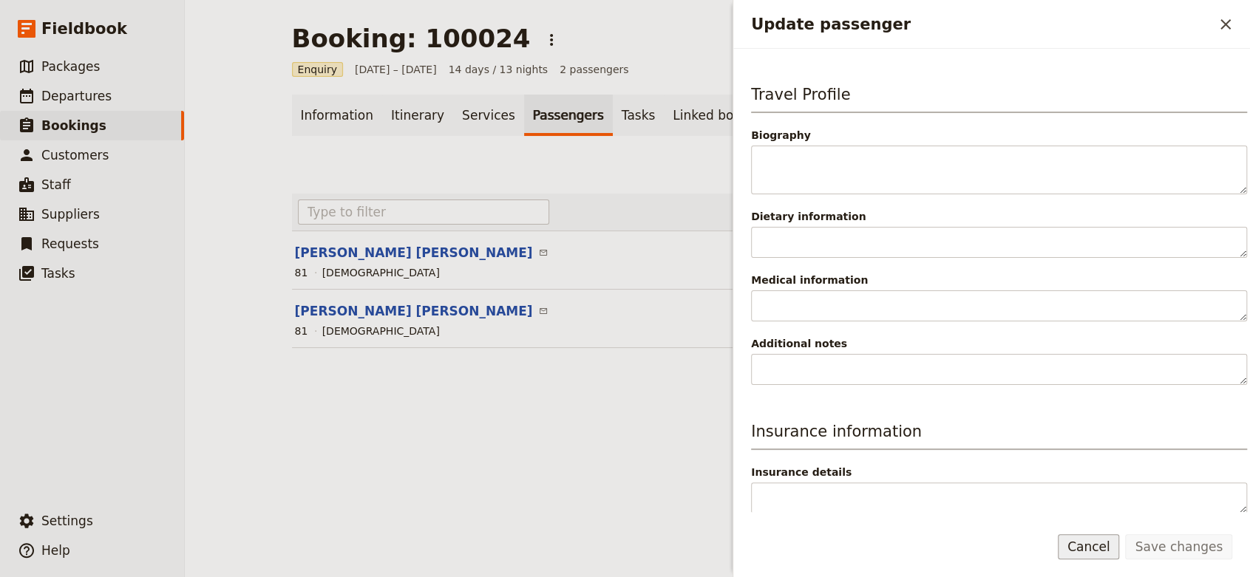
click at [1100, 540] on button "Cancel" at bounding box center [1089, 546] width 62 height 25
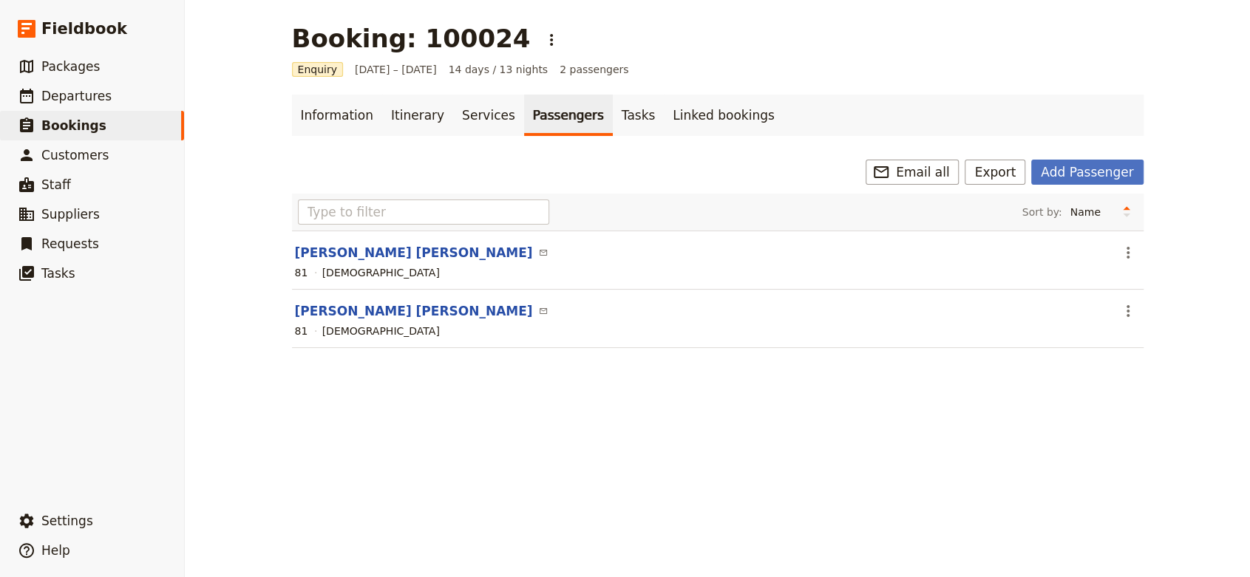
click at [756, 489] on div "Booking: 100024 ​ Enquiry [DATE] – [DATE] 14 days / 13 nights 2 passengers Info…" at bounding box center [717, 288] width 1065 height 577
click at [613, 122] on link "Tasks" at bounding box center [639, 115] width 52 height 41
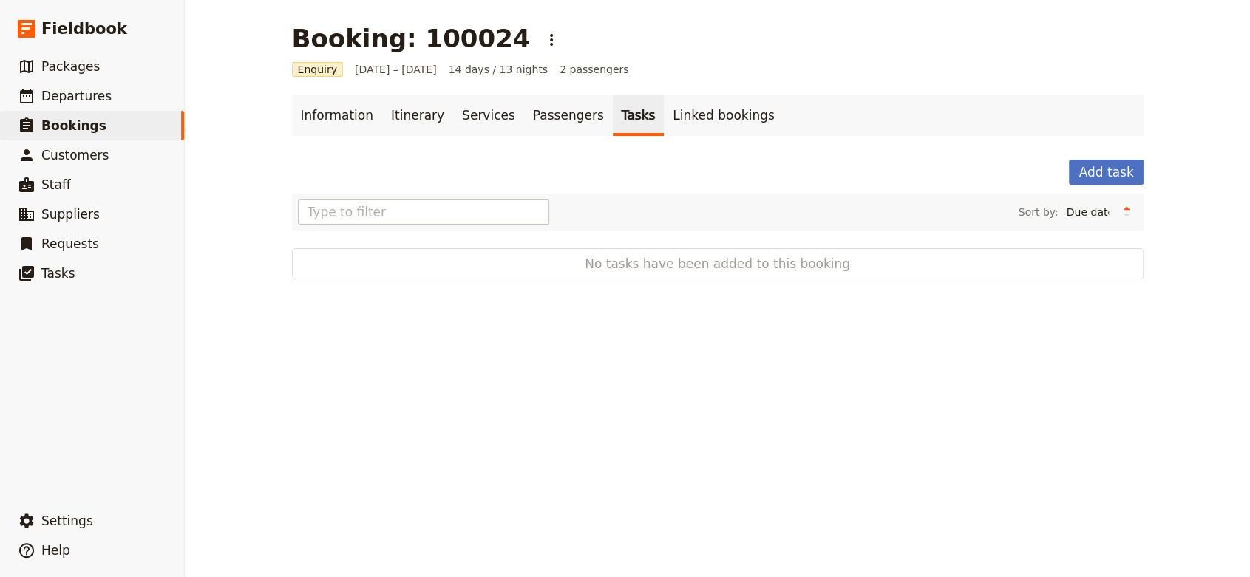
click at [614, 122] on link "Tasks" at bounding box center [639, 115] width 52 height 41
click at [664, 121] on link "Linked bookings" at bounding box center [723, 115] width 119 height 41
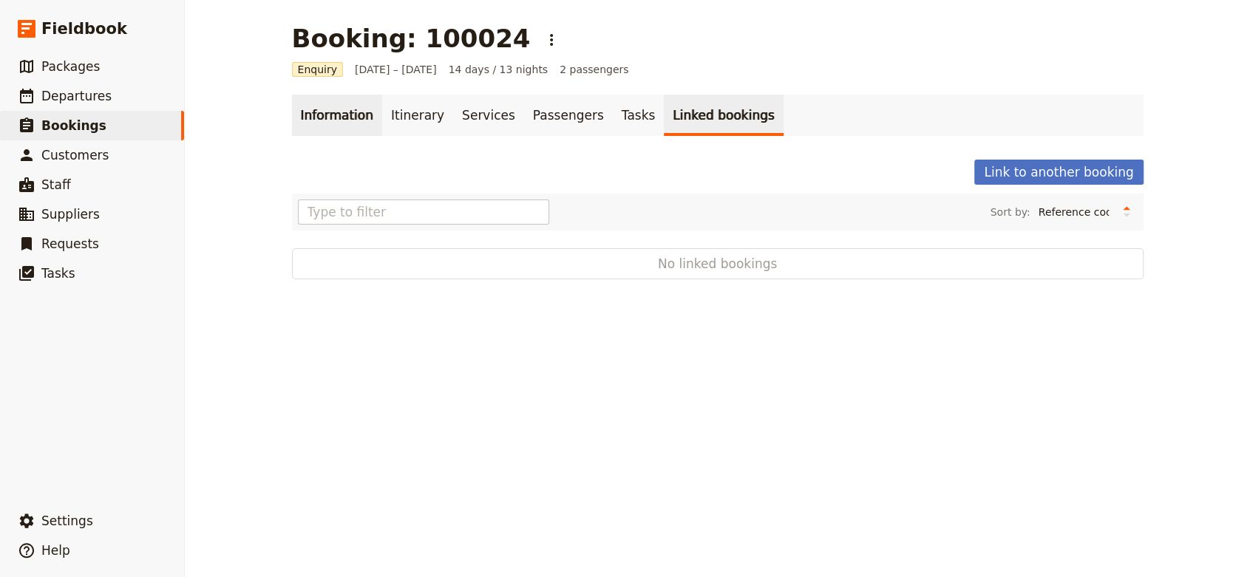
click at [347, 122] on link "Information" at bounding box center [337, 115] width 90 height 41
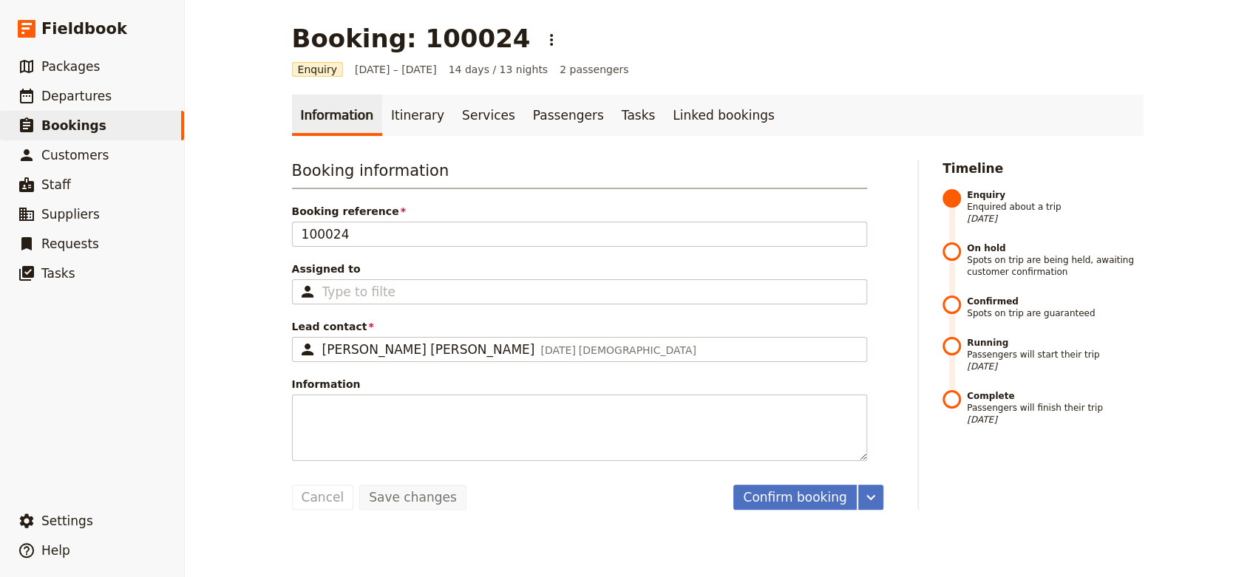
click at [594, 537] on div "Booking: 100024 ​ Enquiry [DATE] – [DATE] 14 days / 13 nights 2 passengers Info…" at bounding box center [717, 288] width 1065 height 577
click at [84, 163] on span "Customers" at bounding box center [74, 155] width 67 height 18
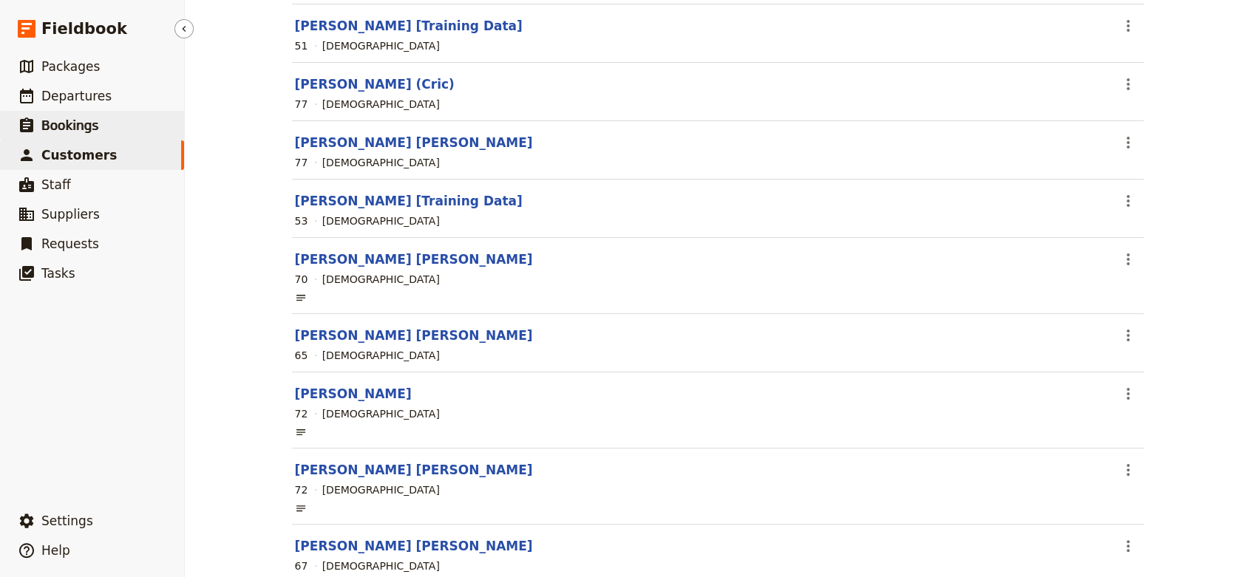
click at [104, 130] on link "​ Bookings" at bounding box center [92, 126] width 184 height 30
select select "CREATED_AT"
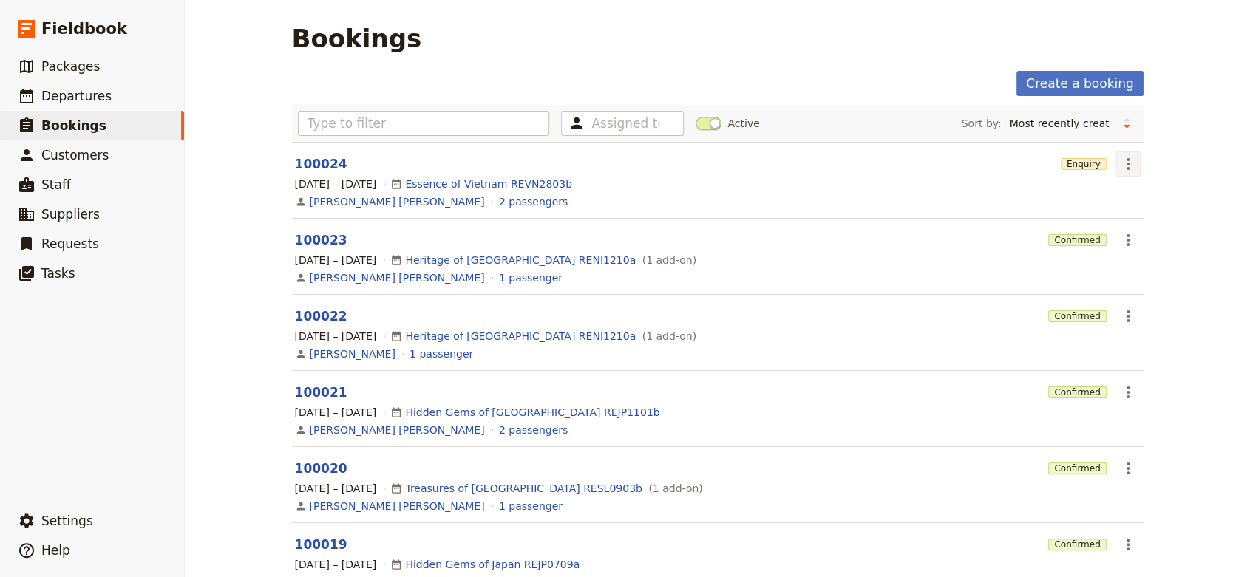
click at [1121, 166] on icon "Actions" at bounding box center [1128, 164] width 18 height 18
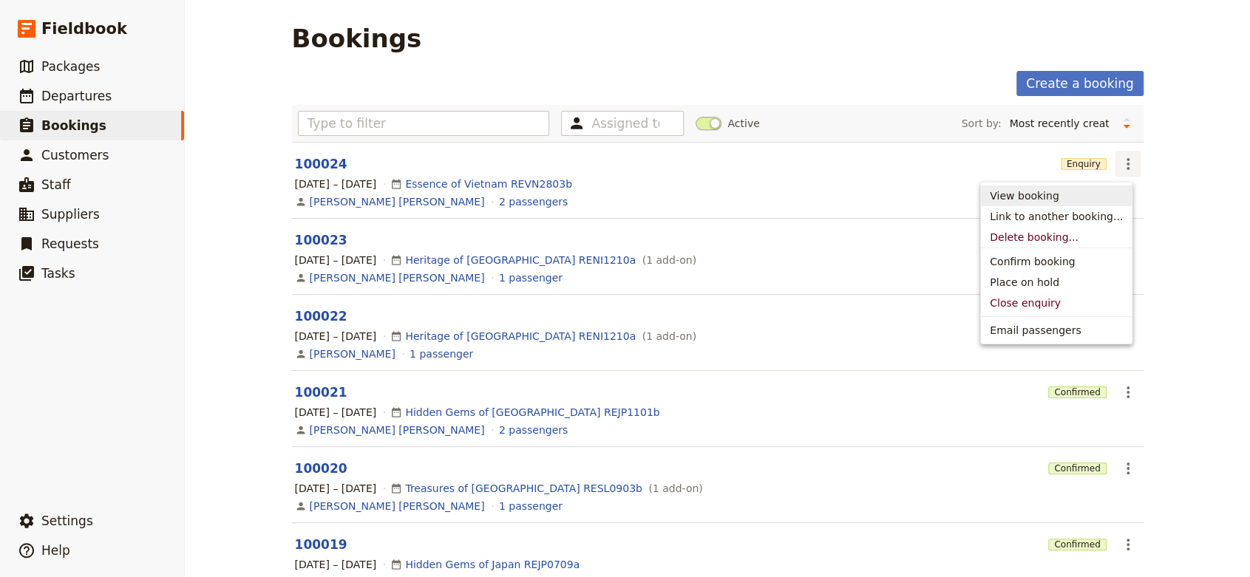
click at [242, 271] on div "Bookings Create a booking Assigned to Active Sort by: Reference code Contact St…" at bounding box center [717, 288] width 1065 height 577
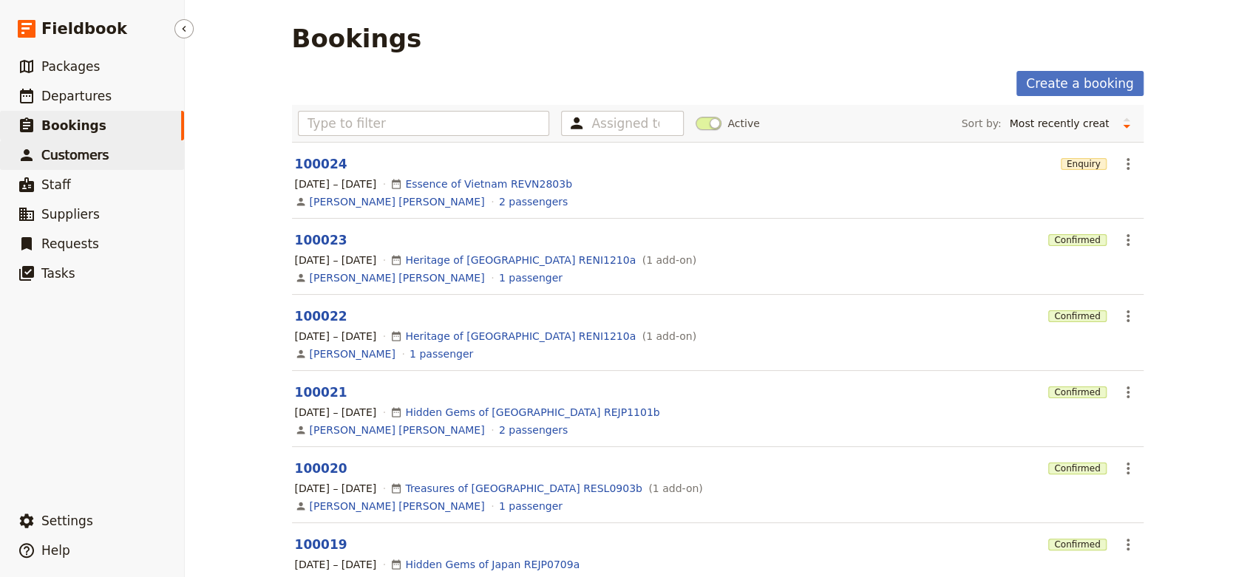
click at [89, 152] on span "Customers" at bounding box center [74, 155] width 67 height 15
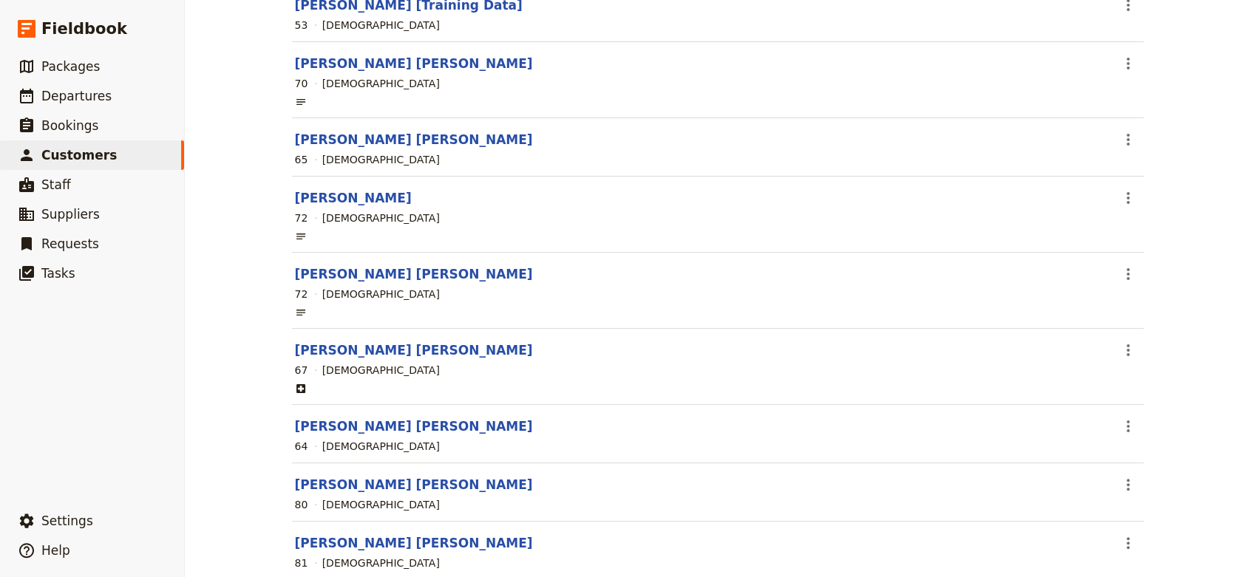
scroll to position [394, 0]
click at [434, 483] on link "[PERSON_NAME] [PERSON_NAME]" at bounding box center [414, 483] width 238 height 15
select select "[DEMOGRAPHIC_DATA]"
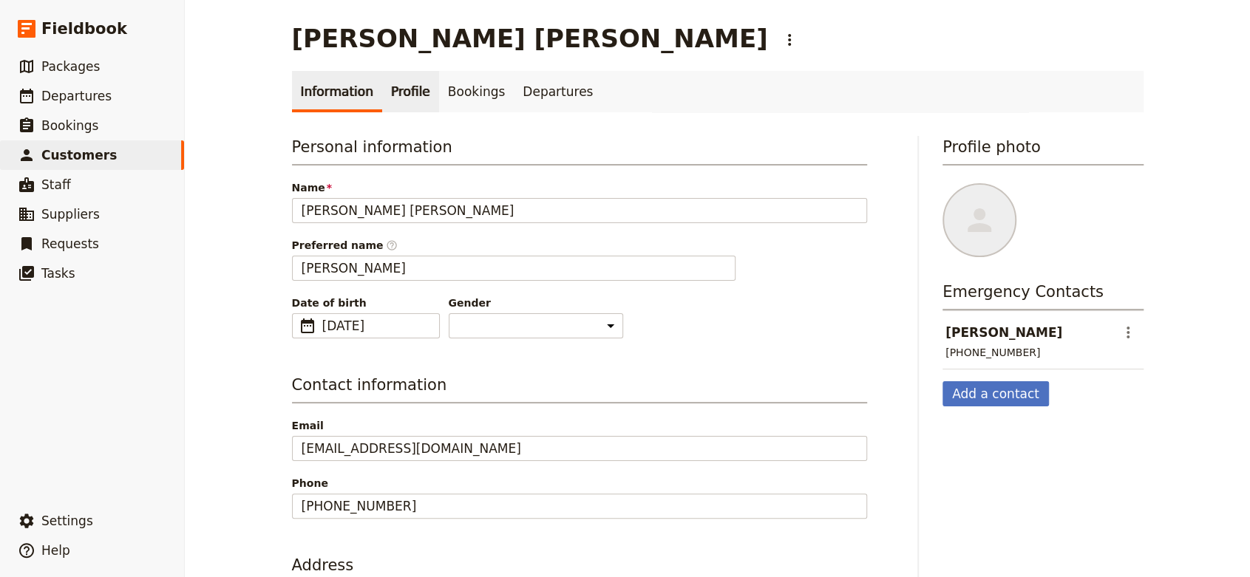
click at [384, 82] on link "Profile" at bounding box center [410, 91] width 57 height 41
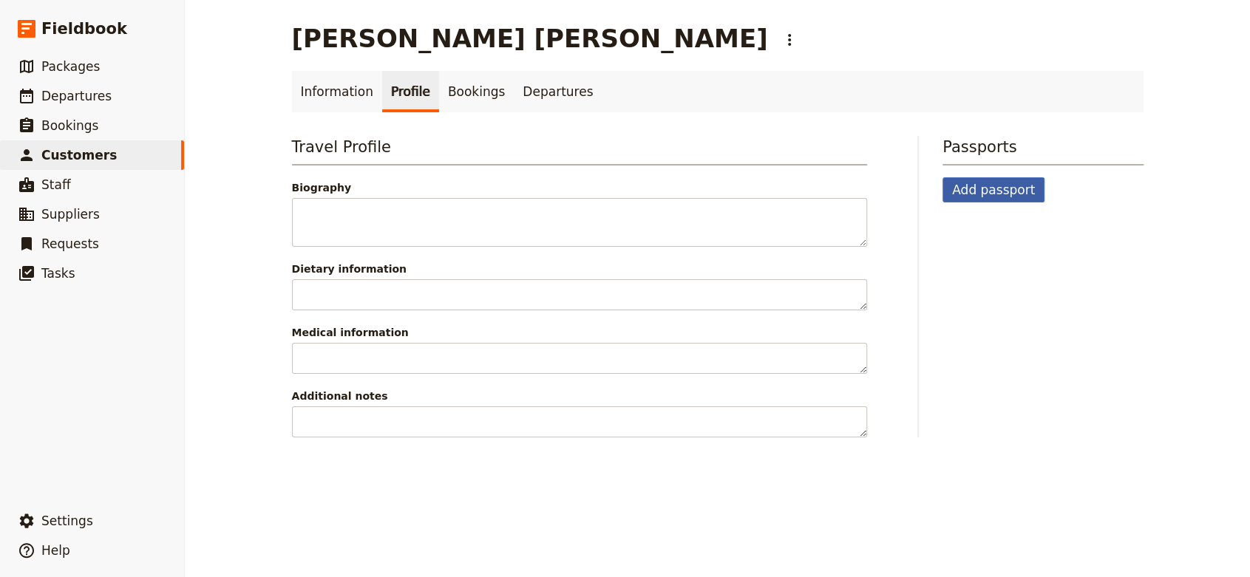
click at [995, 177] on button "Add passport" at bounding box center [994, 189] width 102 height 25
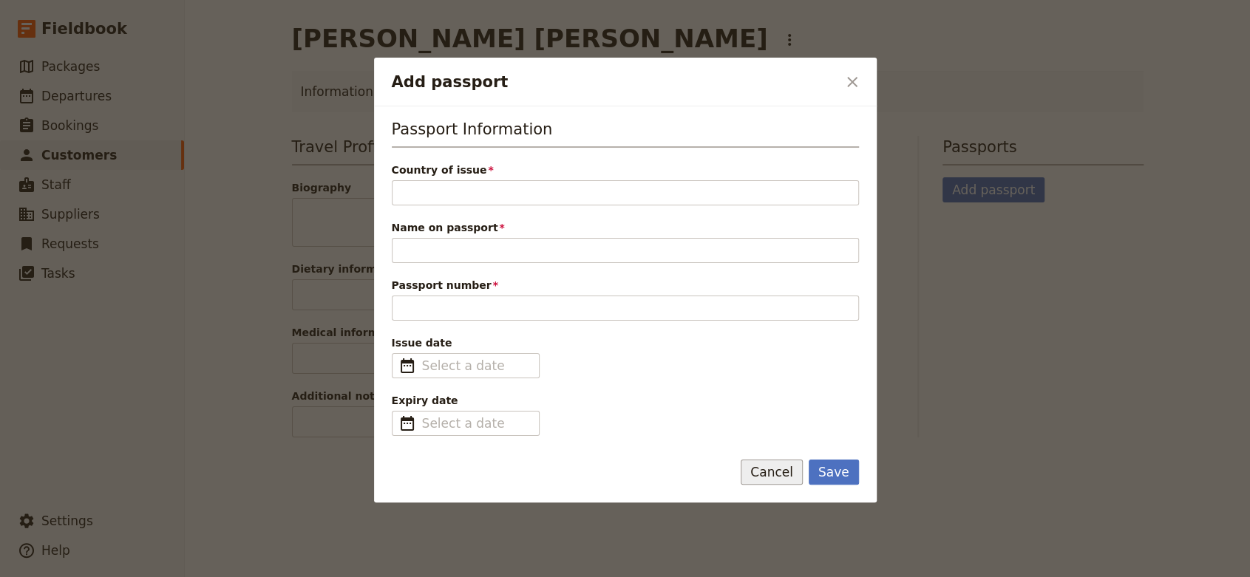
click at [788, 469] on button "Cancel" at bounding box center [772, 472] width 62 height 25
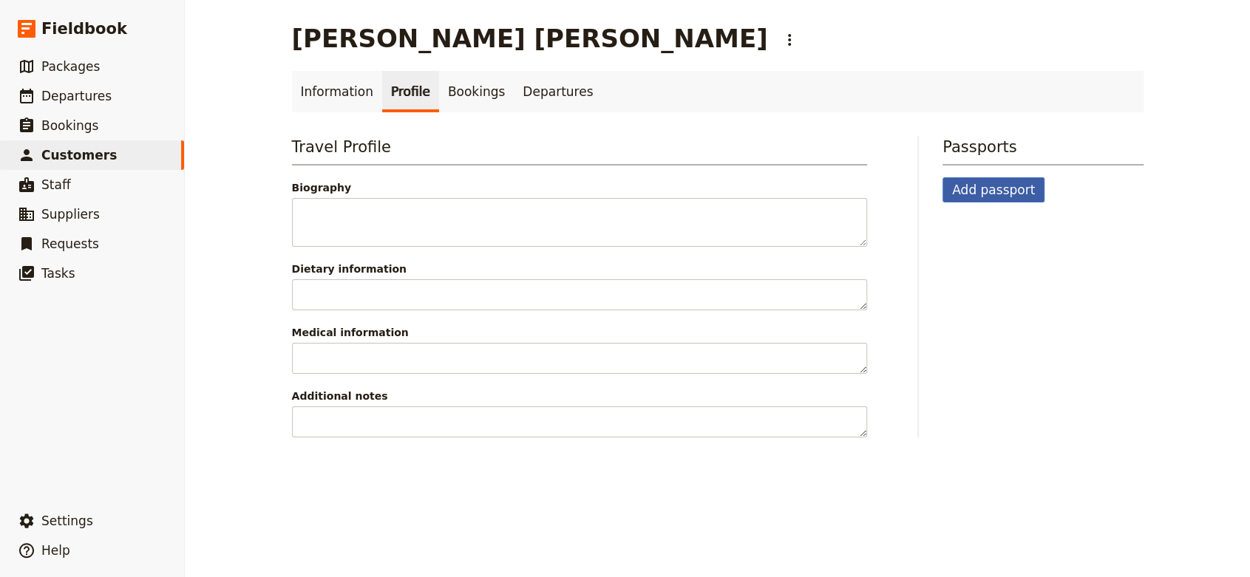
click at [984, 200] on button "Add passport" at bounding box center [994, 189] width 102 height 25
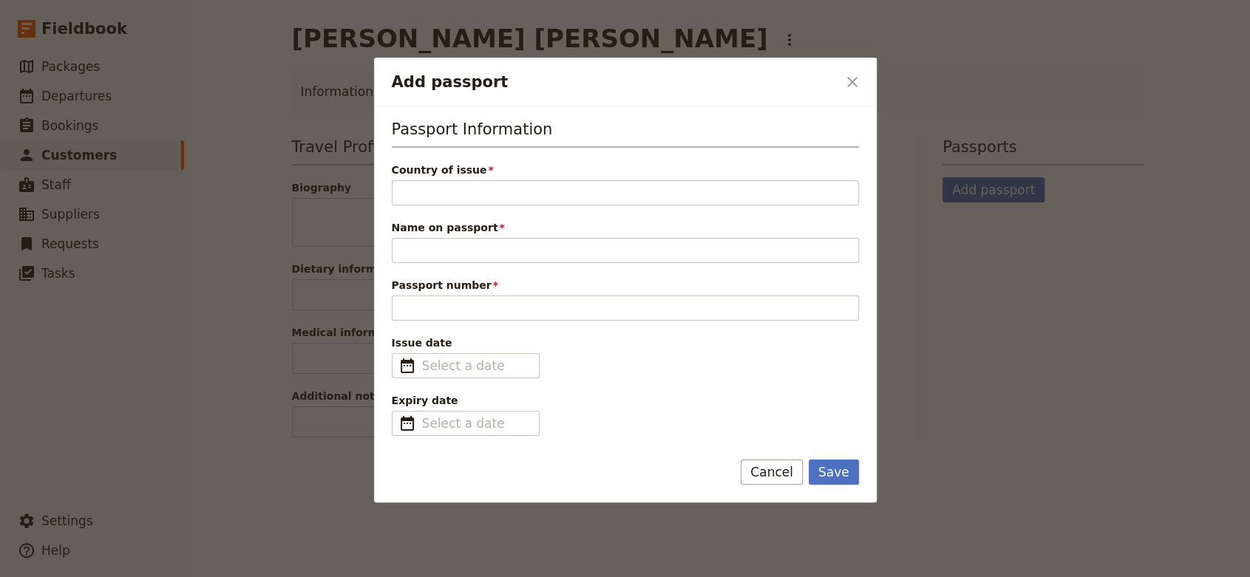
click at [1215, 234] on div at bounding box center [625, 288] width 1250 height 577
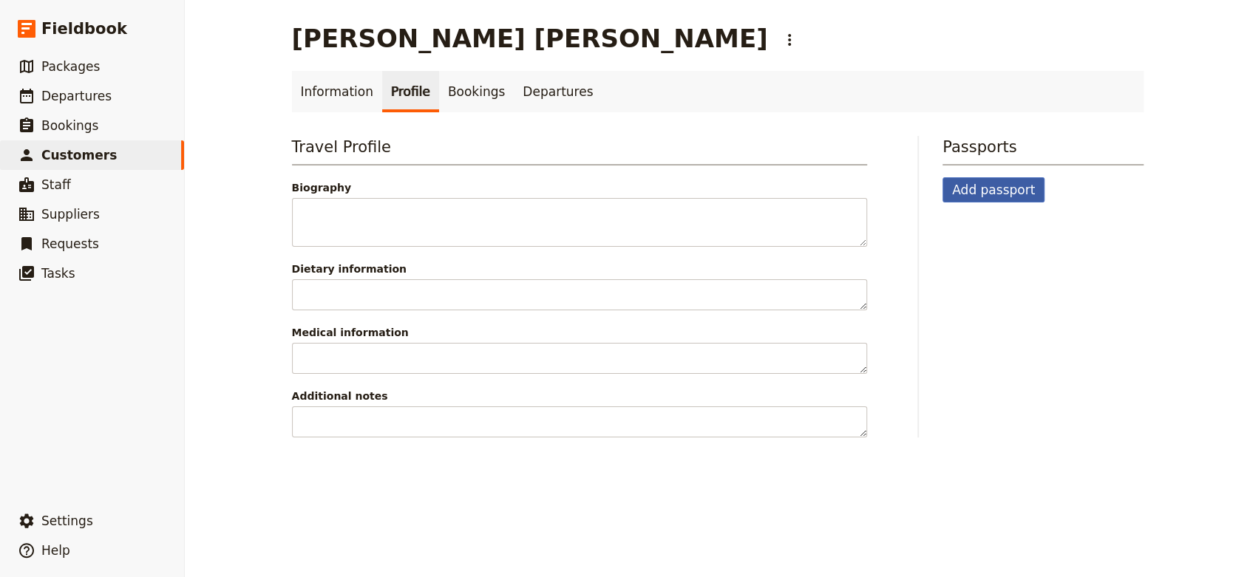
click at [970, 201] on button "Add passport" at bounding box center [994, 189] width 102 height 25
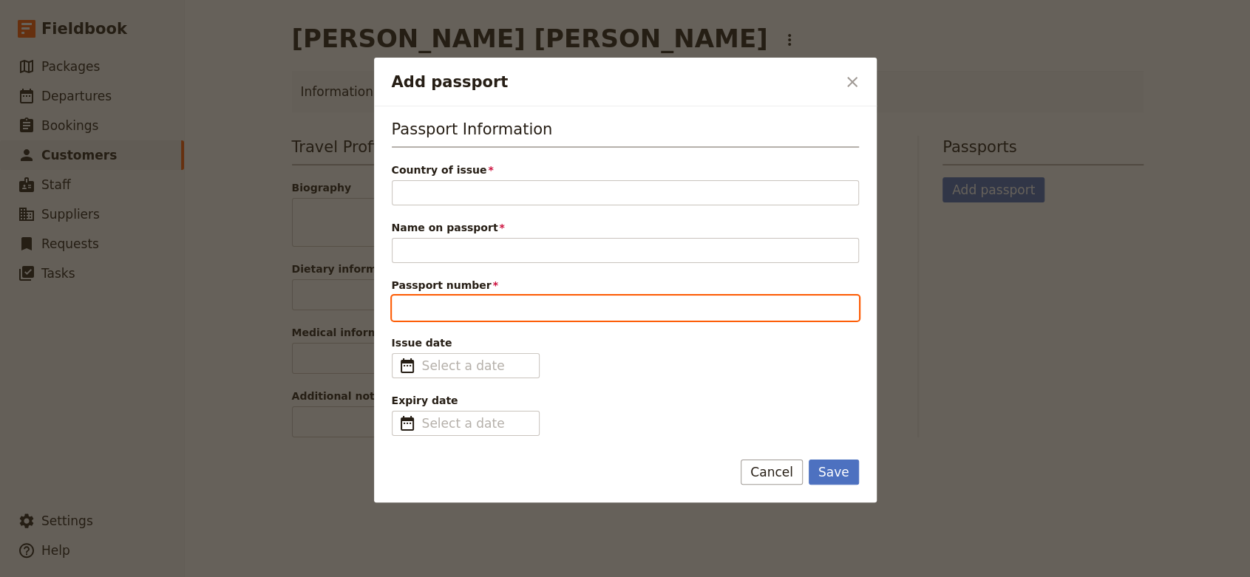
click at [533, 314] on input "Passport number" at bounding box center [625, 308] width 467 height 25
paste input "LK015934"
type input "LK015934"
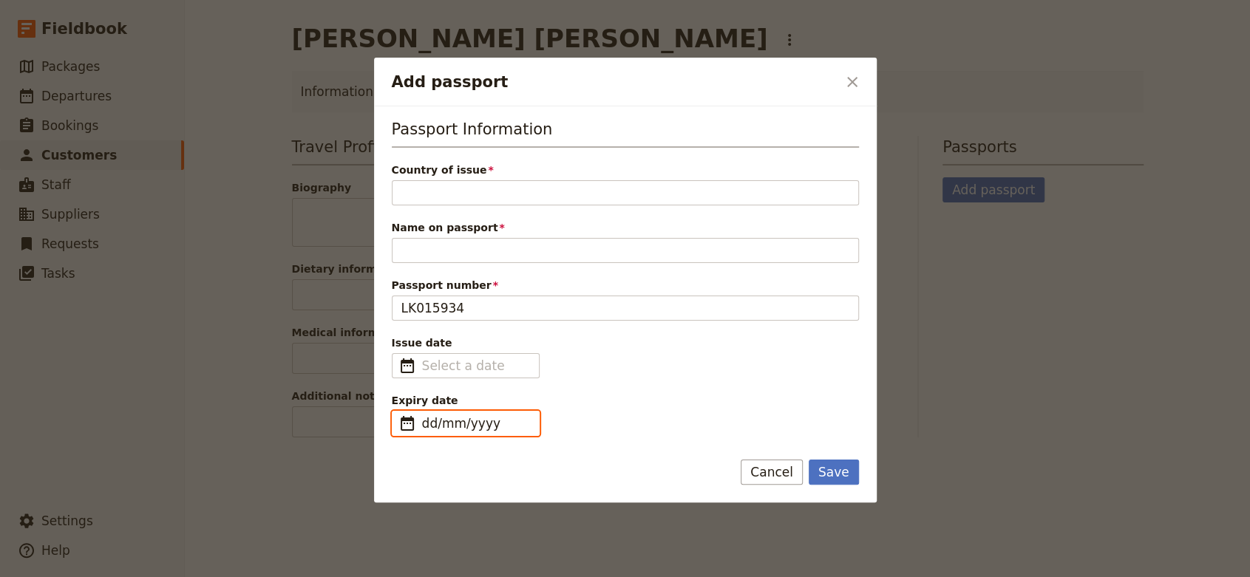
click at [445, 421] on input "dd/mm/yyyy" at bounding box center [476, 424] width 108 height 18
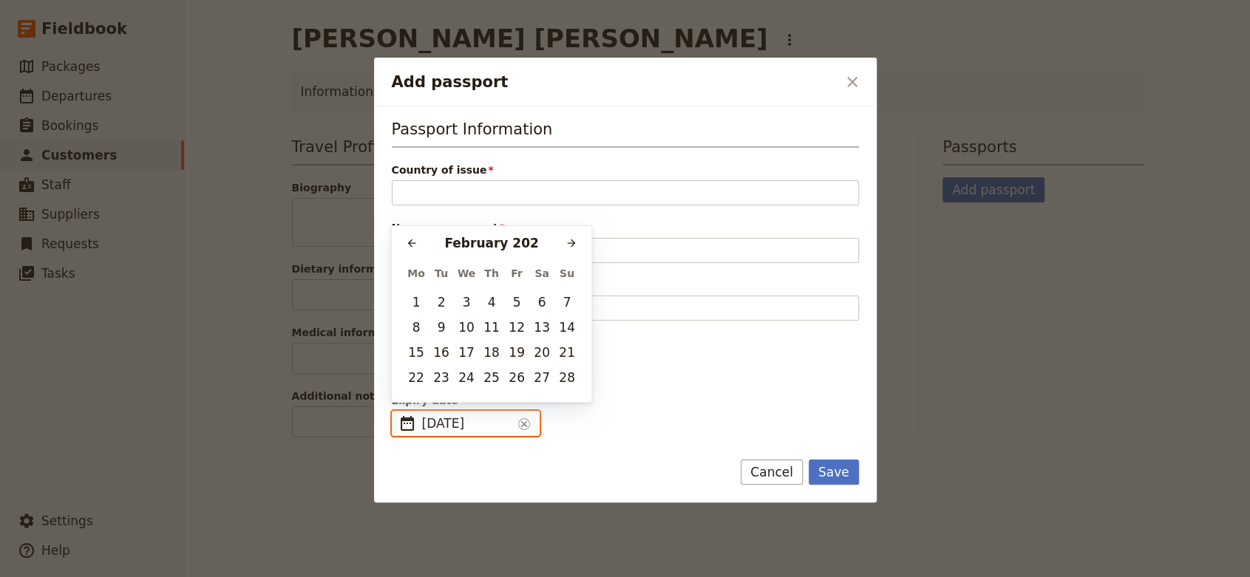
type input "[DATE]"
click at [497, 328] on button "12" at bounding box center [492, 327] width 22 height 22
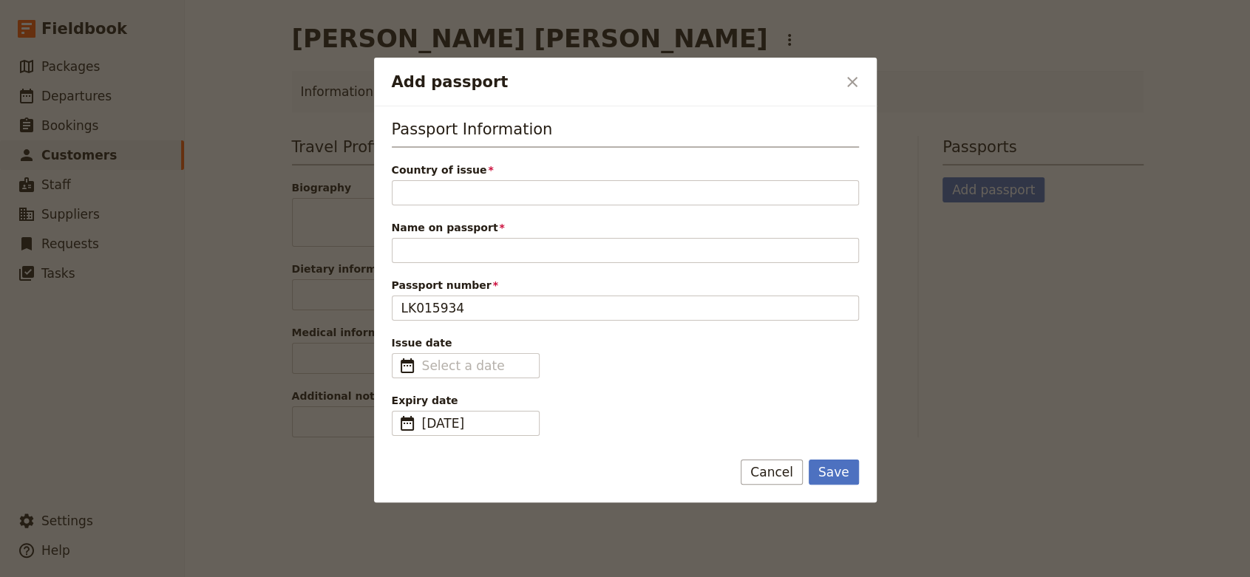
click at [487, 165] on span "Country of issue" at bounding box center [625, 170] width 467 height 15
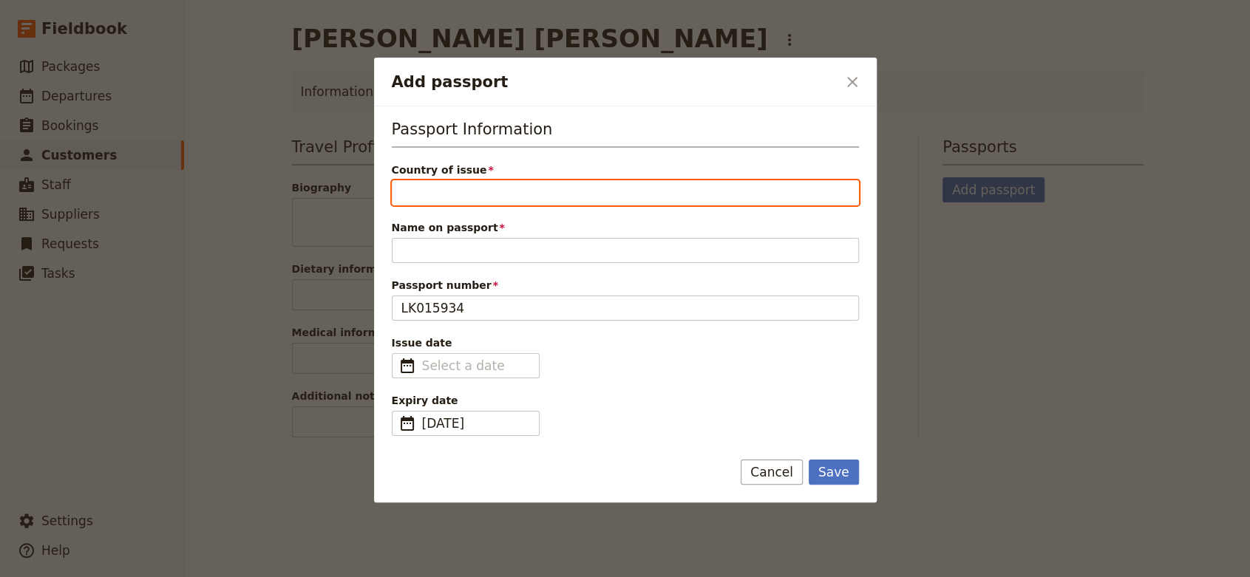
click at [487, 180] on input "Country of issue" at bounding box center [625, 192] width 467 height 25
type input "[GEOGRAPHIC_DATA]"
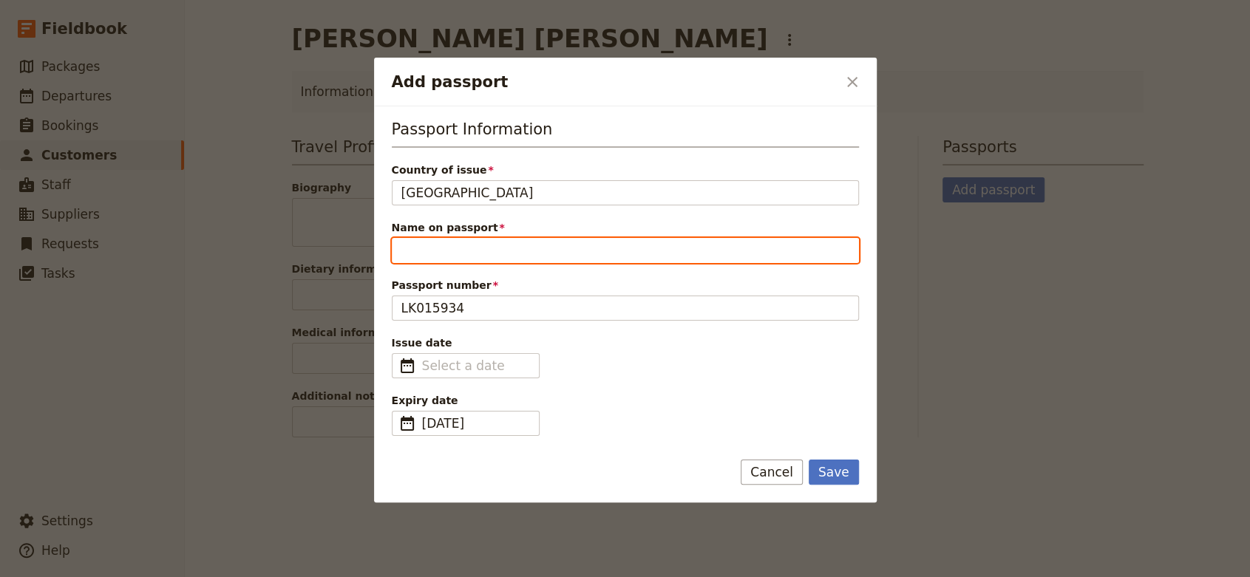
click at [517, 250] on input "Name on passport" at bounding box center [625, 250] width 467 height 25
paste input "[PERSON_NAME] [PERSON_NAME]"
type input "[PERSON_NAME] [PERSON_NAME]"
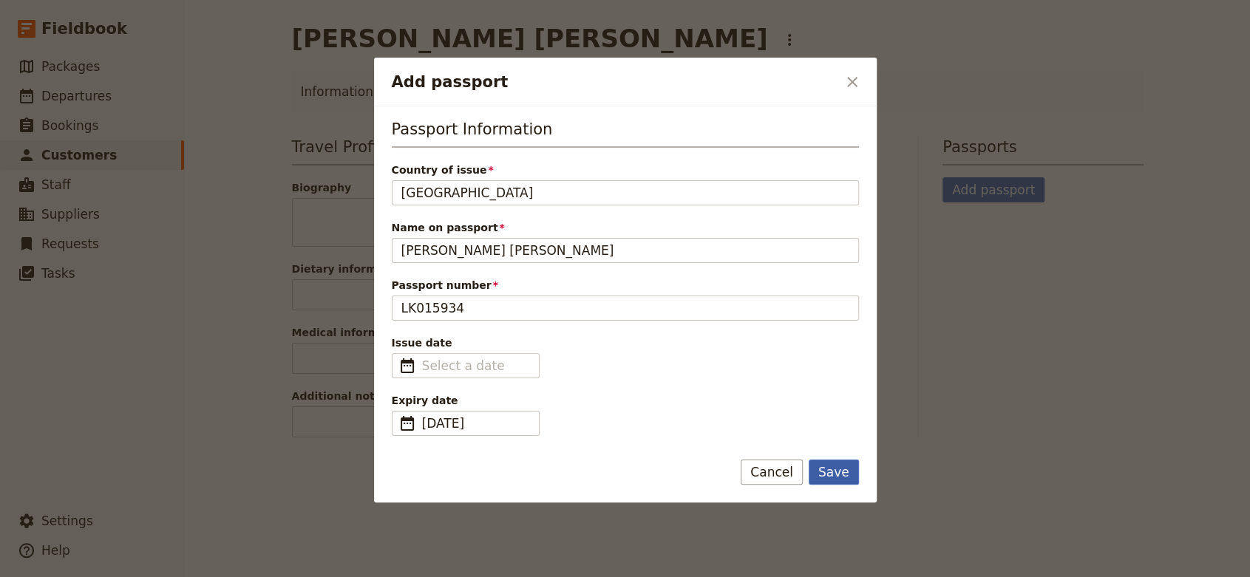
click at [840, 466] on button "Save" at bounding box center [834, 472] width 50 height 25
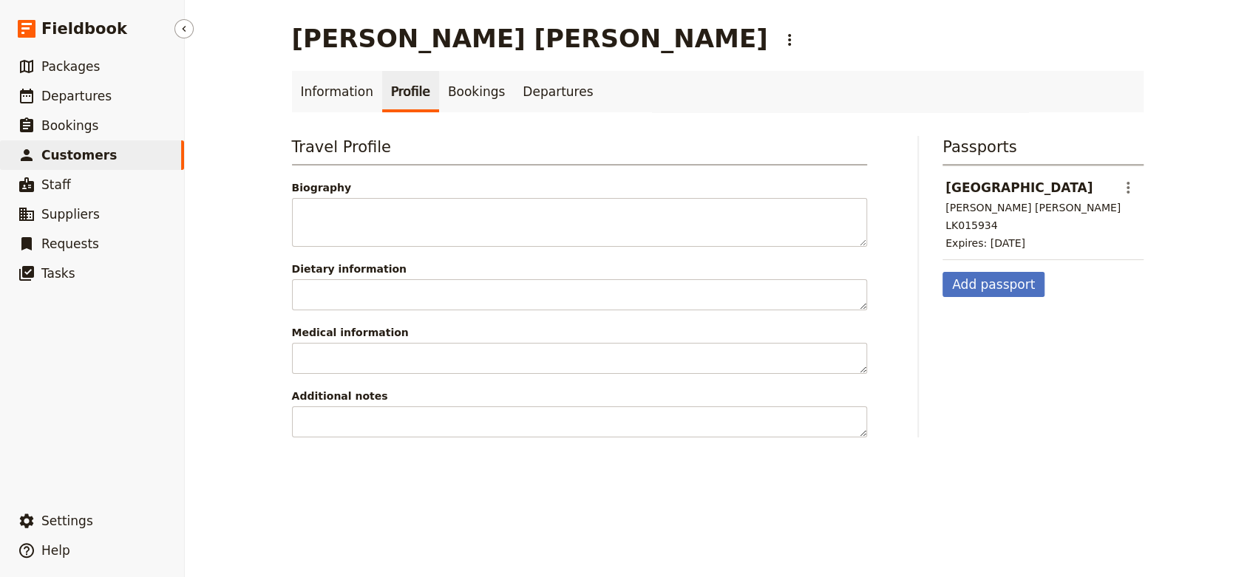
click at [140, 147] on link "​ Customers" at bounding box center [92, 155] width 184 height 30
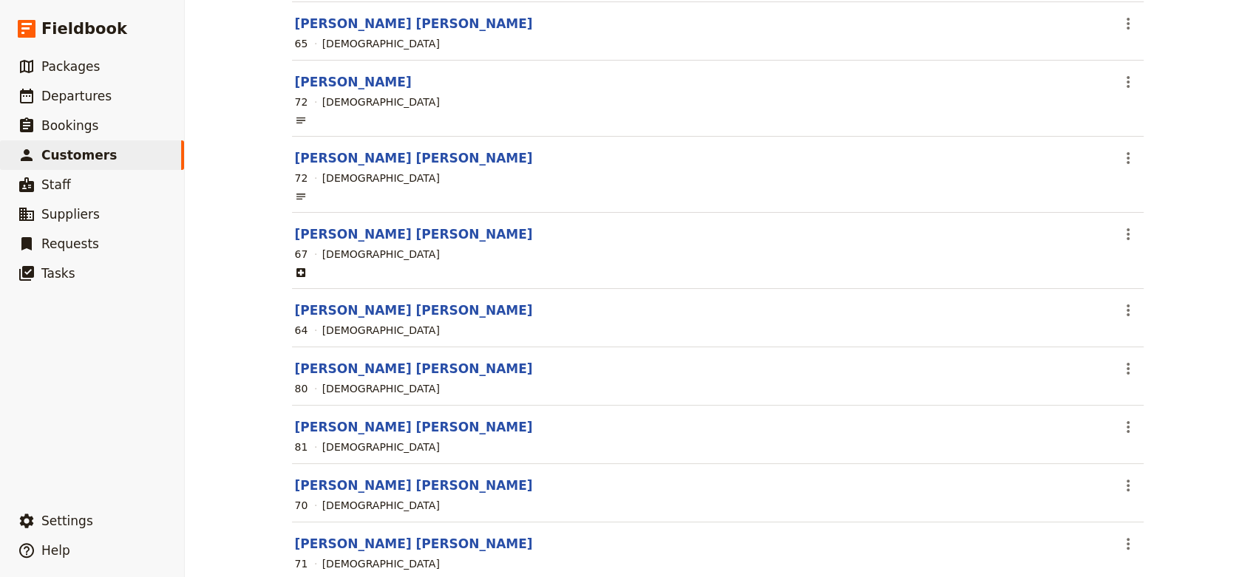
scroll to position [788, 0]
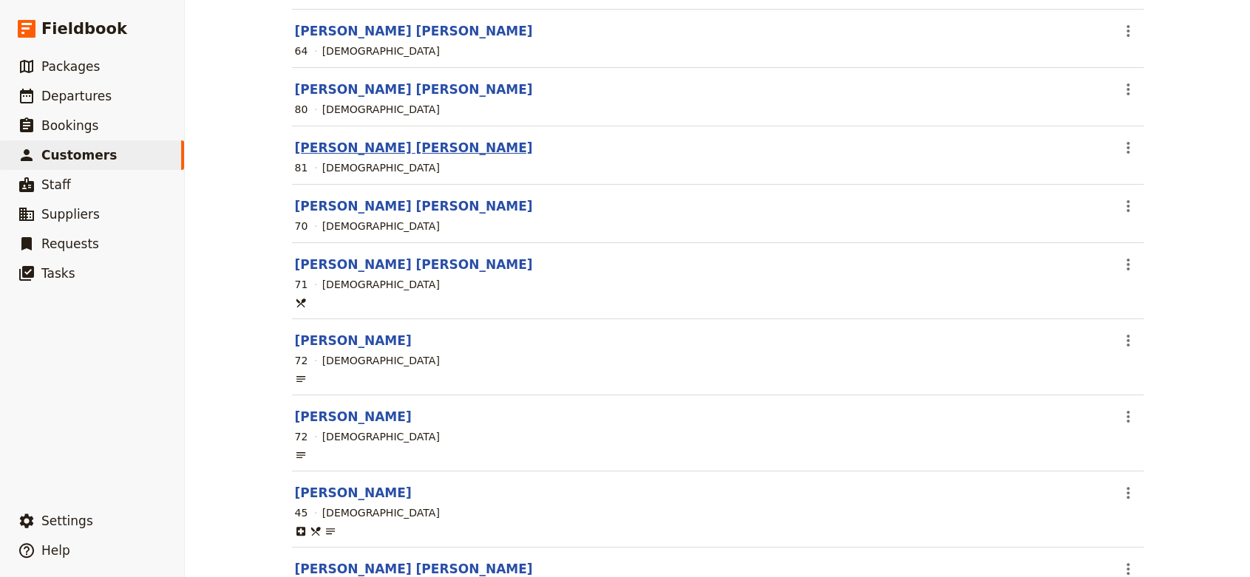
click at [350, 146] on link "[PERSON_NAME] [PERSON_NAME]" at bounding box center [414, 147] width 238 height 15
select select "[DEMOGRAPHIC_DATA]"
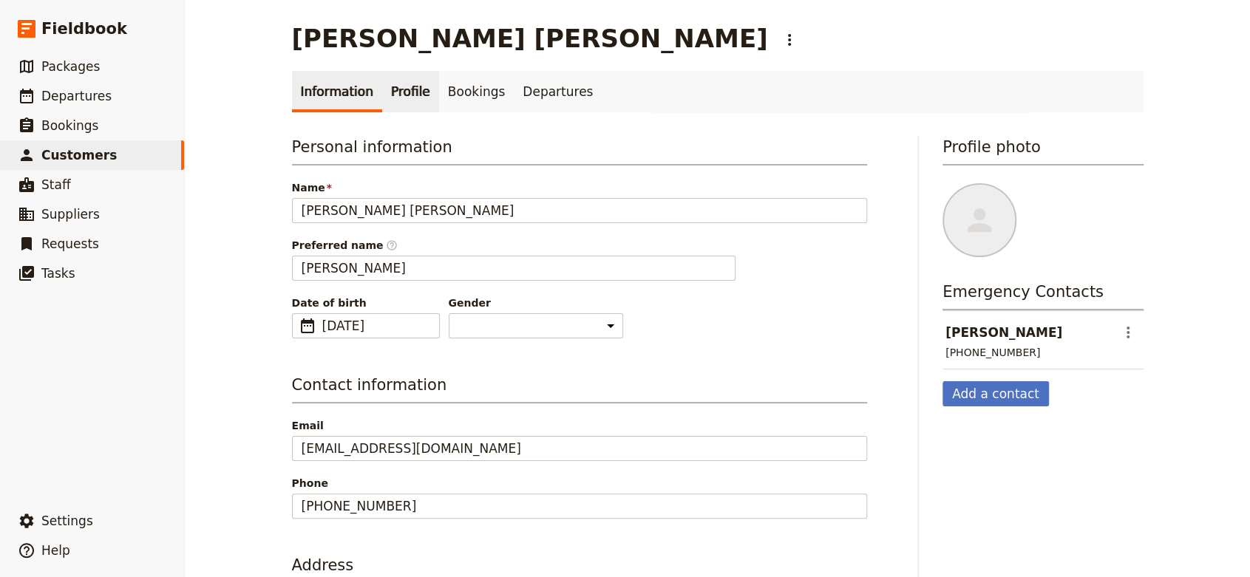
click at [398, 97] on link "Profile" at bounding box center [410, 91] width 57 height 41
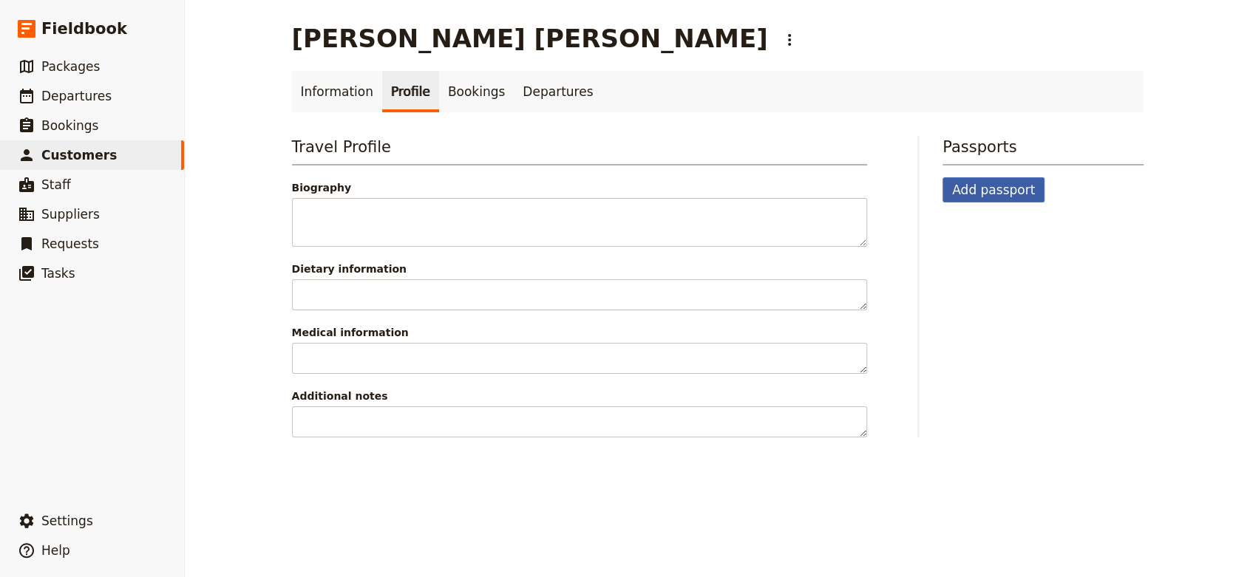
click at [967, 191] on button "Add passport" at bounding box center [994, 189] width 102 height 25
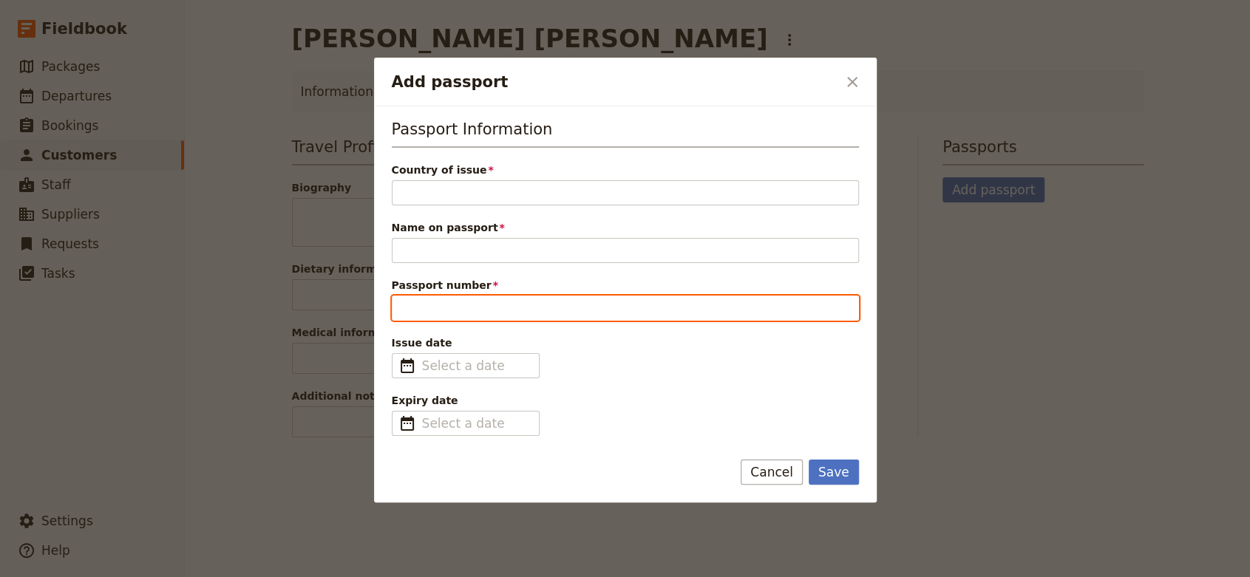
click at [511, 306] on input "Passport number" at bounding box center [625, 308] width 467 height 25
paste input "LK016024"
type input "LK016024"
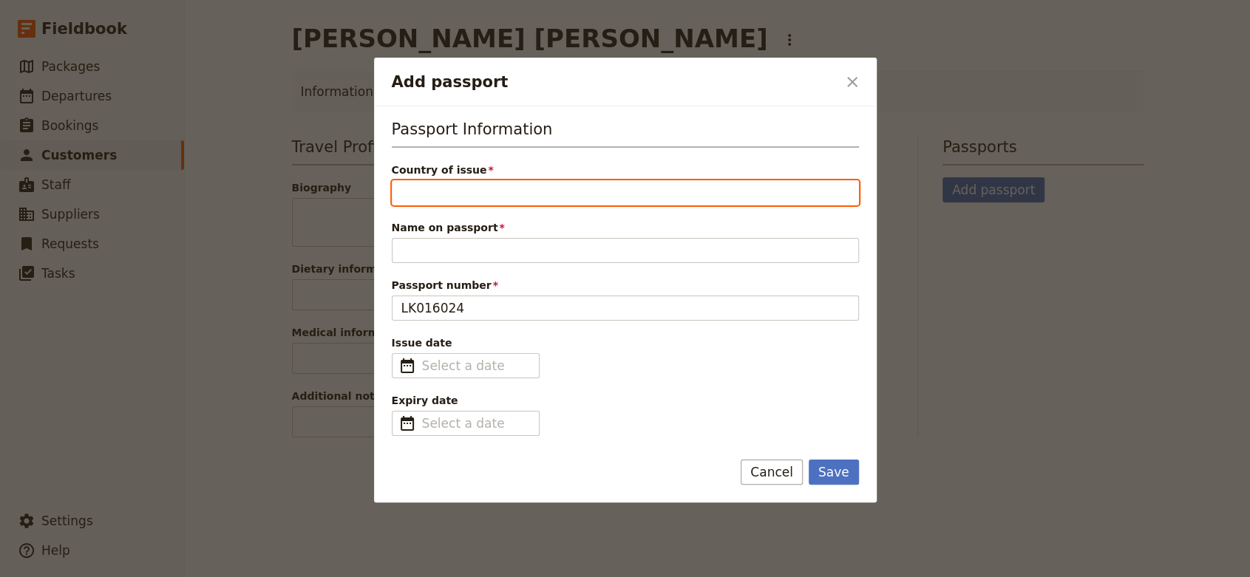
click at [517, 181] on input "Country of issue" at bounding box center [625, 192] width 467 height 25
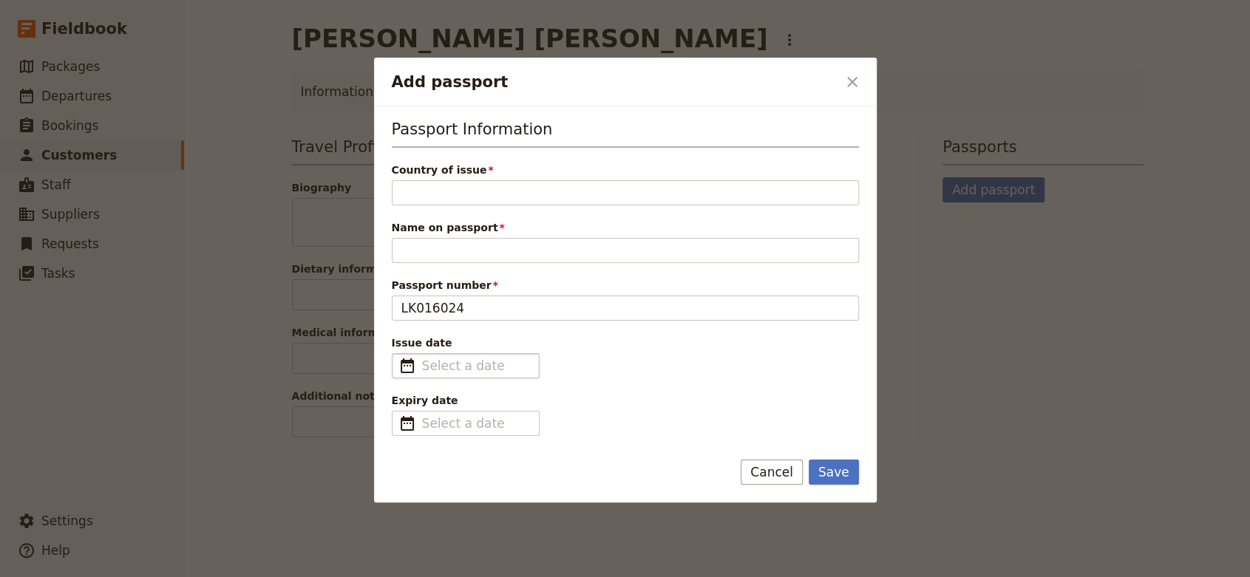
click at [479, 374] on fieldset "​" at bounding box center [466, 365] width 148 height 25
click at [479, 374] on input "Issue date ​" at bounding box center [476, 366] width 108 height 18
type input "dd/mm/yyyy"
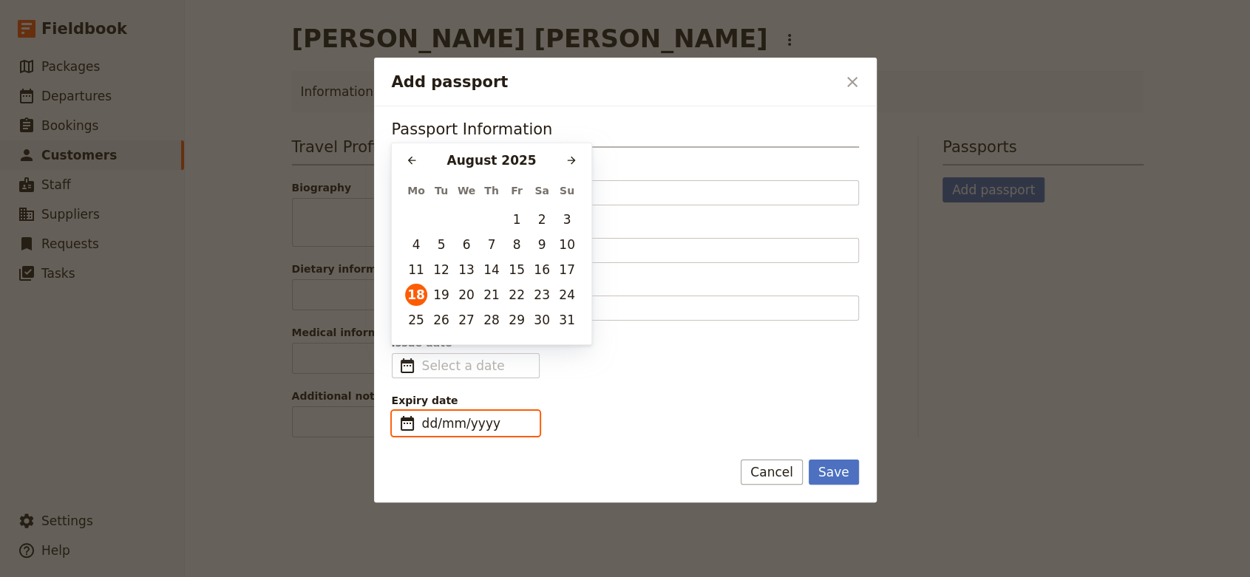
click at [455, 418] on input "dd/mm/yyyy" at bounding box center [476, 424] width 108 height 18
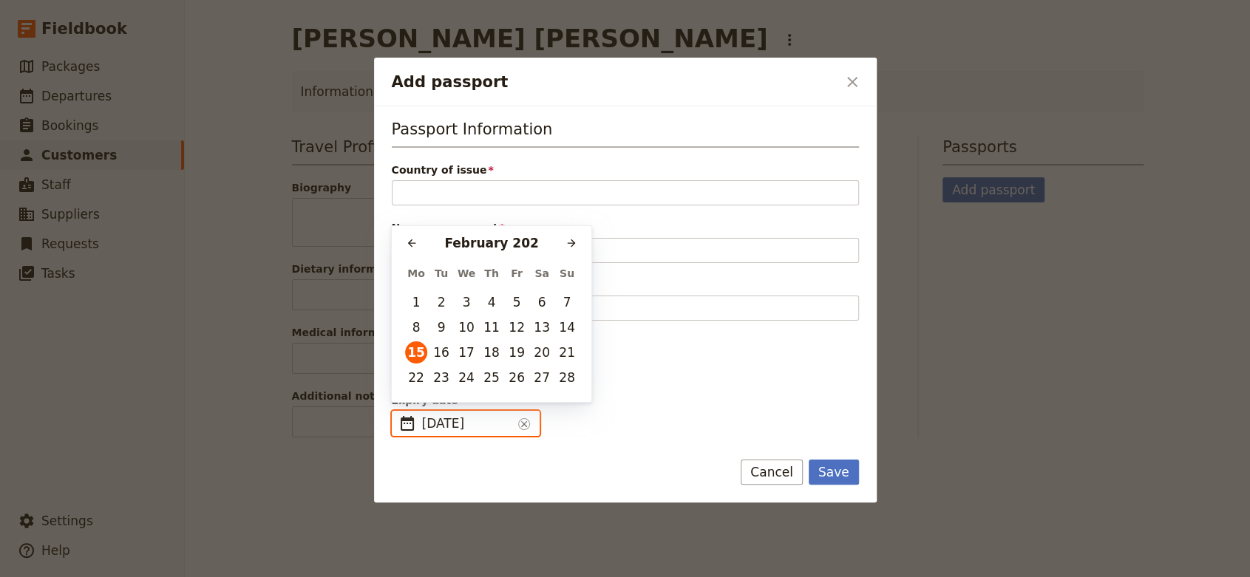
type input "[DATE]"
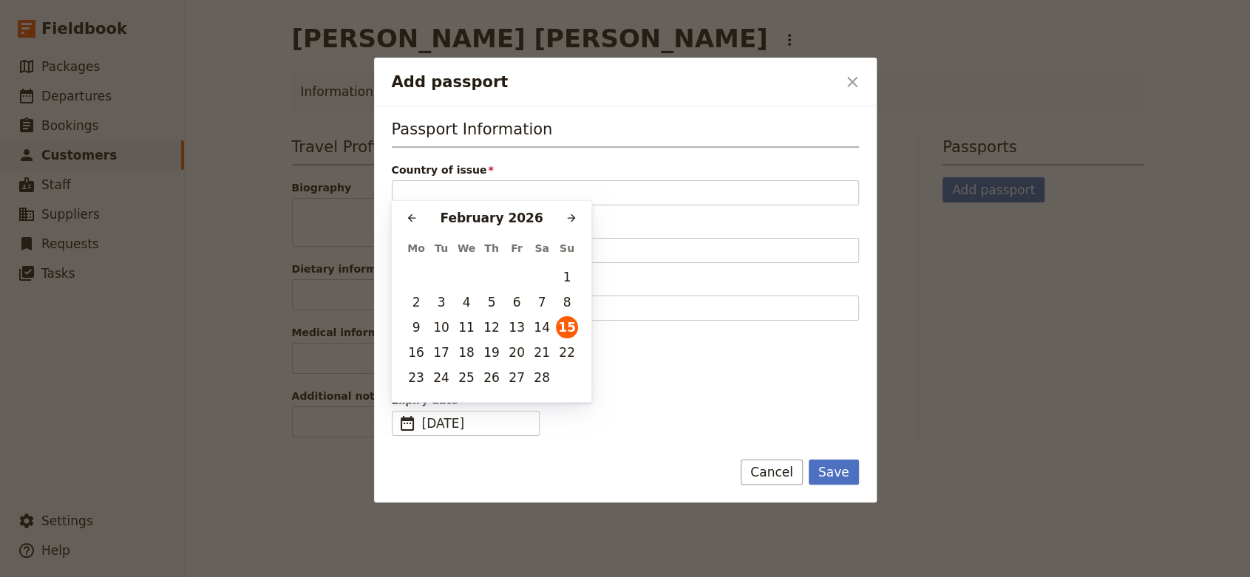
click at [639, 398] on span "Expiry date" at bounding box center [625, 400] width 467 height 15
click at [398, 411] on input "[DATE]" at bounding box center [398, 411] width 1 height 1
click at [571, 329] on button "15" at bounding box center [567, 327] width 22 height 22
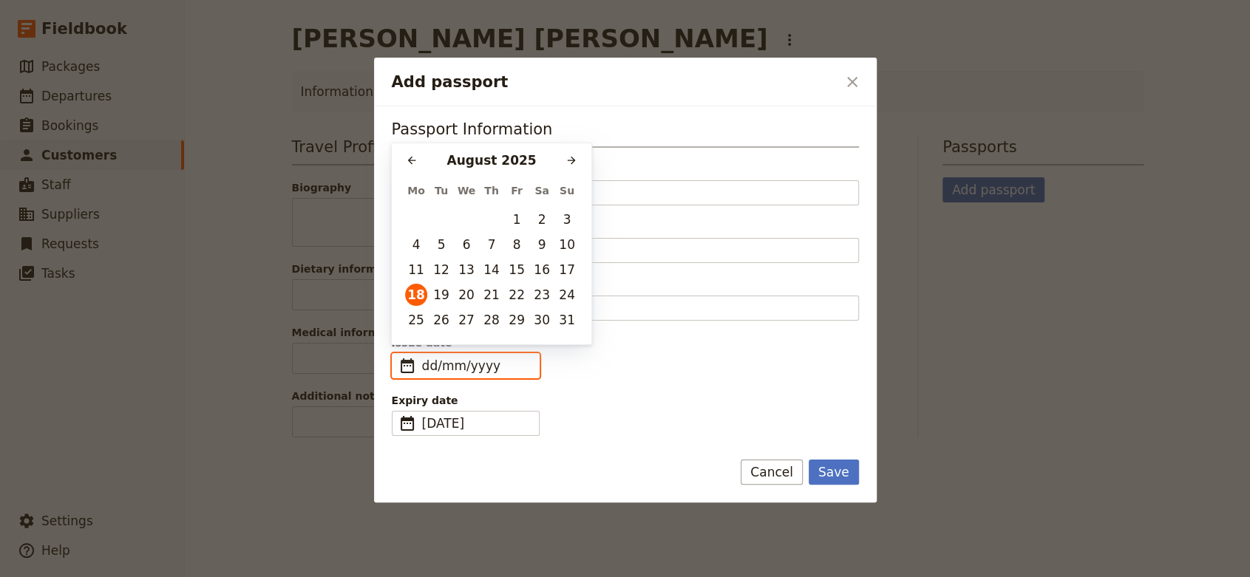
click at [441, 368] on input "dd/mm/yyyy" at bounding box center [476, 366] width 108 height 18
type input "[DATE]"
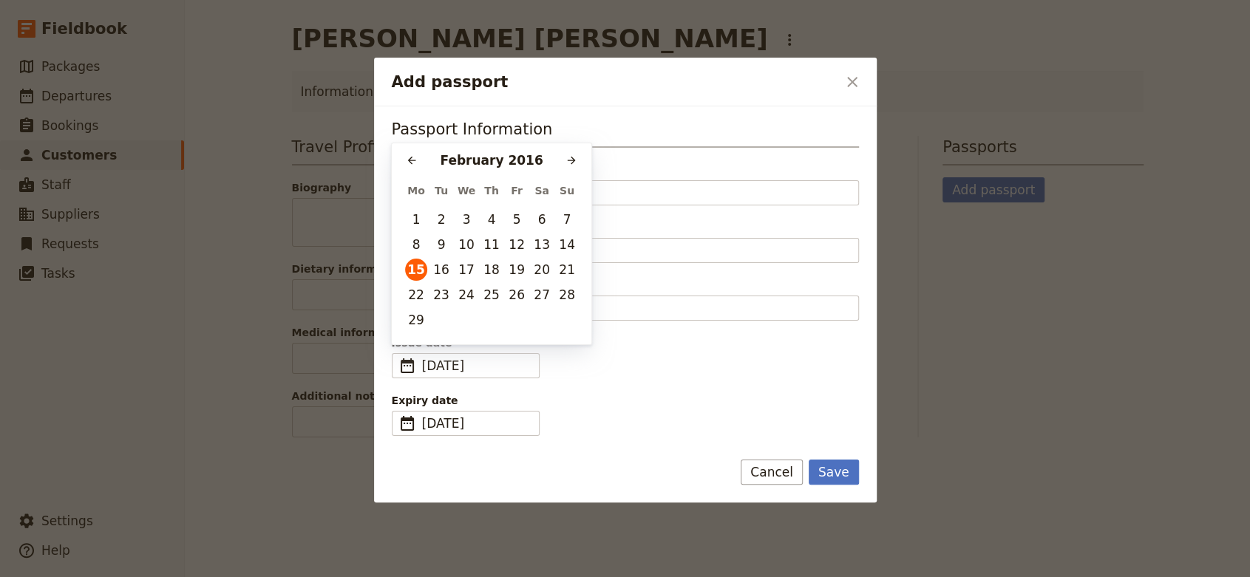
click at [804, 376] on div "Issue date ​ [DATE] [DATE] ​" at bounding box center [625, 357] width 467 height 43
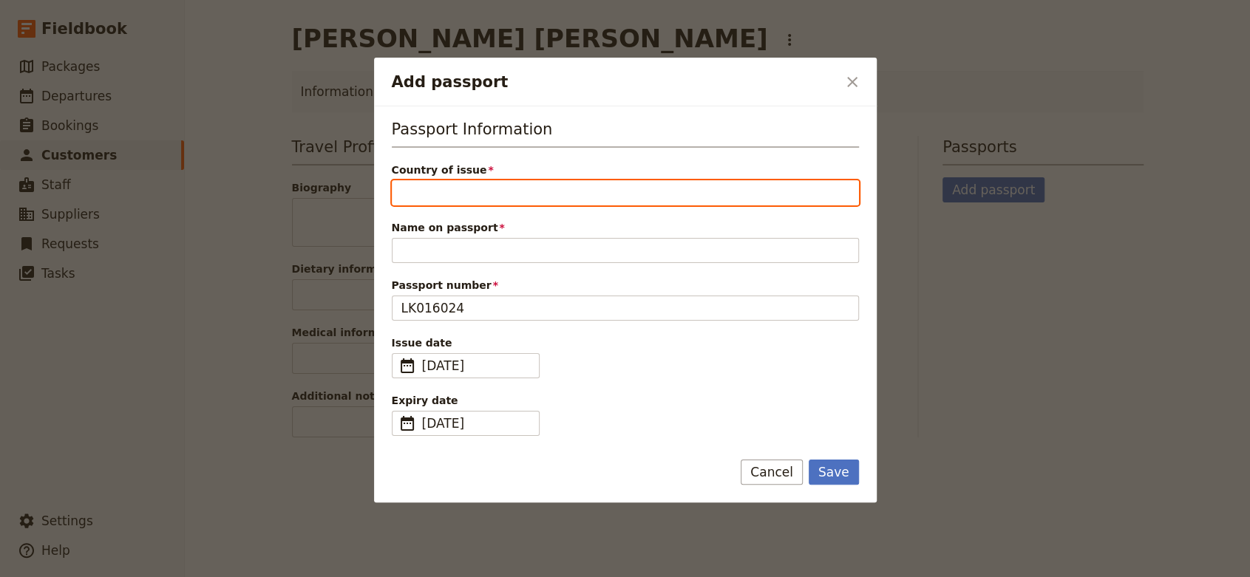
click at [566, 186] on input "Country of issue" at bounding box center [625, 192] width 467 height 25
type input "[GEOGRAPHIC_DATA]"
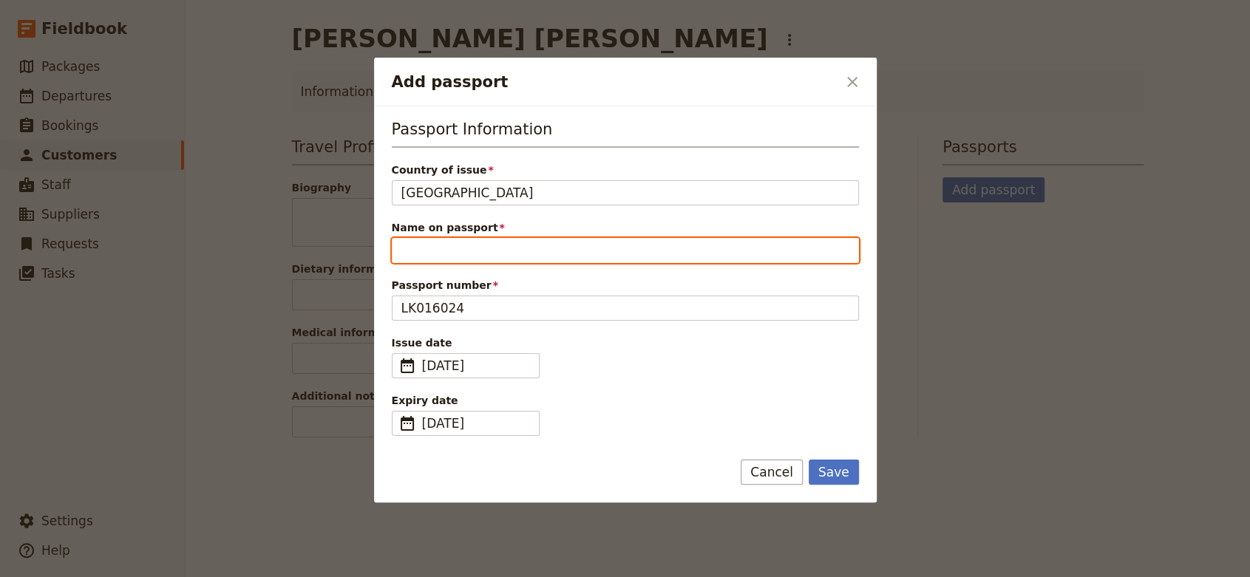
click at [541, 242] on input "Name on passport" at bounding box center [625, 250] width 467 height 25
paste input "[PERSON_NAME] [PERSON_NAME]"
type input "[PERSON_NAME] [PERSON_NAME]"
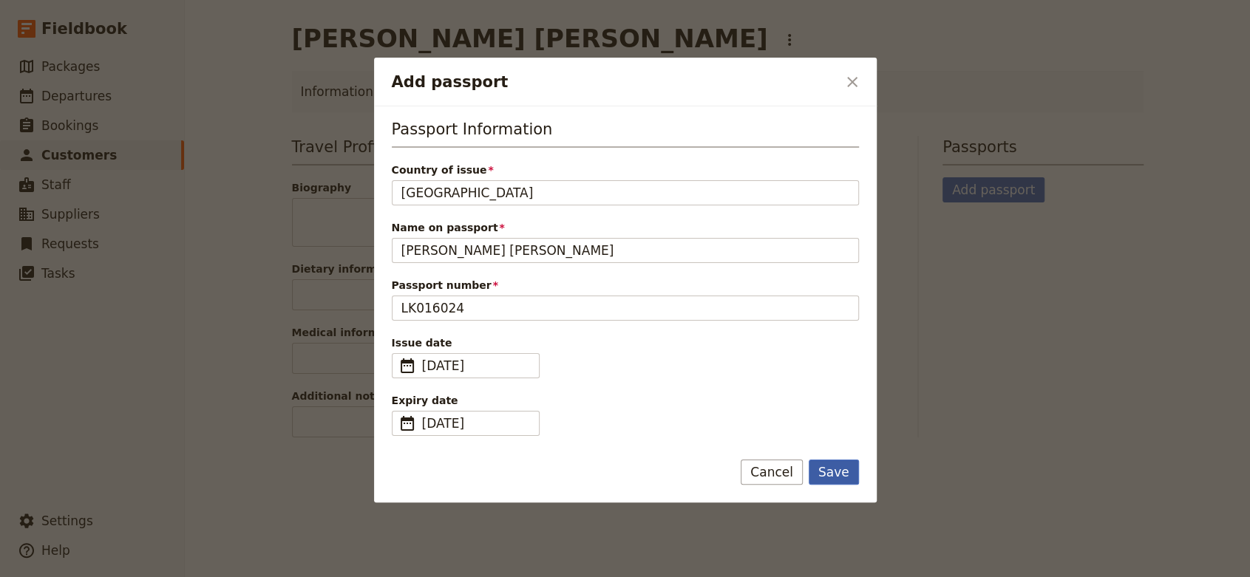
click at [838, 476] on button "Save" at bounding box center [834, 472] width 50 height 25
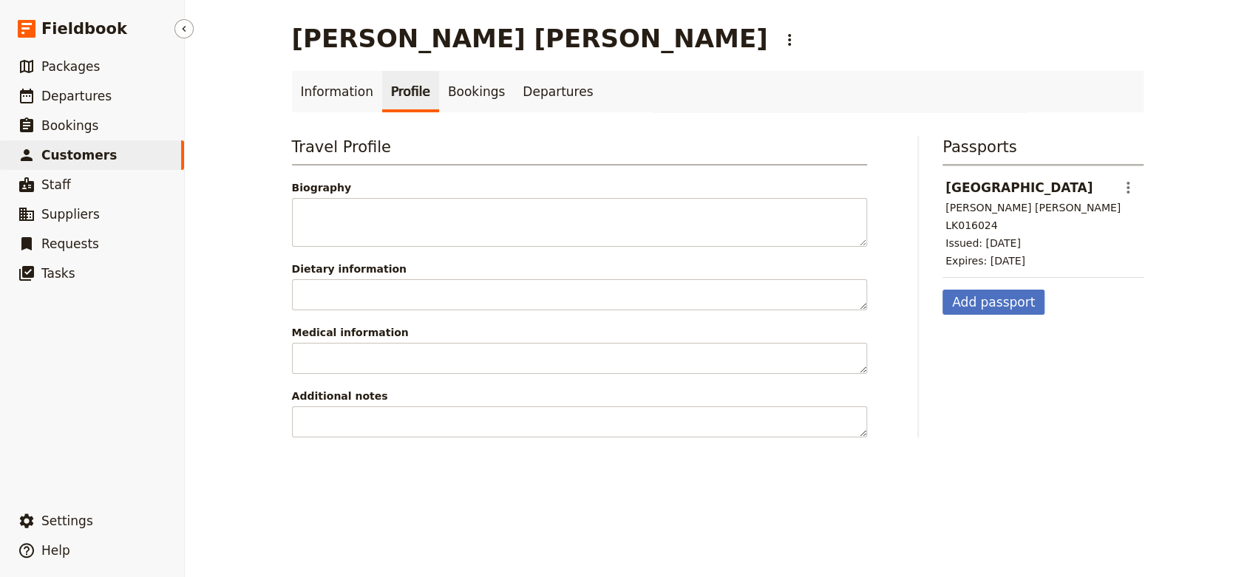
click at [118, 152] on link "​ Customers" at bounding box center [92, 155] width 184 height 30
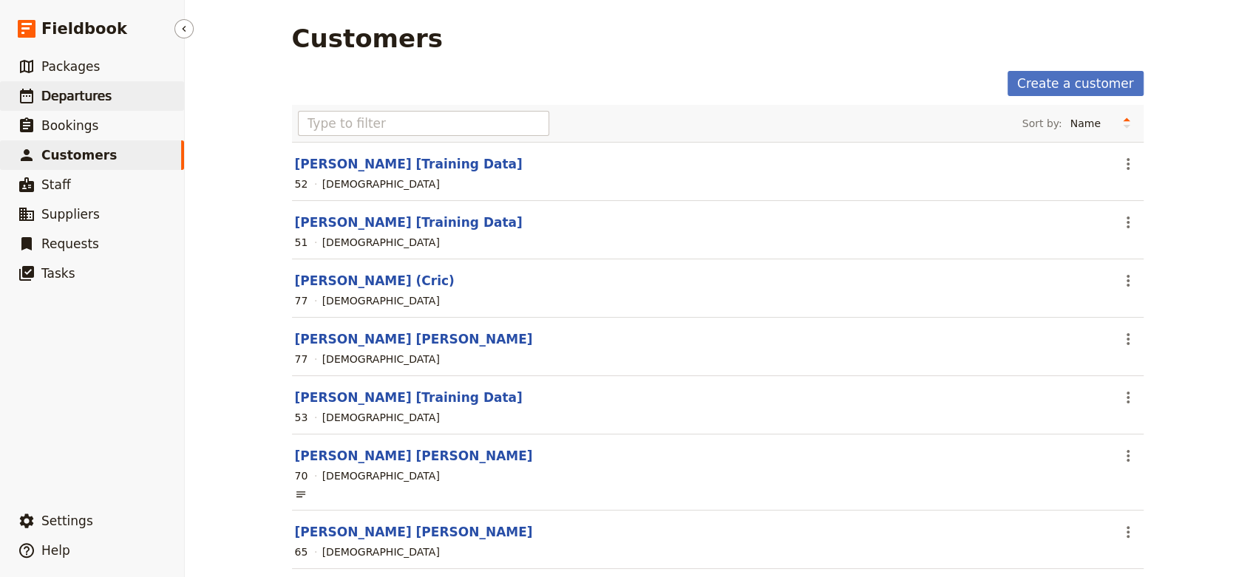
click at [87, 89] on span "Departures" at bounding box center [76, 96] width 70 height 15
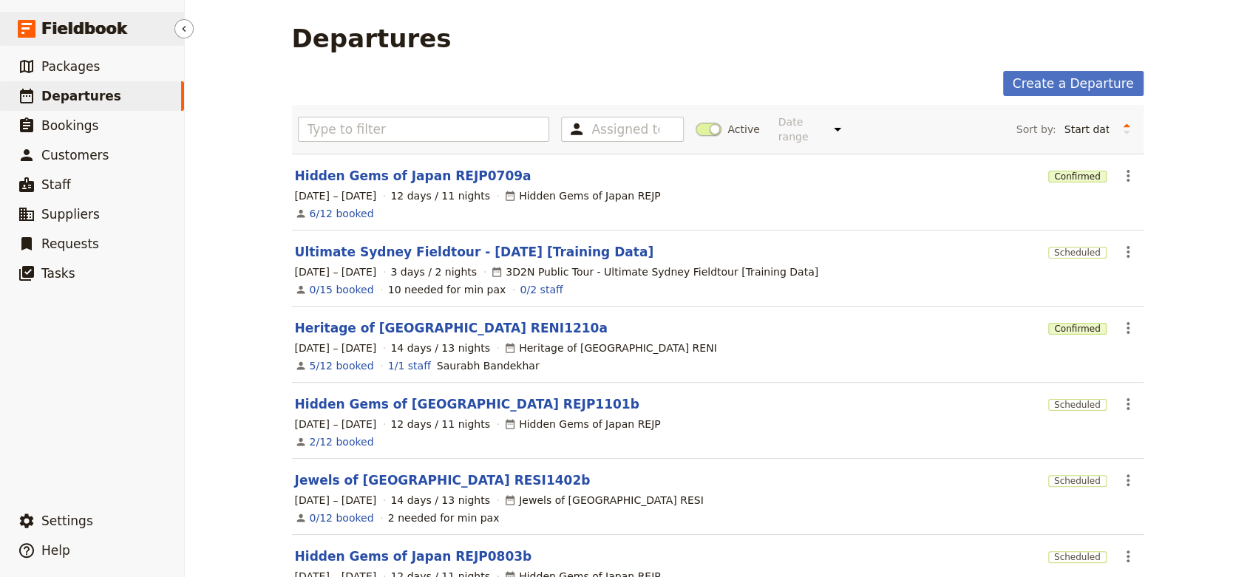
click at [97, 26] on span "Fieldbook" at bounding box center [84, 29] width 86 height 22
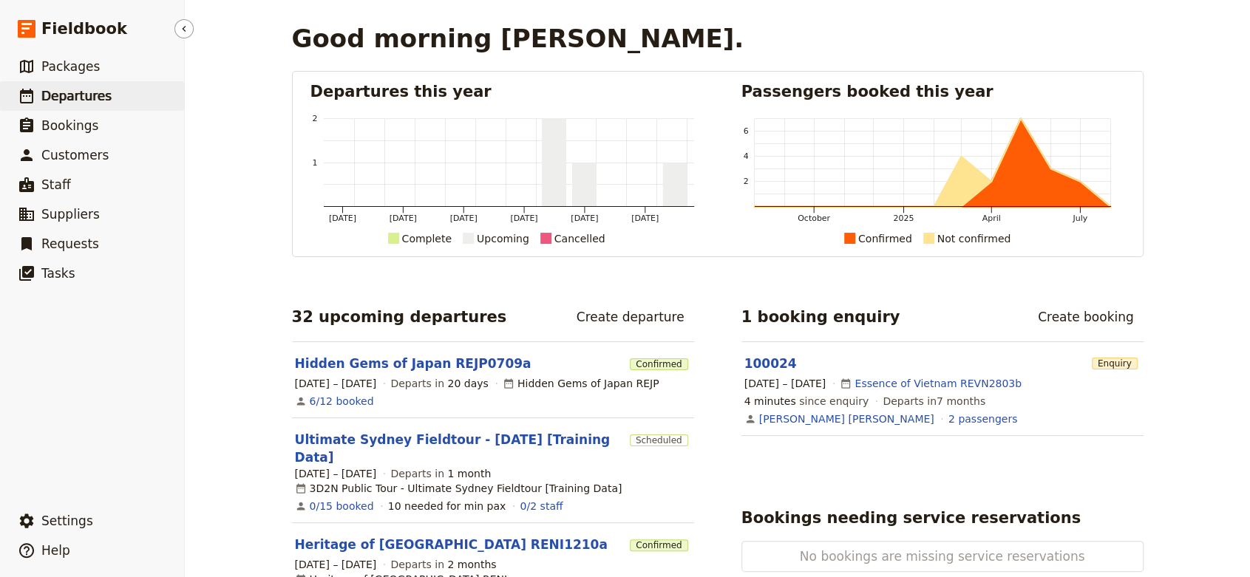
click at [81, 97] on span "Departures" at bounding box center [76, 96] width 70 height 15
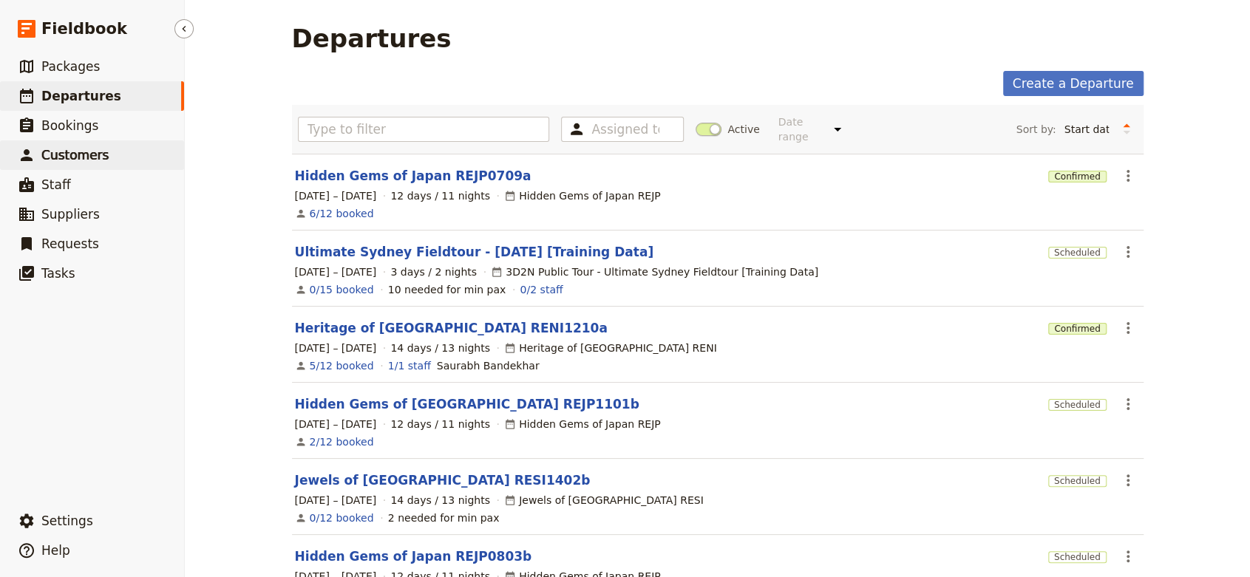
click at [89, 152] on span "Customers" at bounding box center [74, 155] width 67 height 15
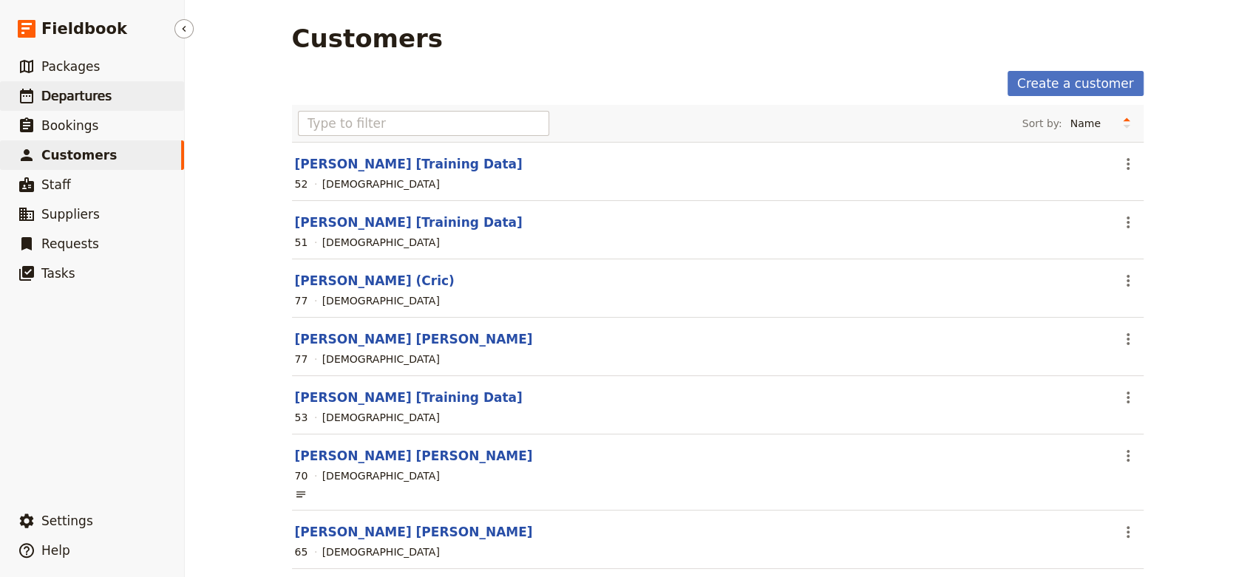
click at [97, 93] on span "Departures" at bounding box center [76, 96] width 70 height 15
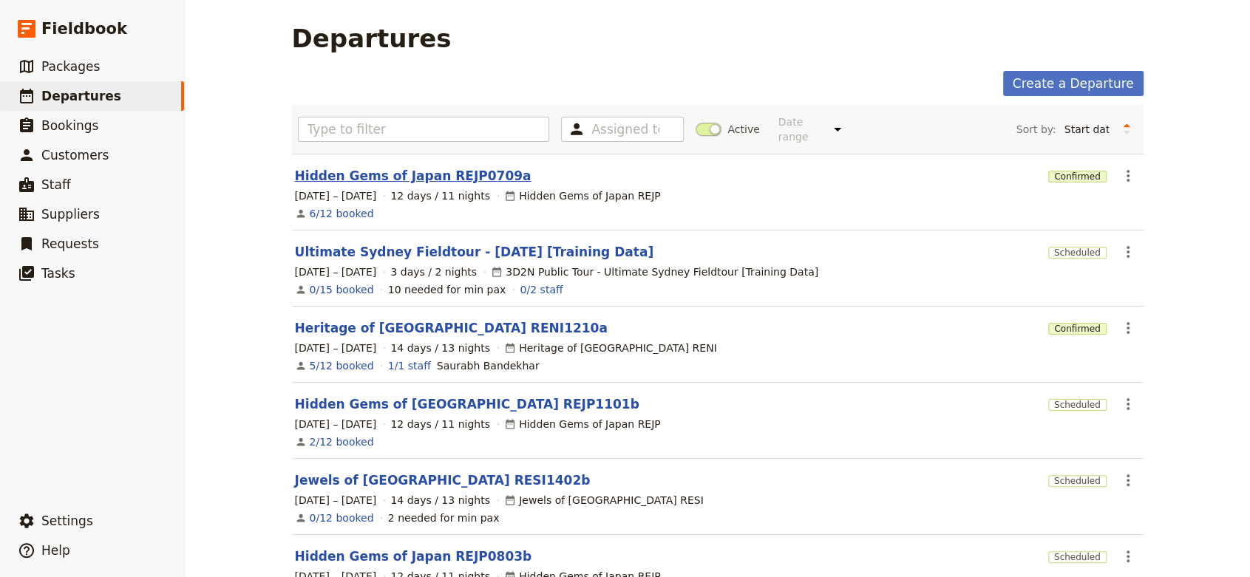
click at [421, 174] on link "Hidden Gems of Japan REJP0709a" at bounding box center [413, 176] width 237 height 18
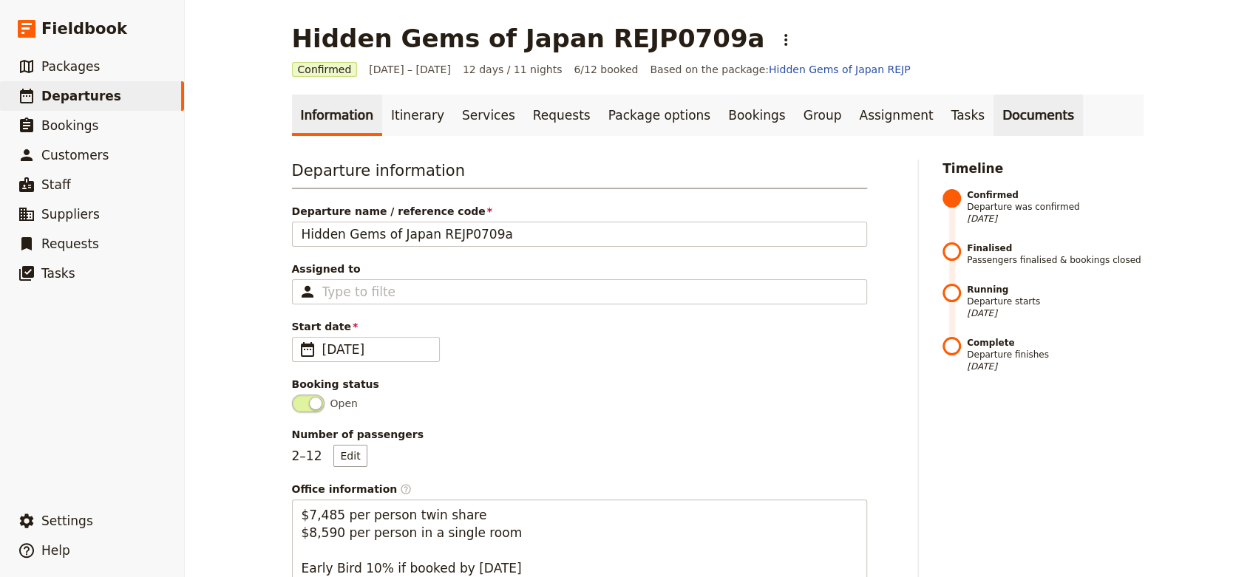
click at [994, 133] on link "Documents" at bounding box center [1038, 115] width 89 height 41
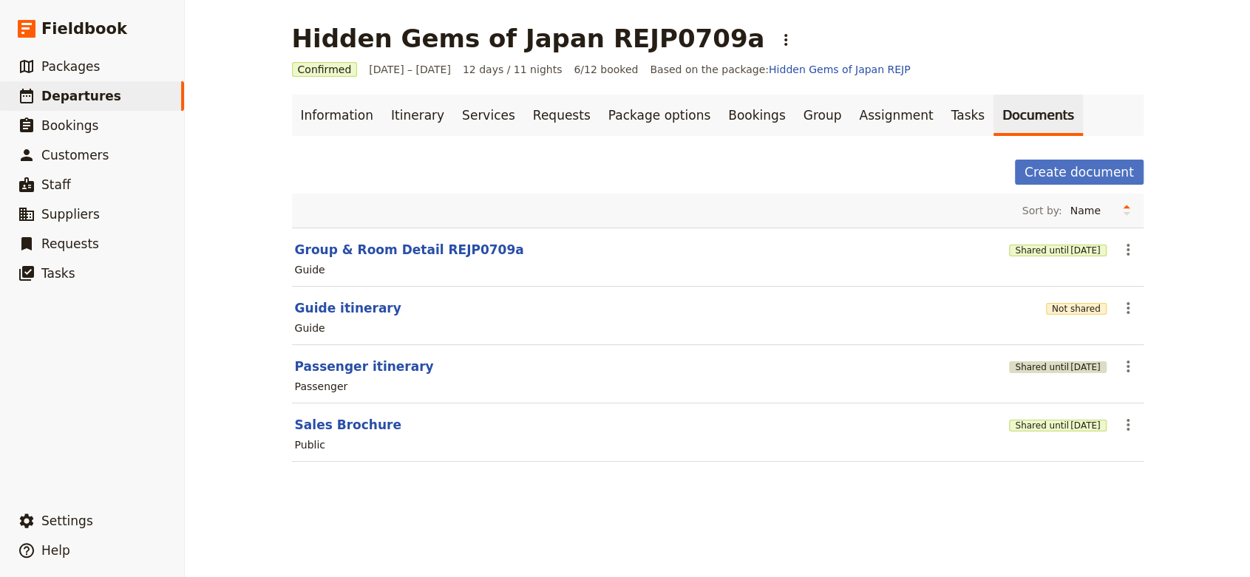
click at [1043, 364] on button "Shared until [DATE]" at bounding box center [1057, 368] width 97 height 12
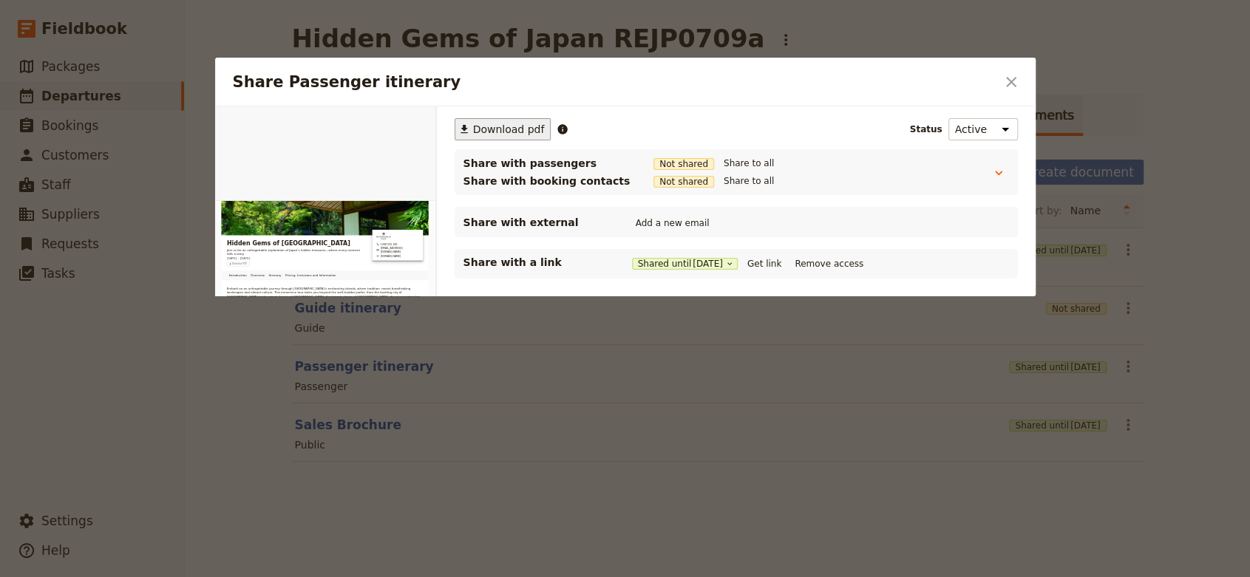
click at [482, 130] on span "Download pdf" at bounding box center [509, 129] width 72 height 15
click at [1191, 84] on div at bounding box center [625, 288] width 1250 height 577
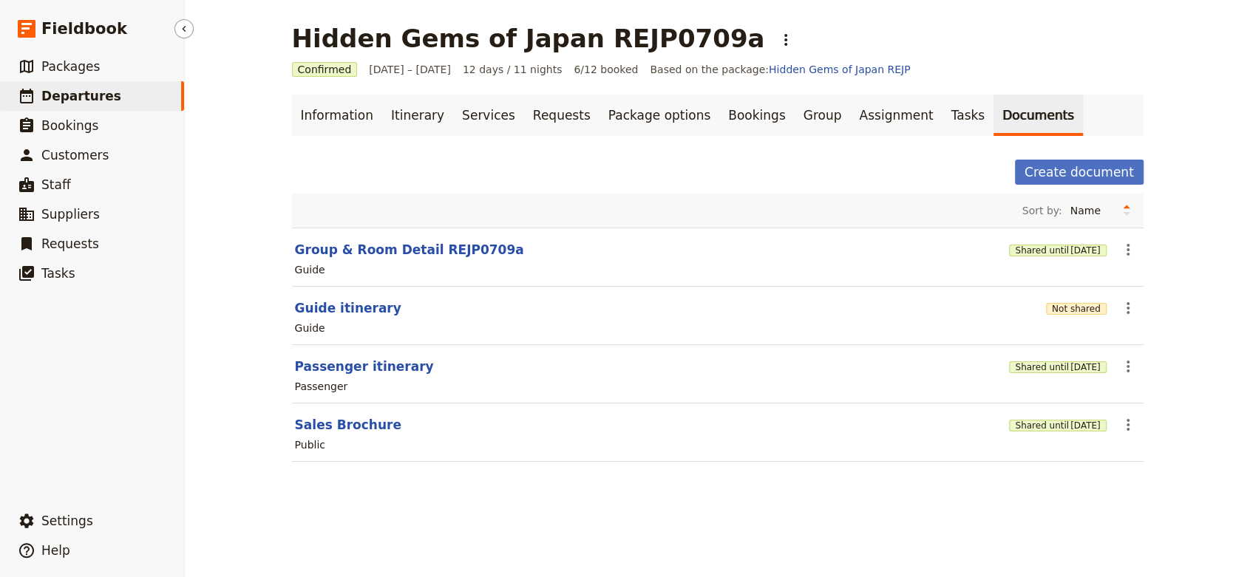
click at [76, 92] on span "Departures" at bounding box center [81, 96] width 80 height 15
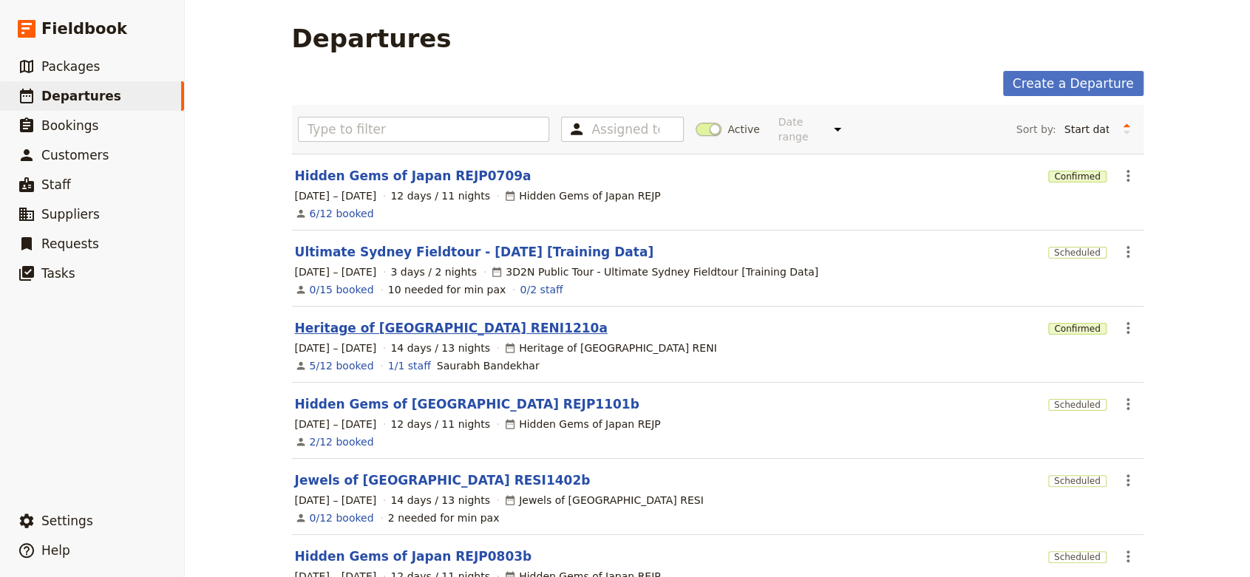
click at [411, 322] on link "Heritage of [GEOGRAPHIC_DATA] RENI1210a" at bounding box center [451, 328] width 313 height 18
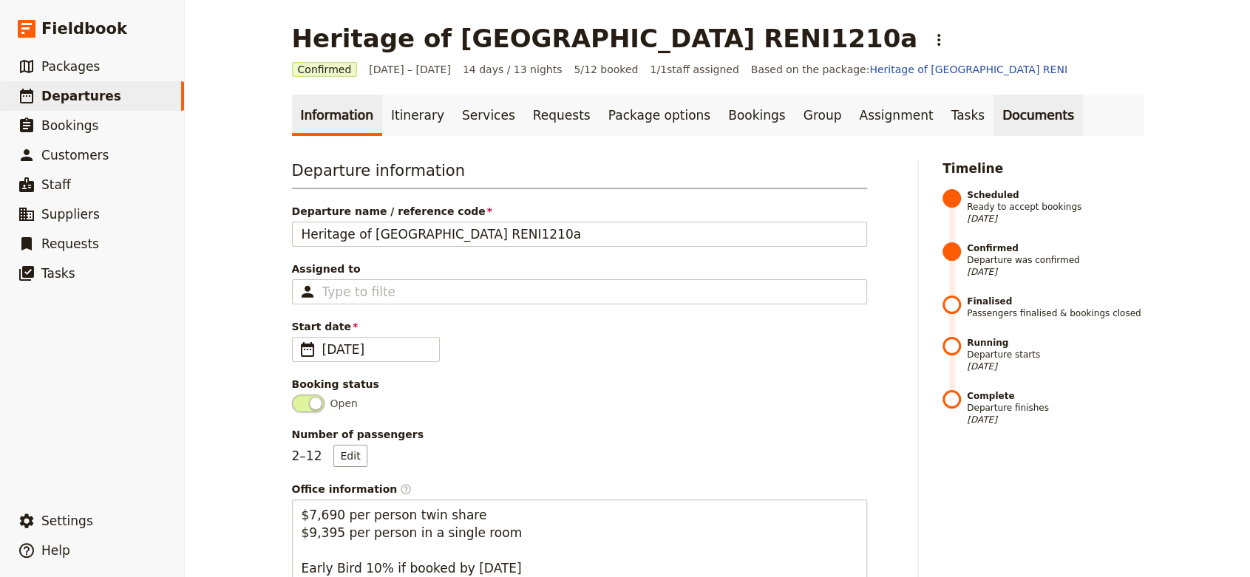
click at [994, 118] on link "Documents" at bounding box center [1038, 115] width 89 height 41
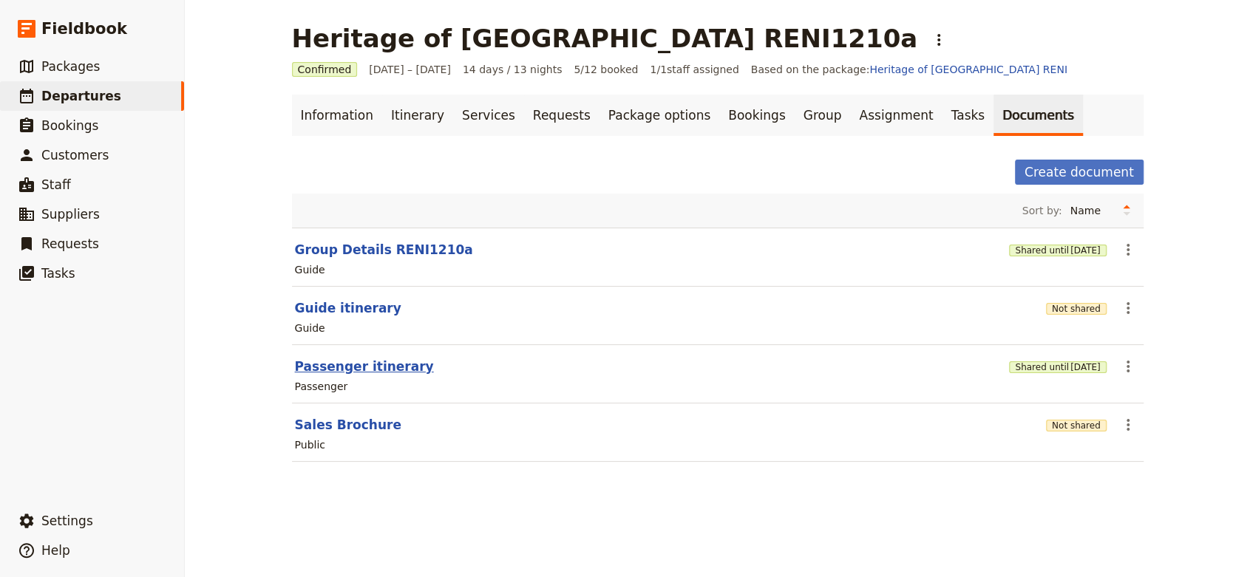
click at [357, 364] on button "Passenger itinerary" at bounding box center [364, 367] width 139 height 18
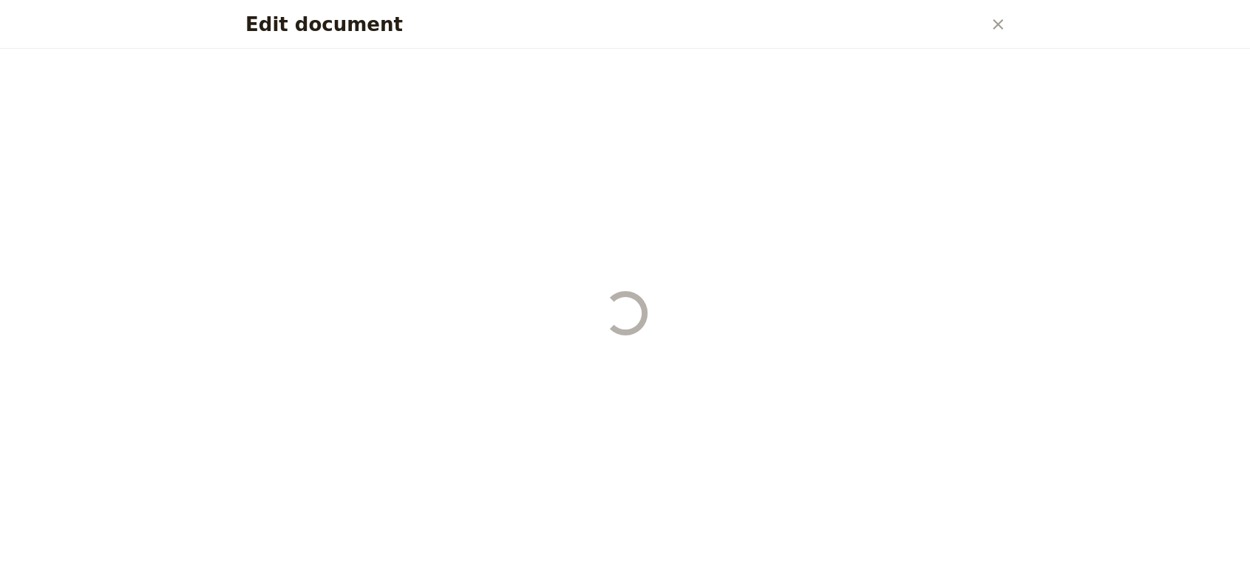
select select "PASSENGER"
select select "RUN_SHEET"
select select "DEFAULT"
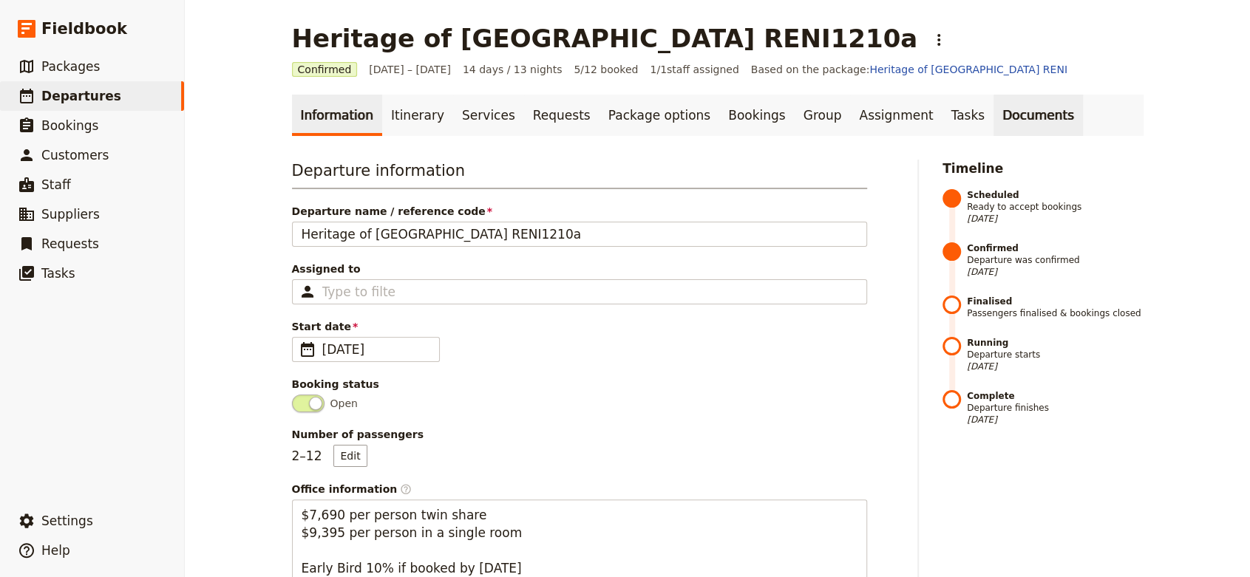
click at [994, 124] on link "Documents" at bounding box center [1038, 115] width 89 height 41
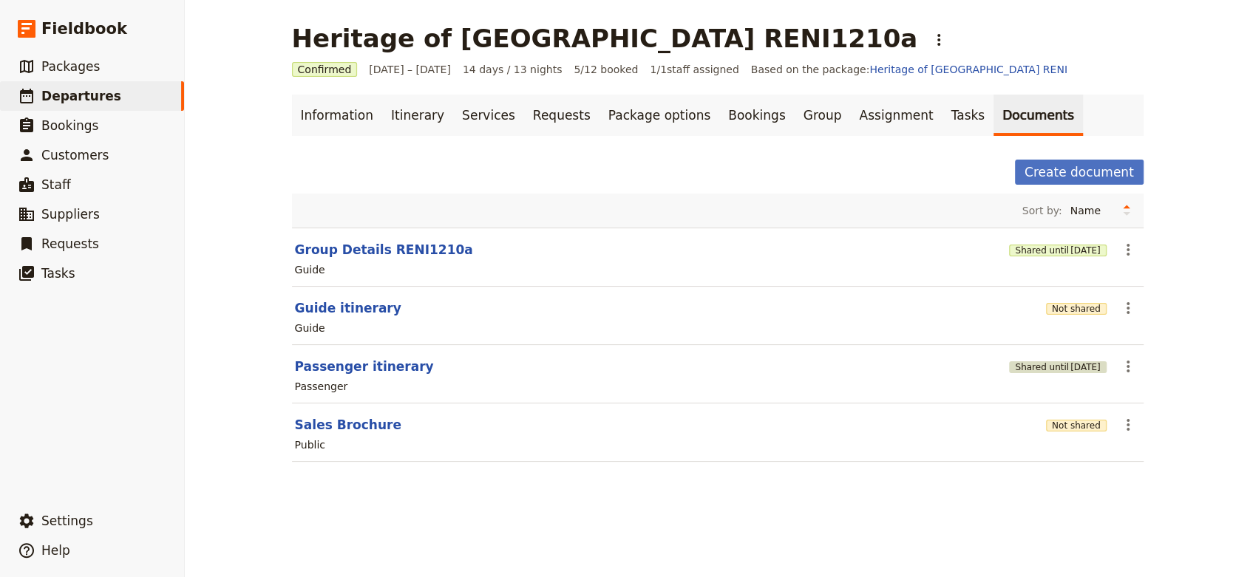
click at [1083, 366] on span "[DATE]" at bounding box center [1085, 368] width 30 height 12
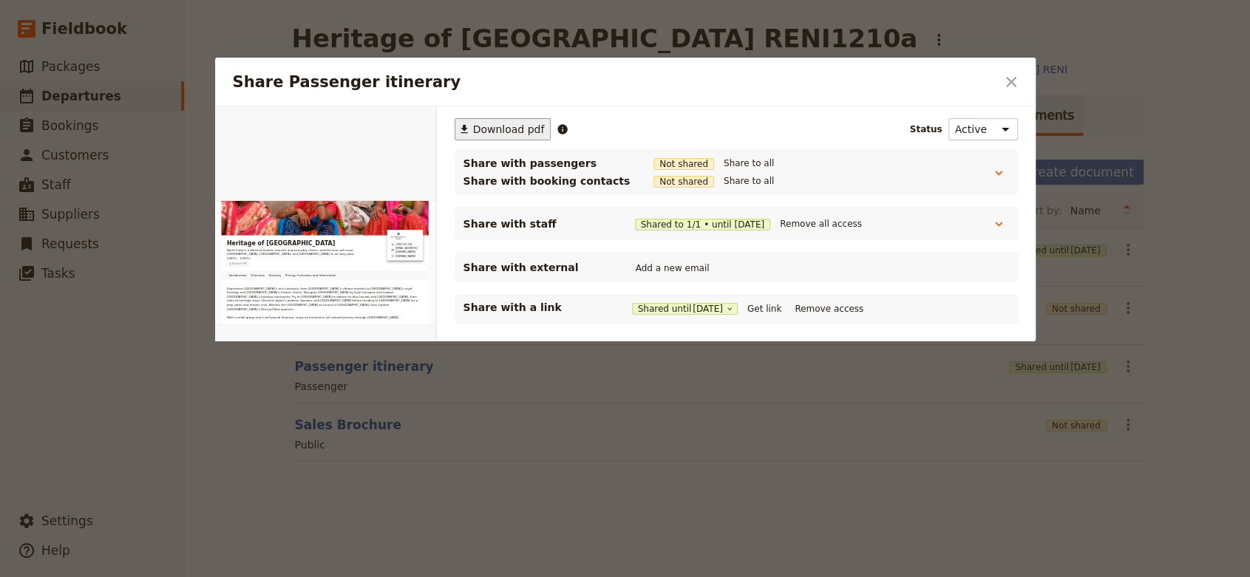
click at [515, 135] on span "Download pdf" at bounding box center [509, 129] width 72 height 15
click at [1002, 81] on icon "Close dialog" at bounding box center [1011, 82] width 18 height 18
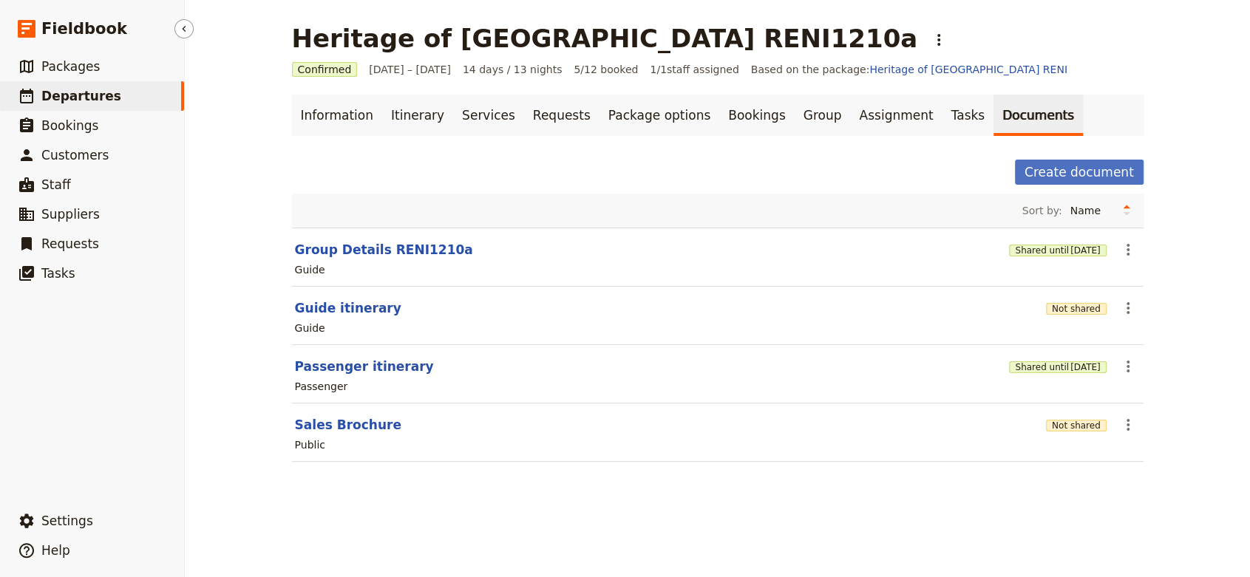
drag, startPoint x: 122, startPoint y: 103, endPoint x: 138, endPoint y: 103, distance: 16.3
click at [122, 103] on link "​ Departures" at bounding box center [92, 96] width 184 height 30
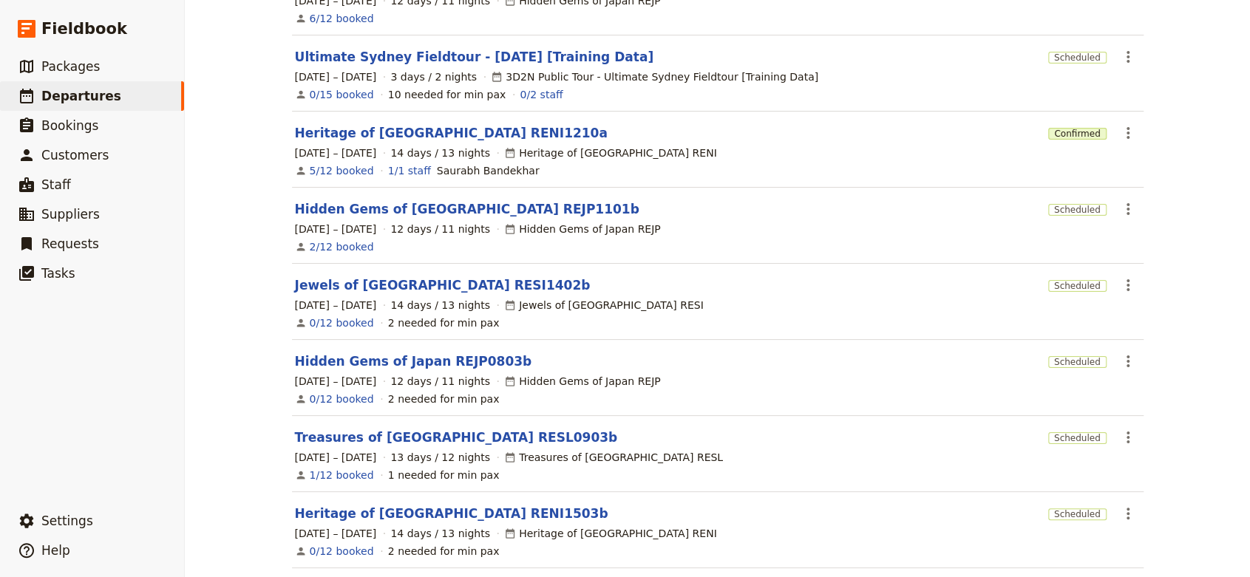
scroll to position [197, 0]
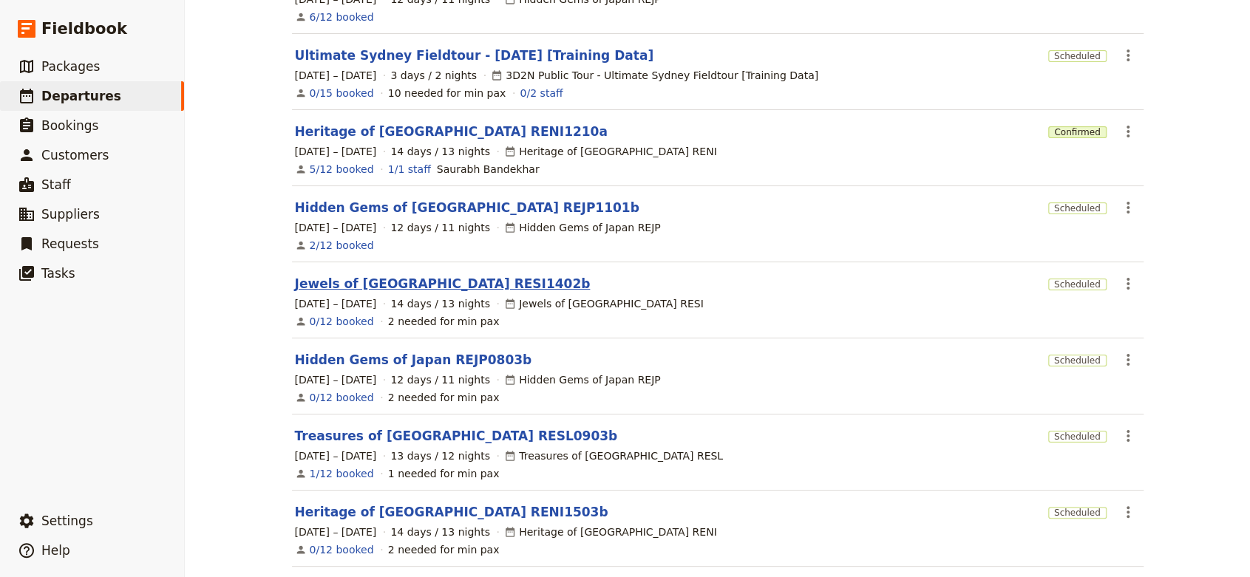
click at [417, 283] on link "Jewels of [GEOGRAPHIC_DATA] RESI1402b" at bounding box center [443, 284] width 296 height 18
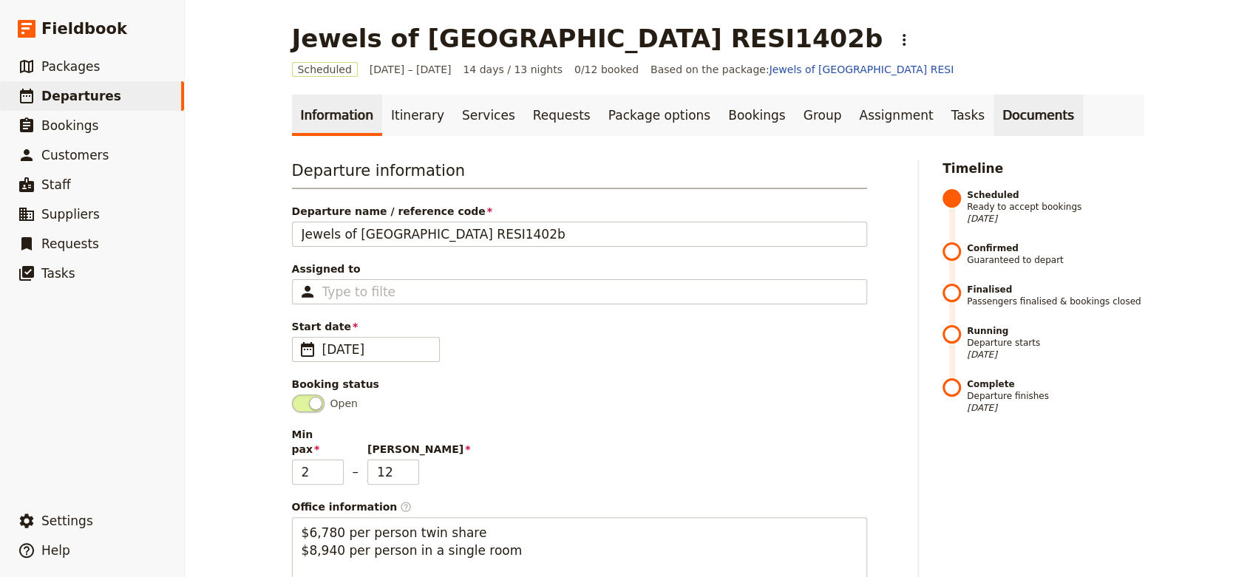
click at [994, 113] on link "Documents" at bounding box center [1038, 115] width 89 height 41
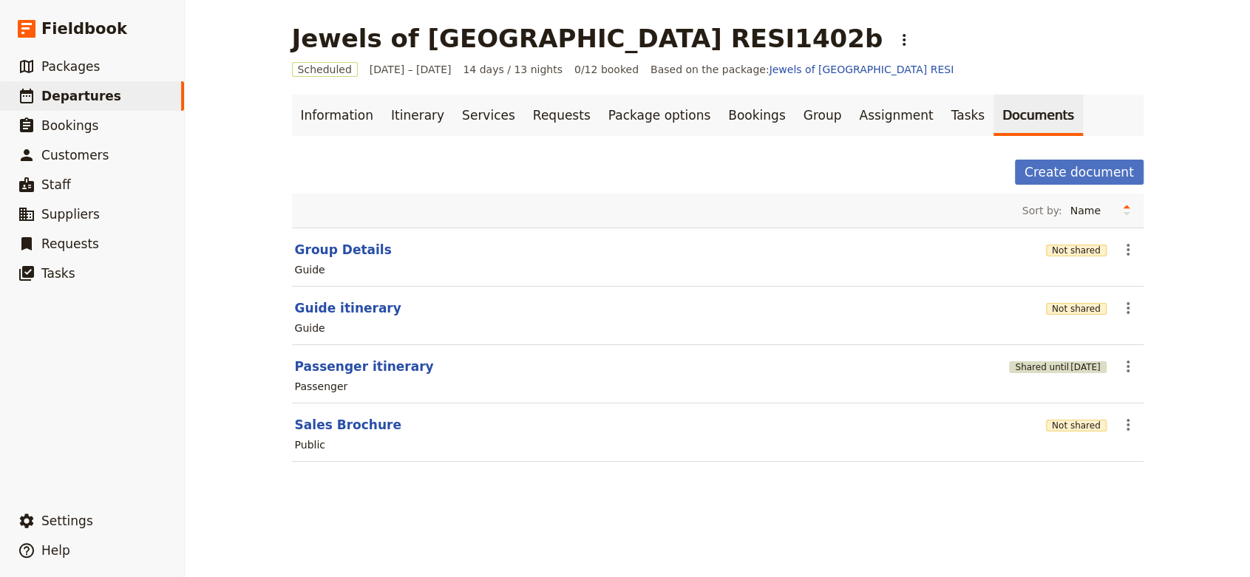
click at [1022, 366] on button "Shared until [DATE]" at bounding box center [1057, 368] width 97 height 12
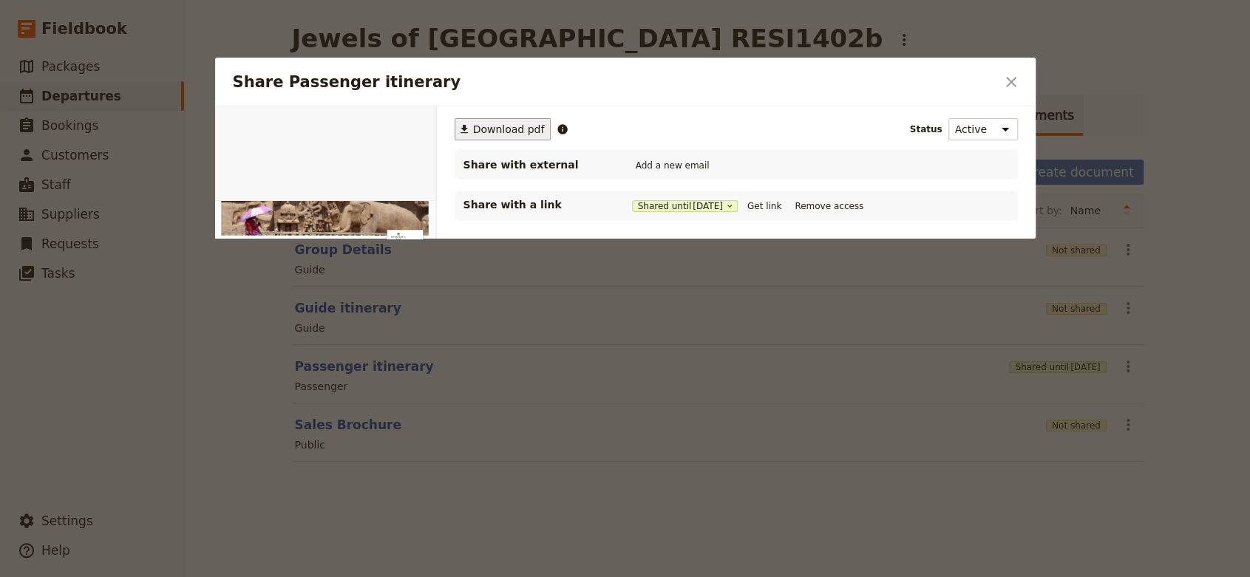
click at [516, 131] on span "Download pdf" at bounding box center [509, 129] width 72 height 15
click at [1017, 86] on icon "Close dialog" at bounding box center [1011, 82] width 18 height 18
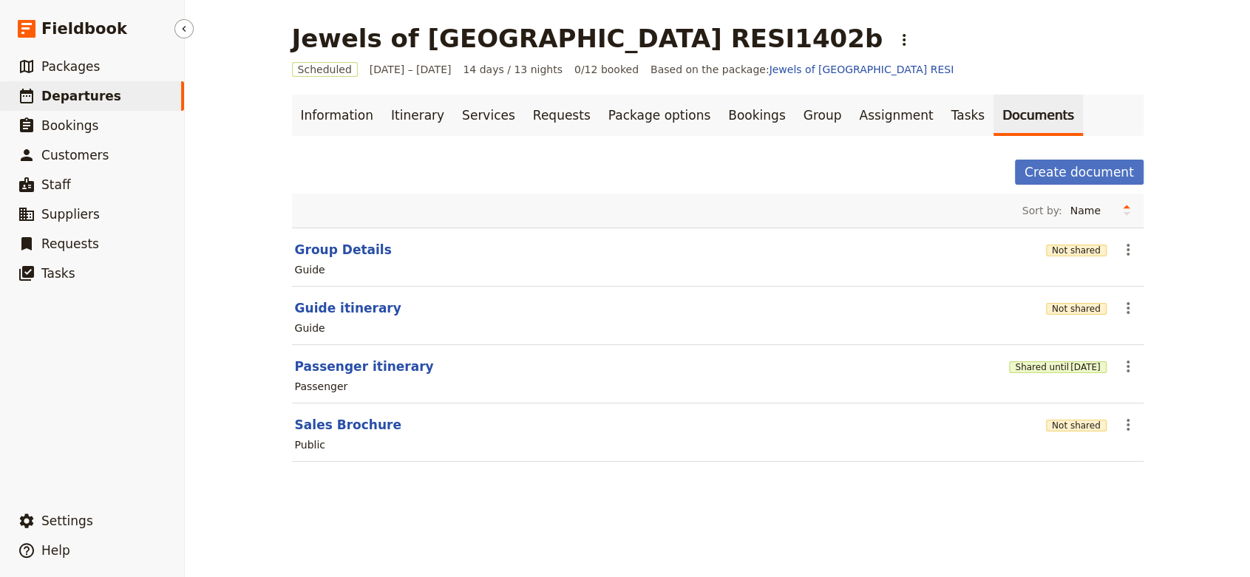
drag, startPoint x: 84, startPoint y: 95, endPoint x: 131, endPoint y: 95, distance: 46.6
click at [84, 96] on span "Departures" at bounding box center [81, 96] width 80 height 15
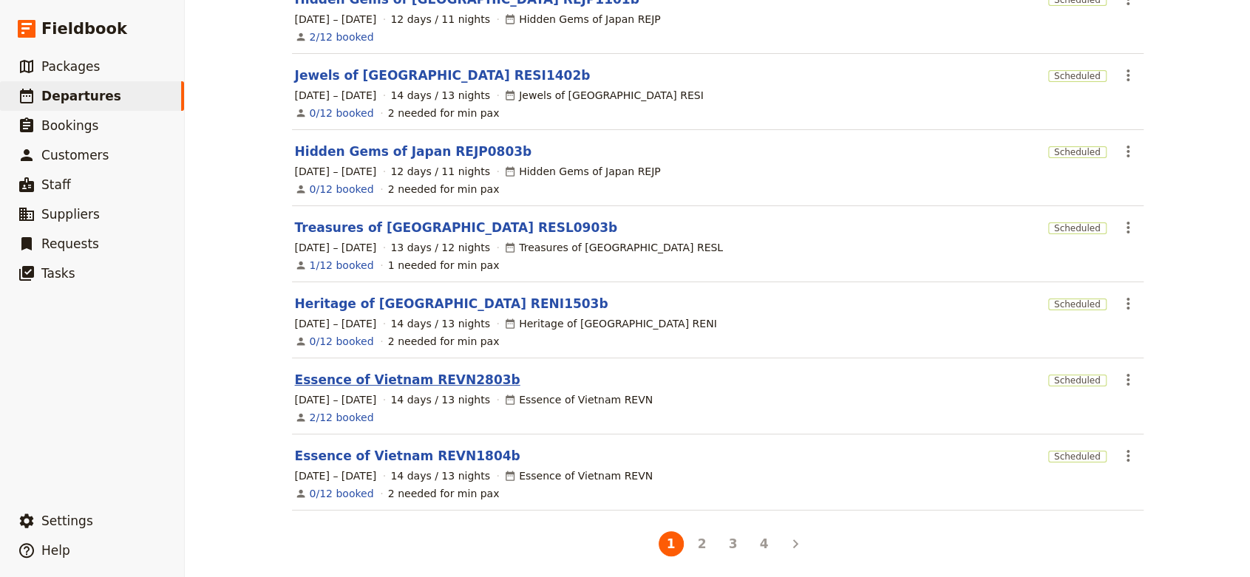
scroll to position [409, 0]
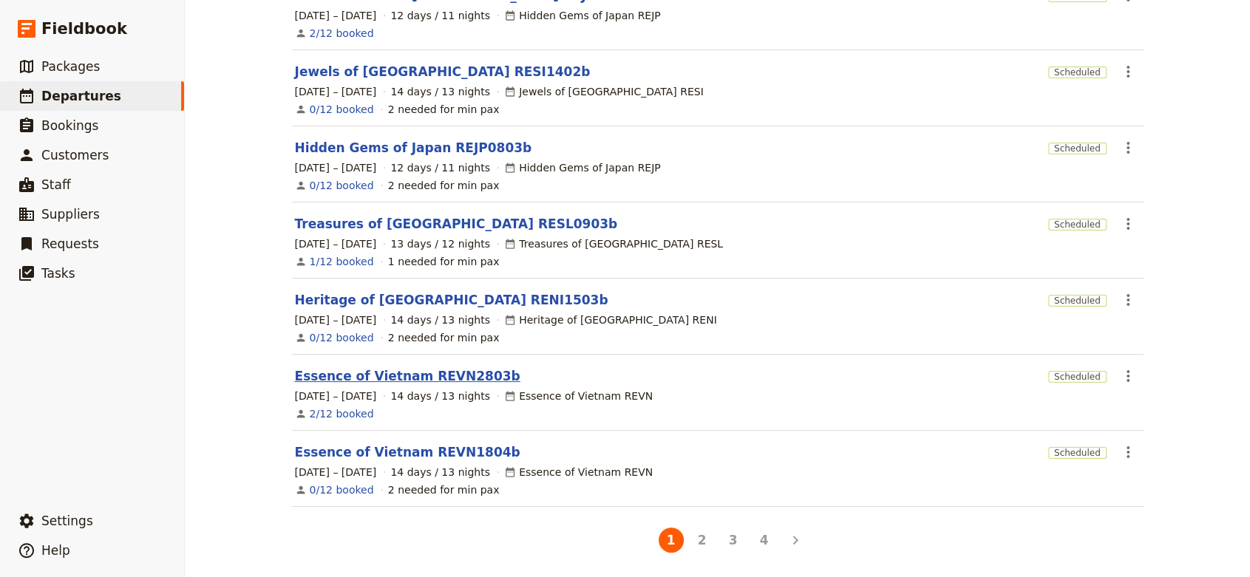
click at [436, 375] on link "Essence of Vietnam REVN2803b" at bounding box center [407, 376] width 225 height 18
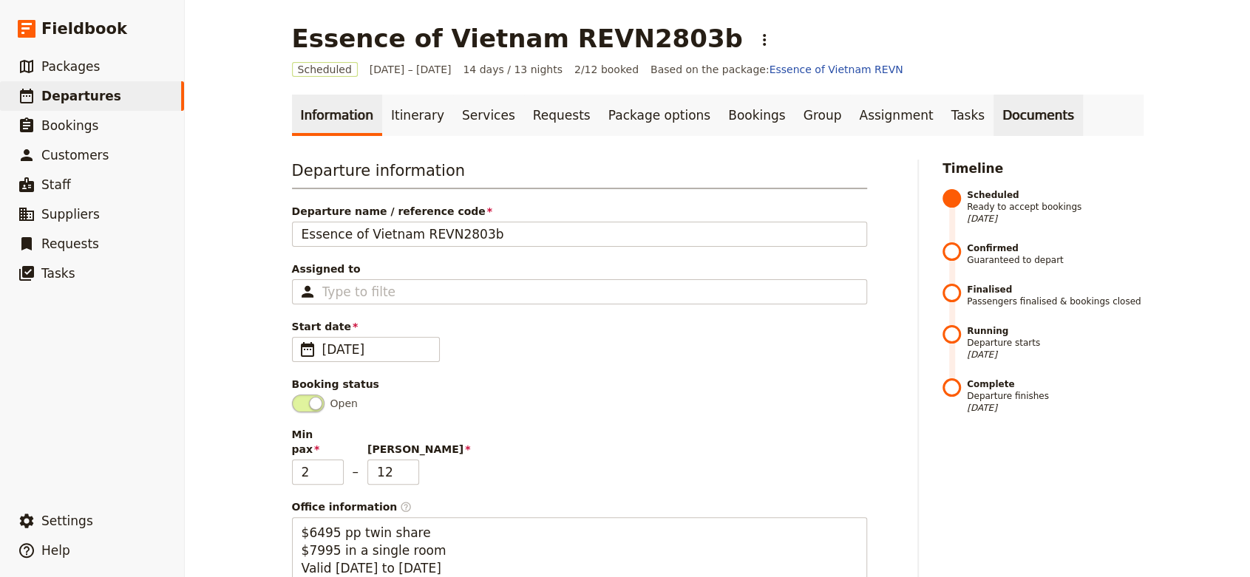
click at [994, 117] on link "Documents" at bounding box center [1038, 115] width 89 height 41
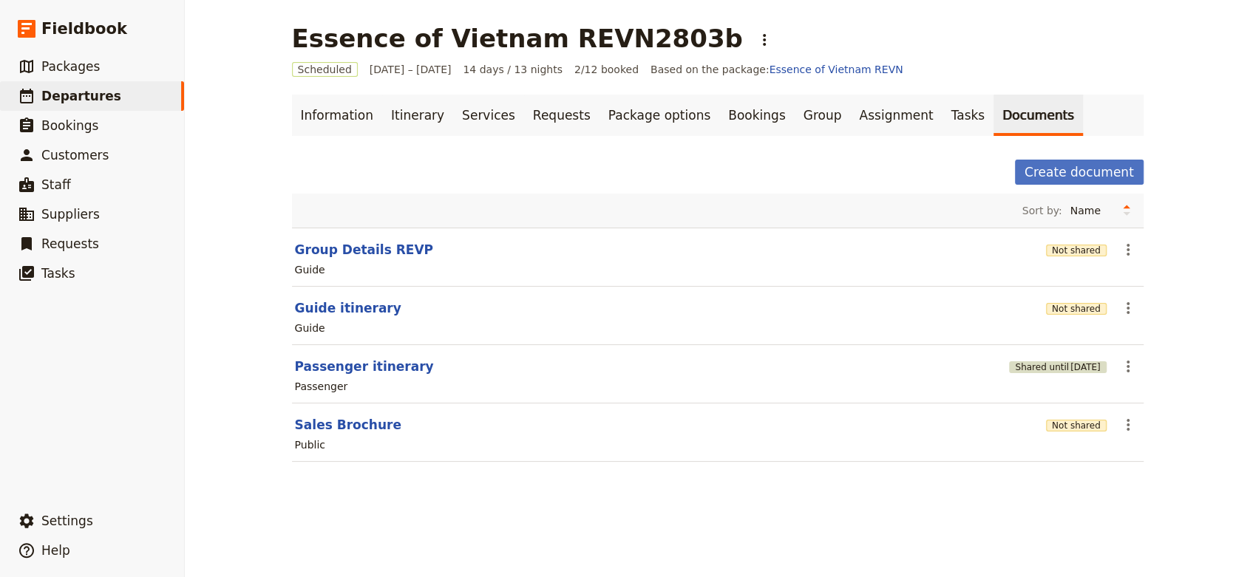
click at [1082, 363] on span "[DATE]" at bounding box center [1085, 368] width 30 height 12
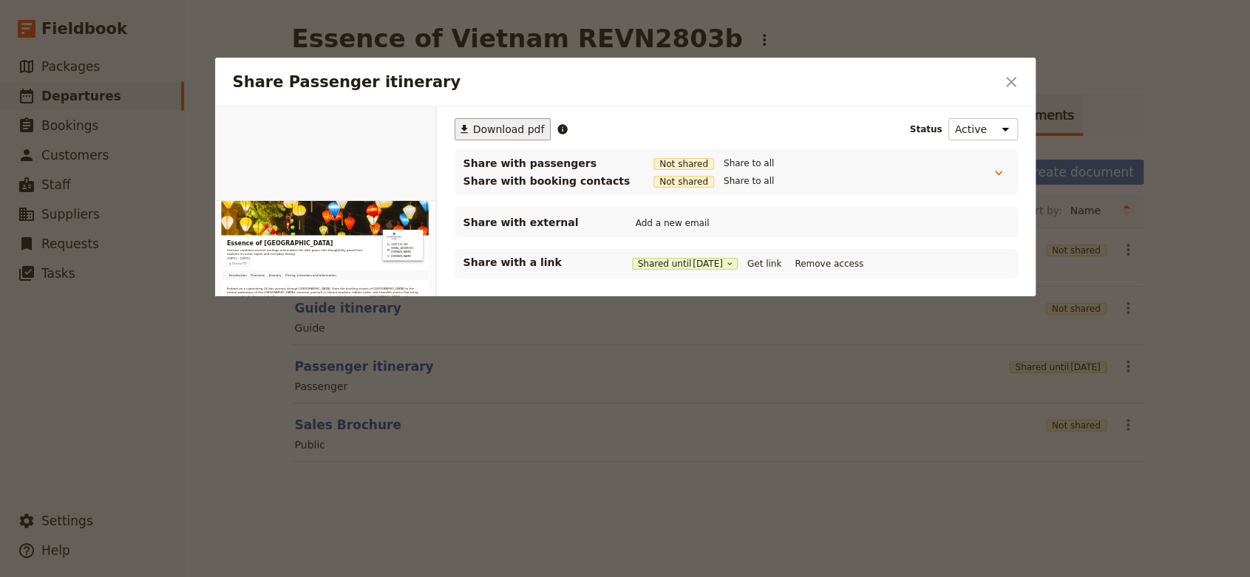
click at [490, 126] on span "Download pdf" at bounding box center [509, 129] width 72 height 15
click at [1020, 81] on button "​" at bounding box center [1011, 81] width 25 height 25
